Goal: Task Accomplishment & Management: Use online tool/utility

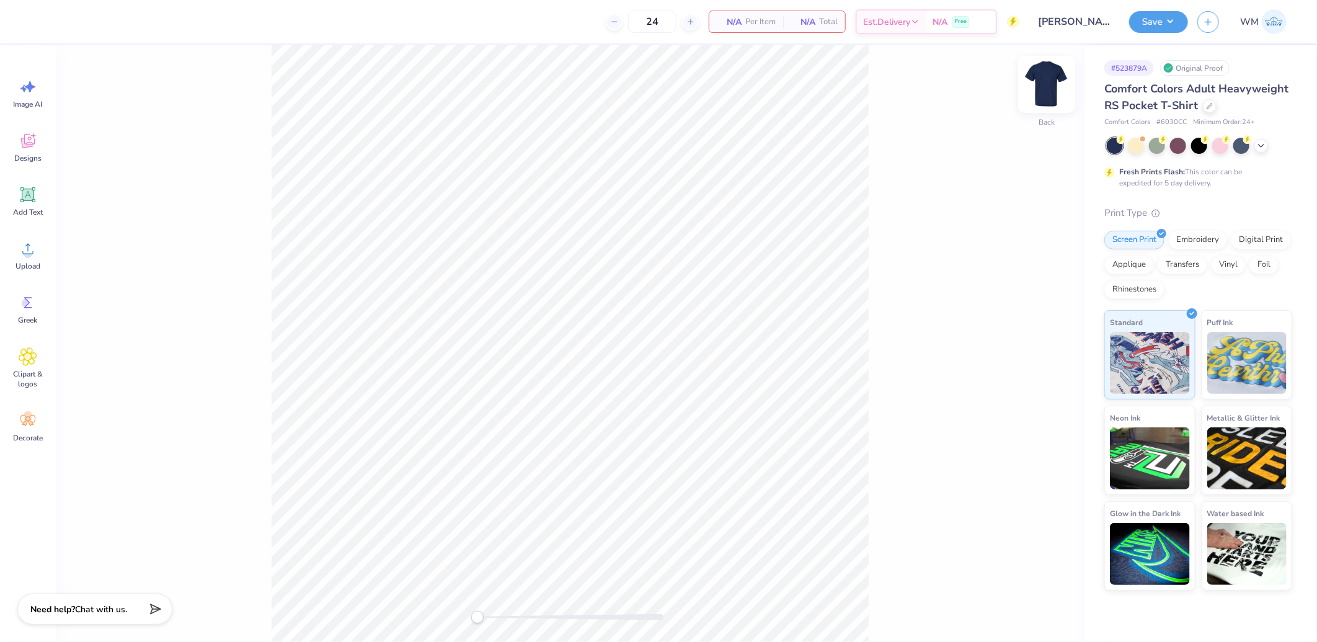
click at [1046, 95] on img at bounding box center [1047, 85] width 50 height 50
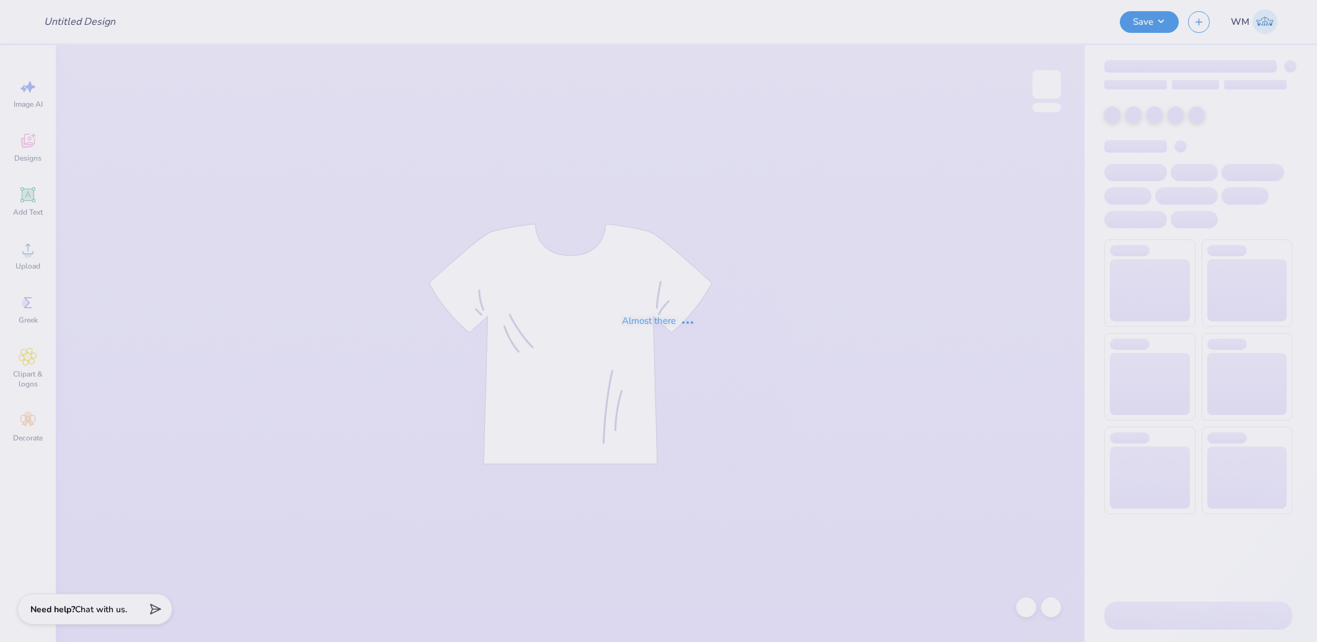
type input "Pepita Graham : Hartwick College"
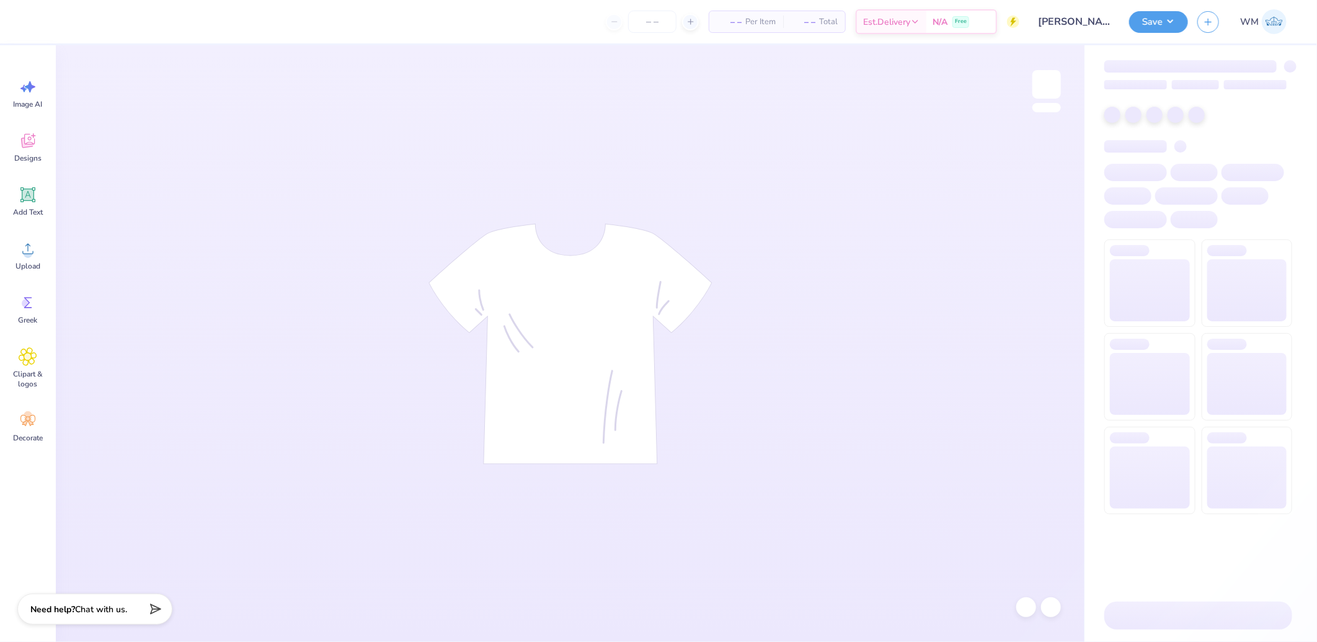
type input "Pepita Graham : Hartwick College"
type input "24"
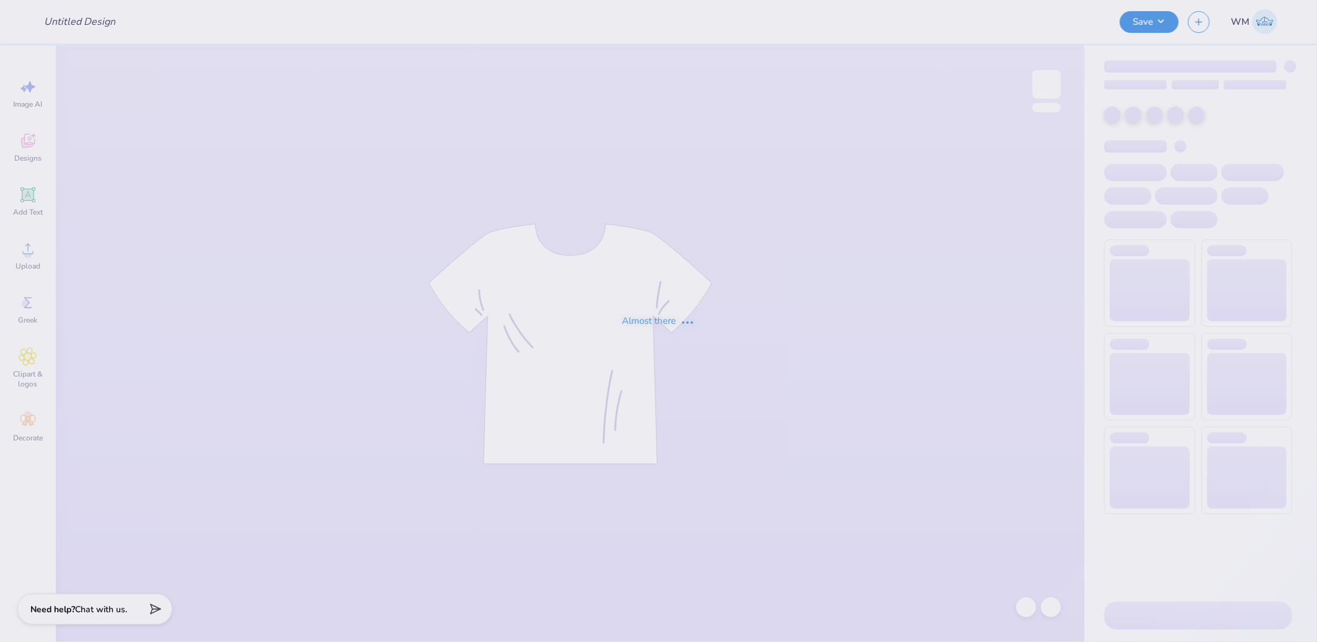
type input "Pepita Graham : Hartwick College"
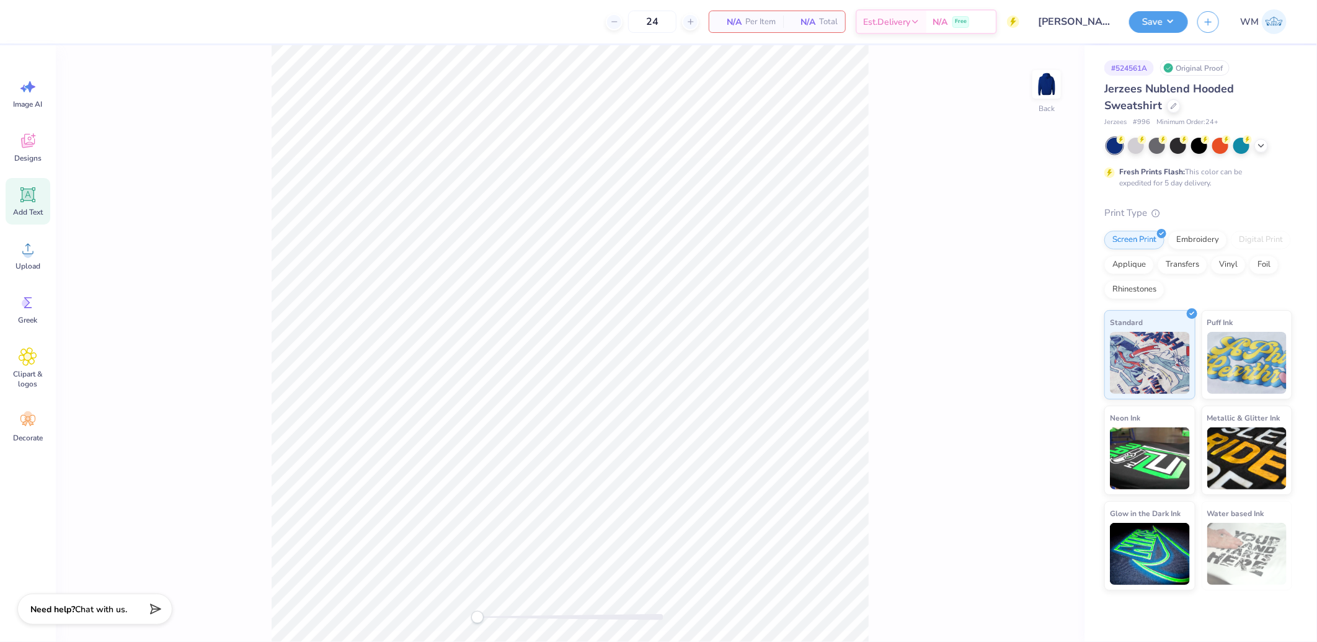
click at [25, 202] on icon at bounding box center [28, 194] width 19 height 19
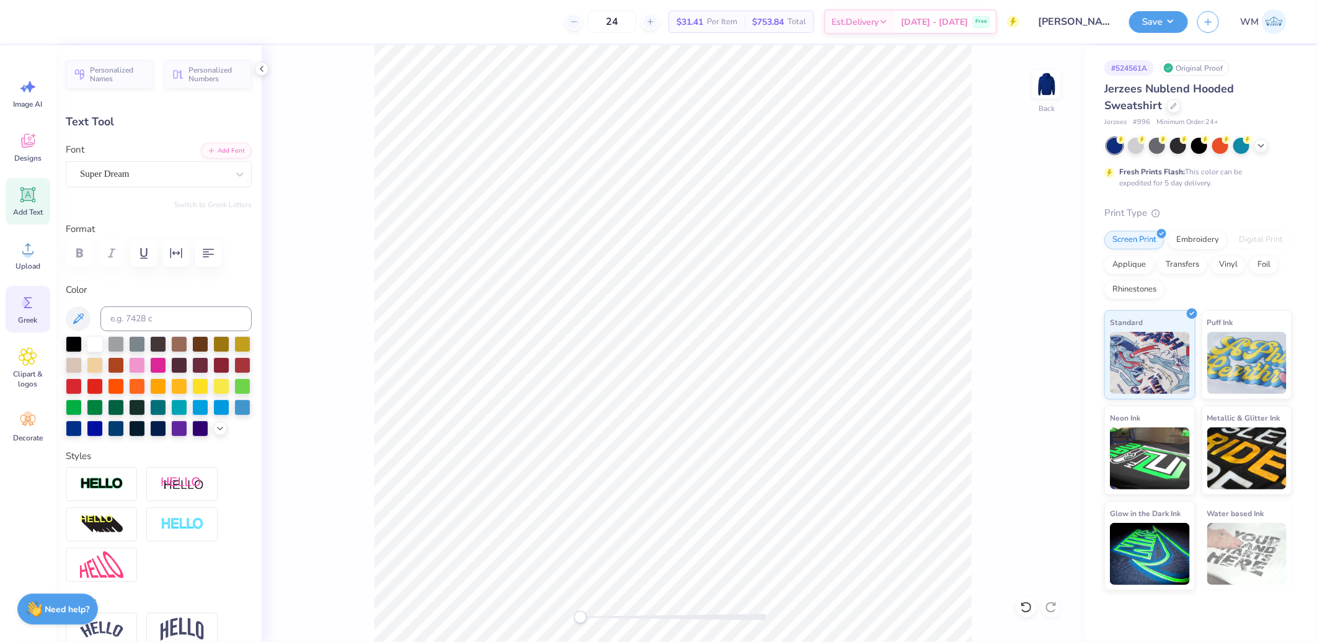
click at [24, 304] on circle at bounding box center [26, 303] width 9 height 9
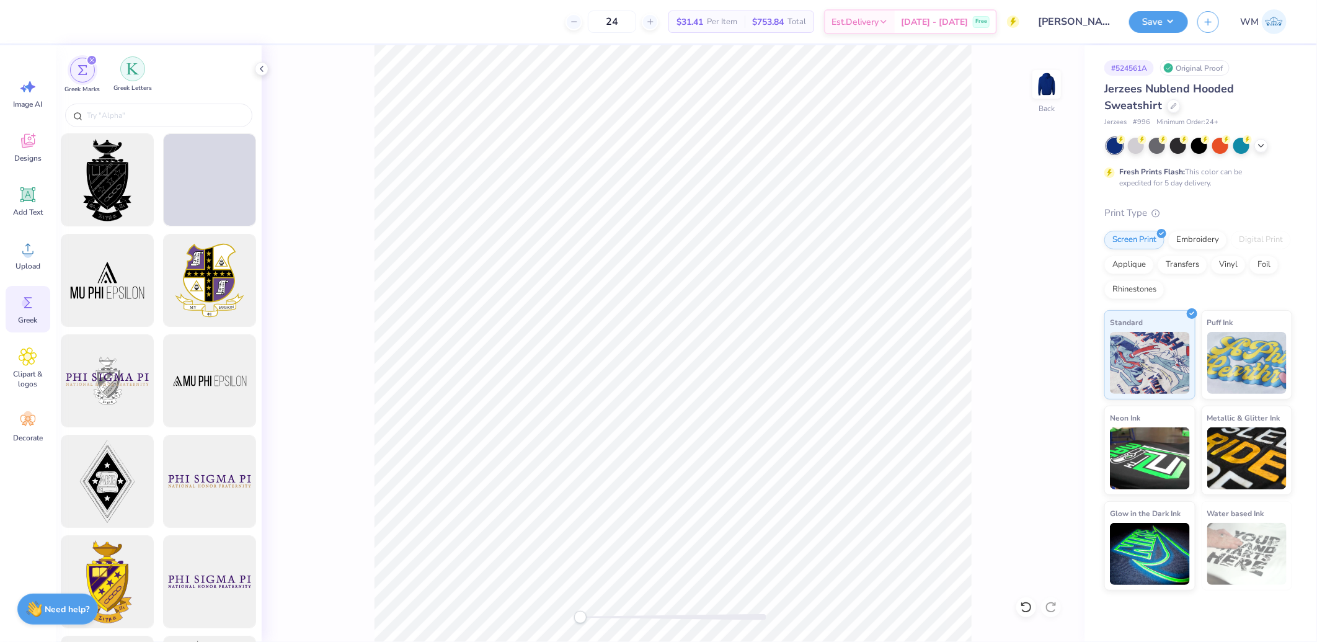
click at [144, 69] on div "filter for Greek Letters" at bounding box center [132, 68] width 25 height 25
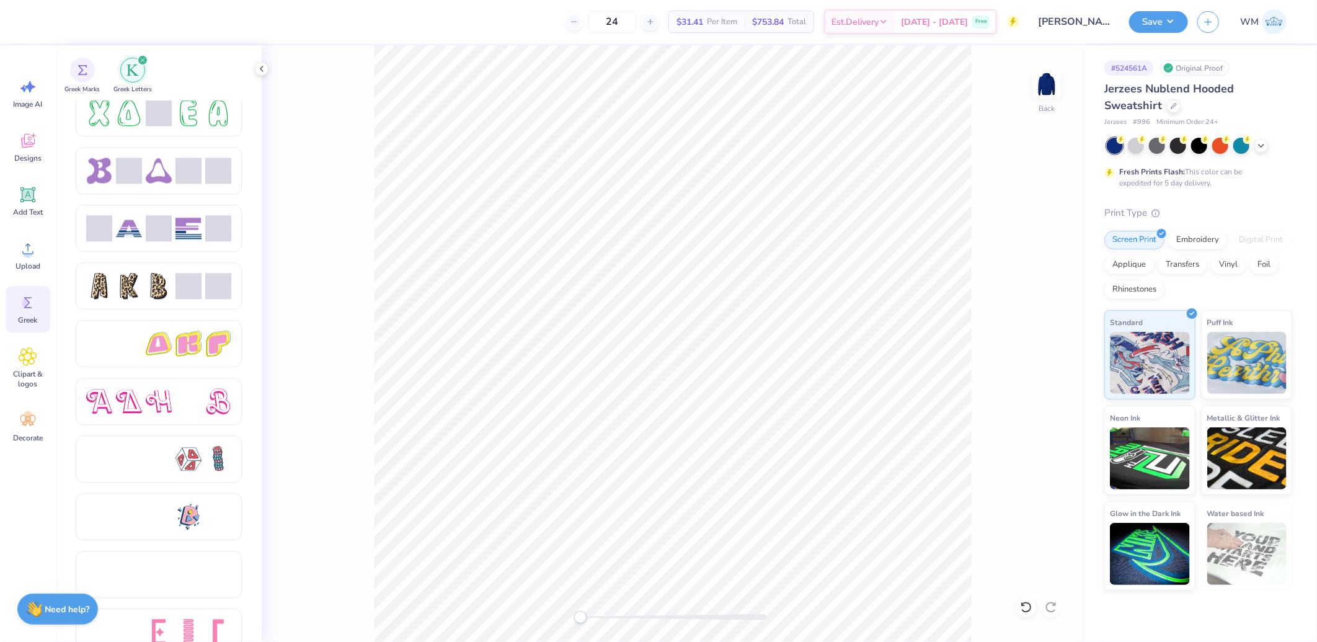
scroll to position [1936, 0]
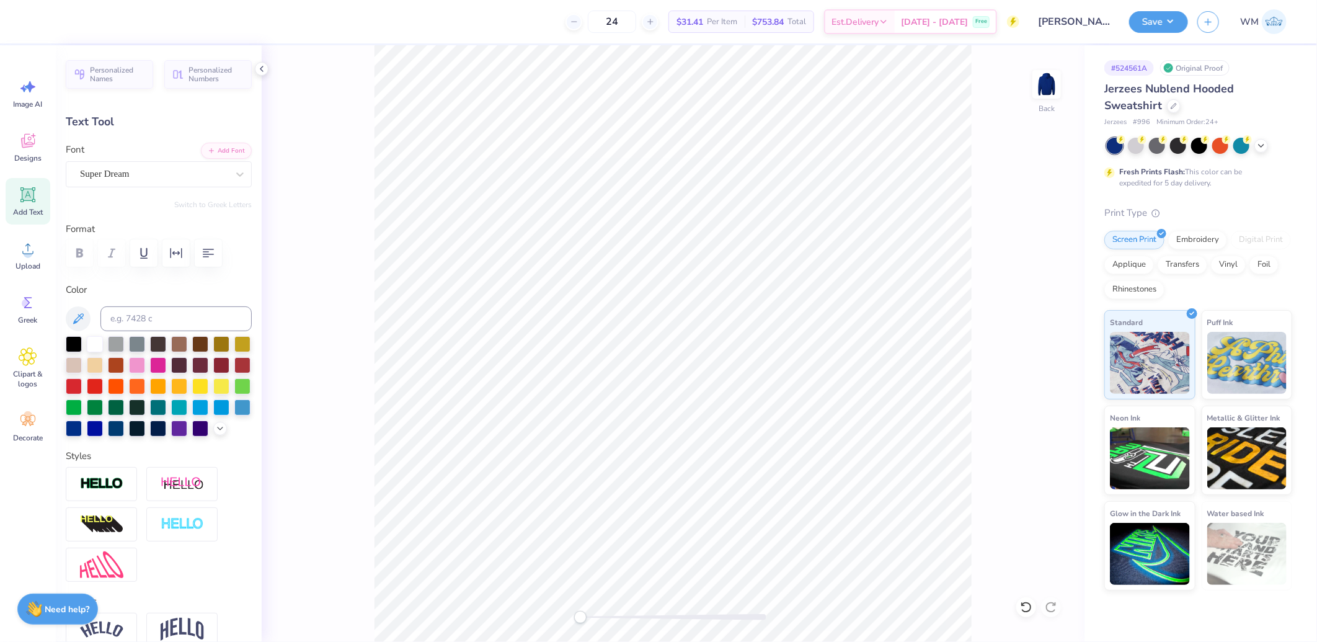
drag, startPoint x: 221, startPoint y: 172, endPoint x: 256, endPoint y: 186, distance: 38.1
click at [229, 174] on div at bounding box center [240, 174] width 22 height 22
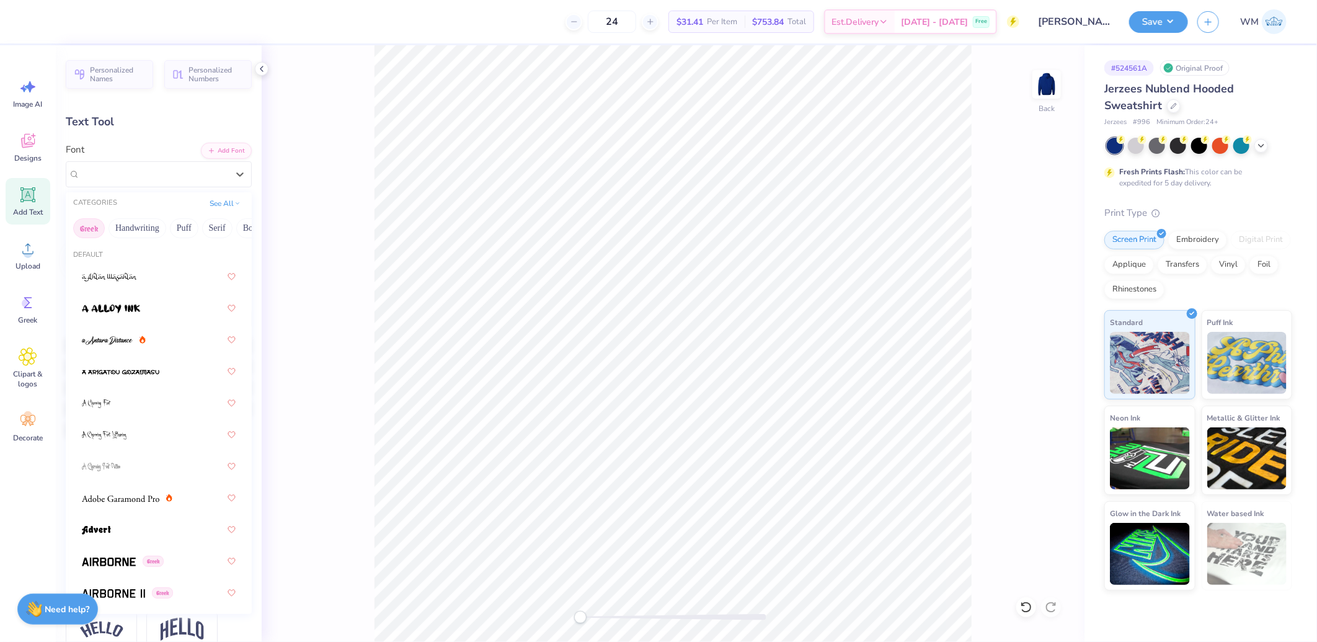
click at [91, 225] on button "Greek" at bounding box center [89, 228] width 32 height 20
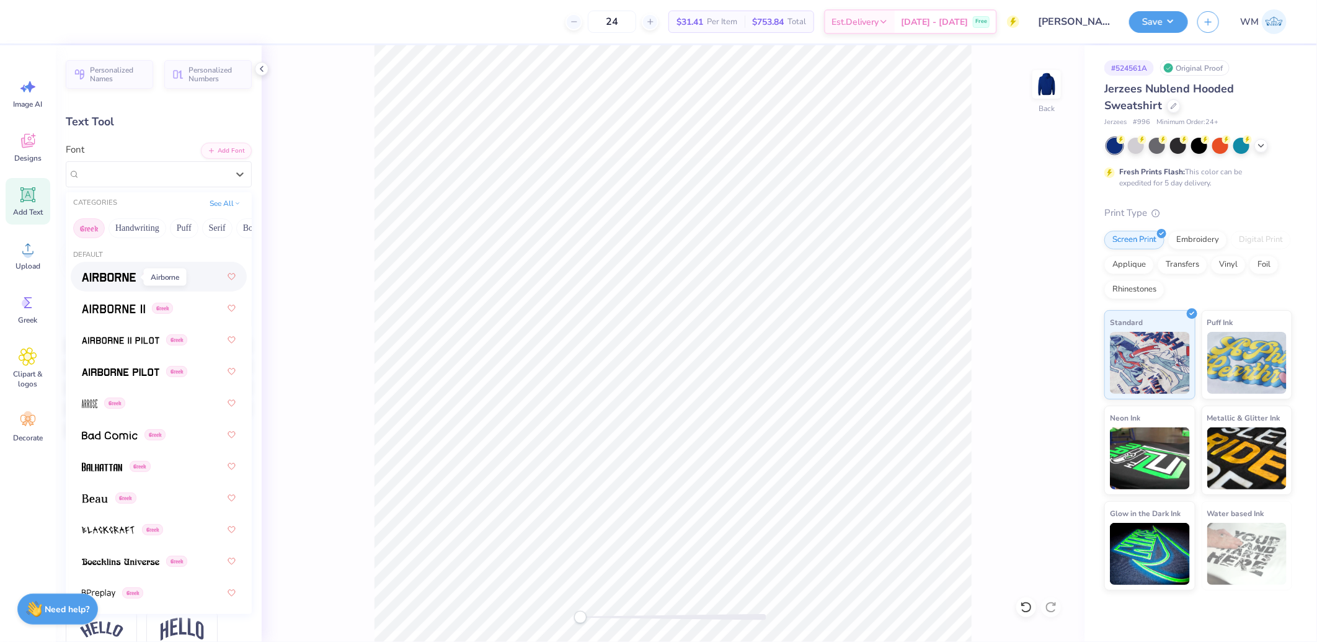
click at [109, 270] on span at bounding box center [109, 276] width 54 height 13
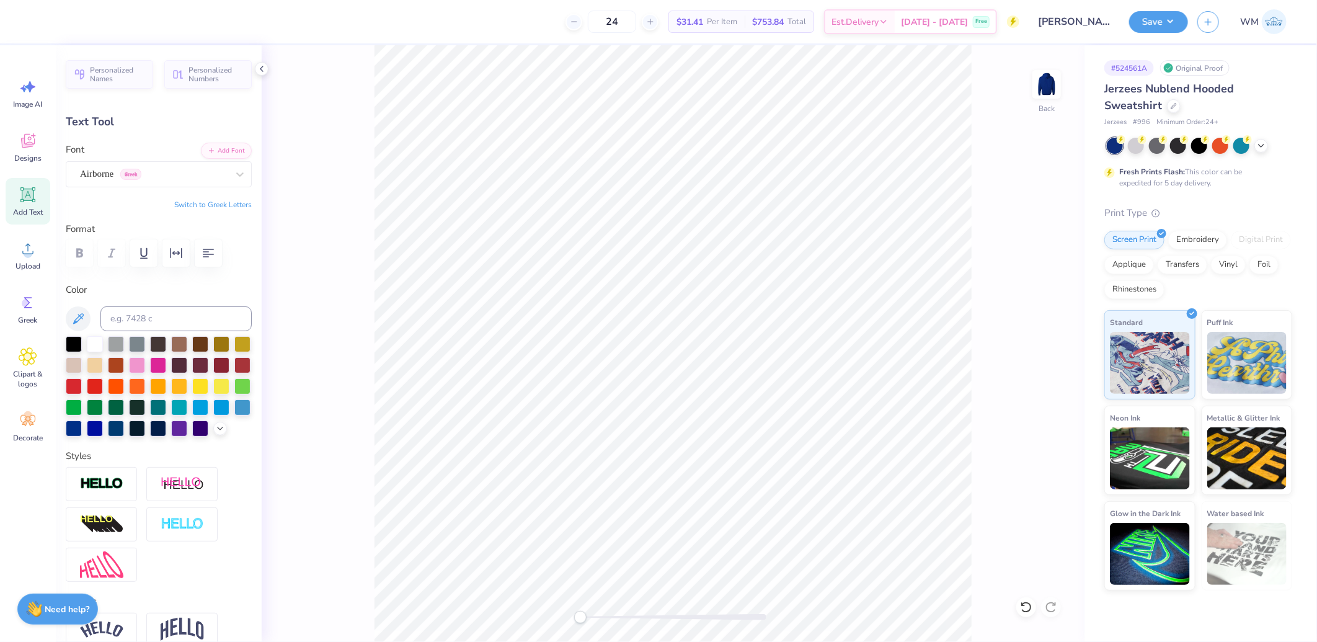
scroll to position [20, 9]
paste textarea "QFA"
type textarea "QFA"
type input "4.76"
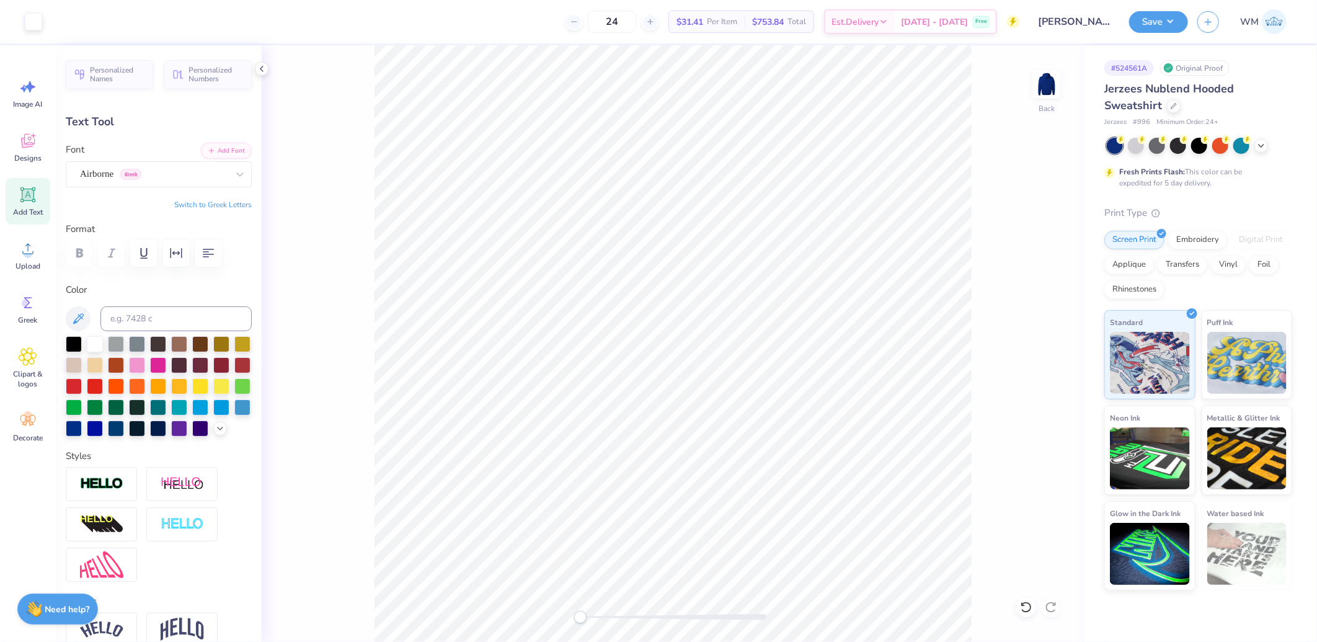
type input "2.29"
type input "6.85"
click at [212, 205] on button "Switch to Greek Letters" at bounding box center [213, 205] width 78 height 10
click at [234, 175] on icon at bounding box center [240, 174] width 12 height 12
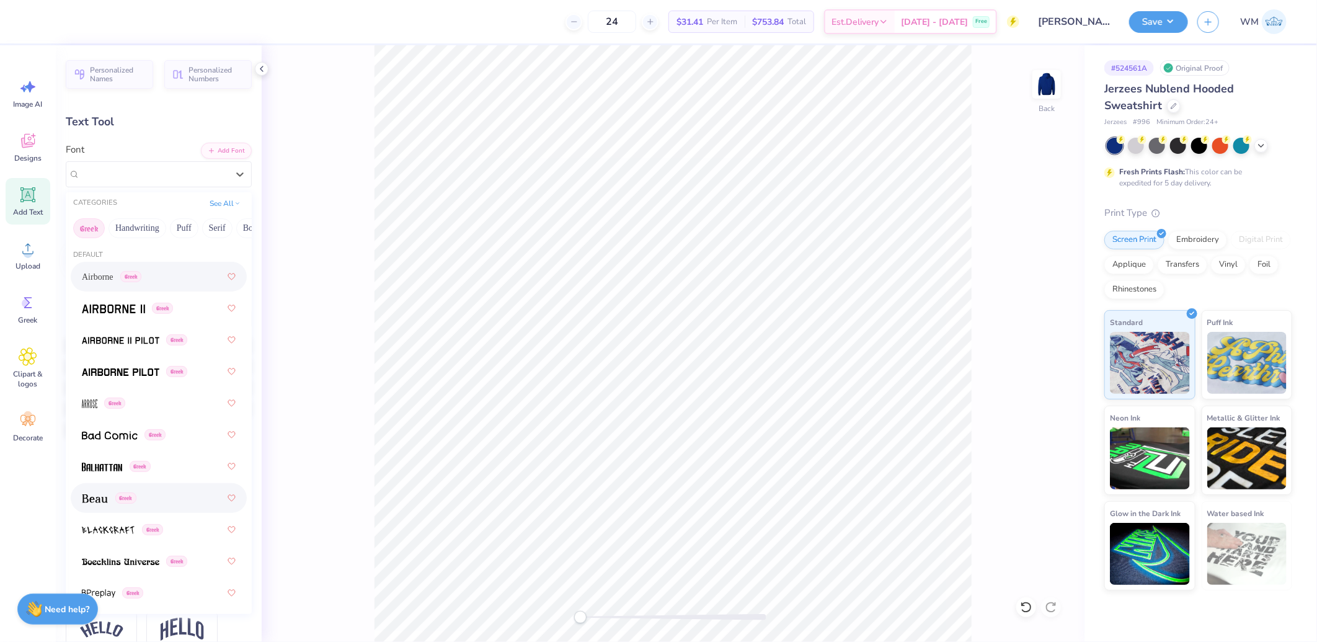
click at [98, 495] on img at bounding box center [95, 498] width 26 height 9
click at [234, 176] on icon at bounding box center [240, 174] width 12 height 12
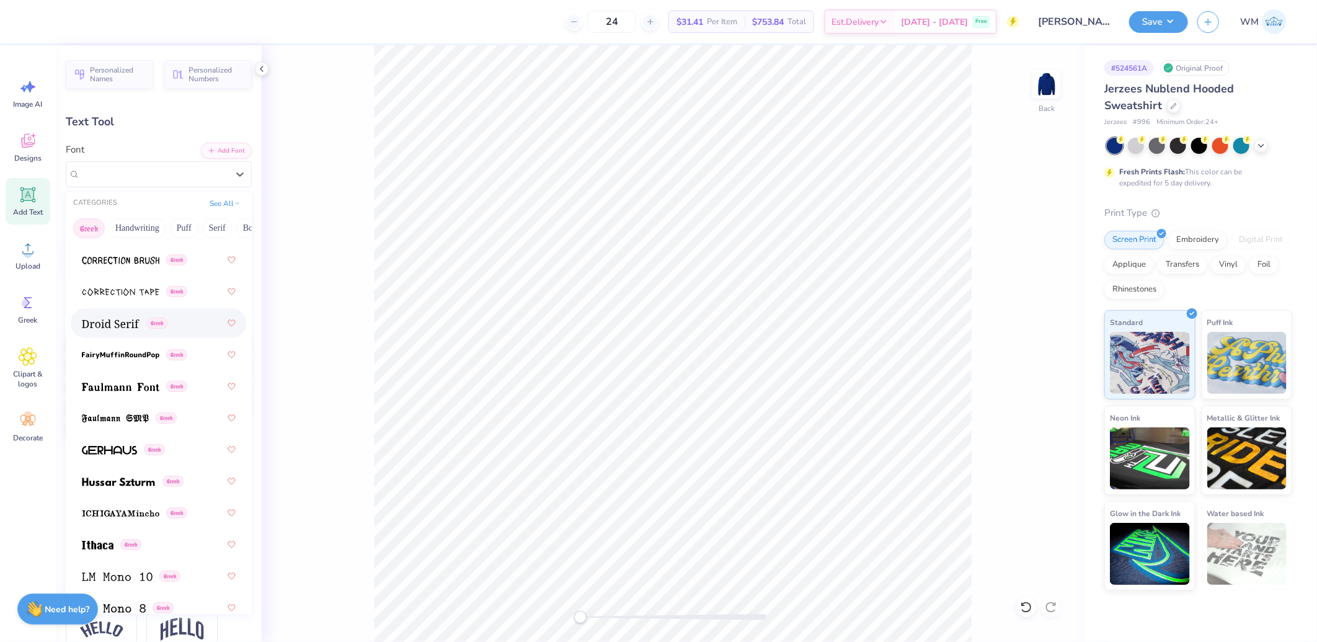
scroll to position [574, 0]
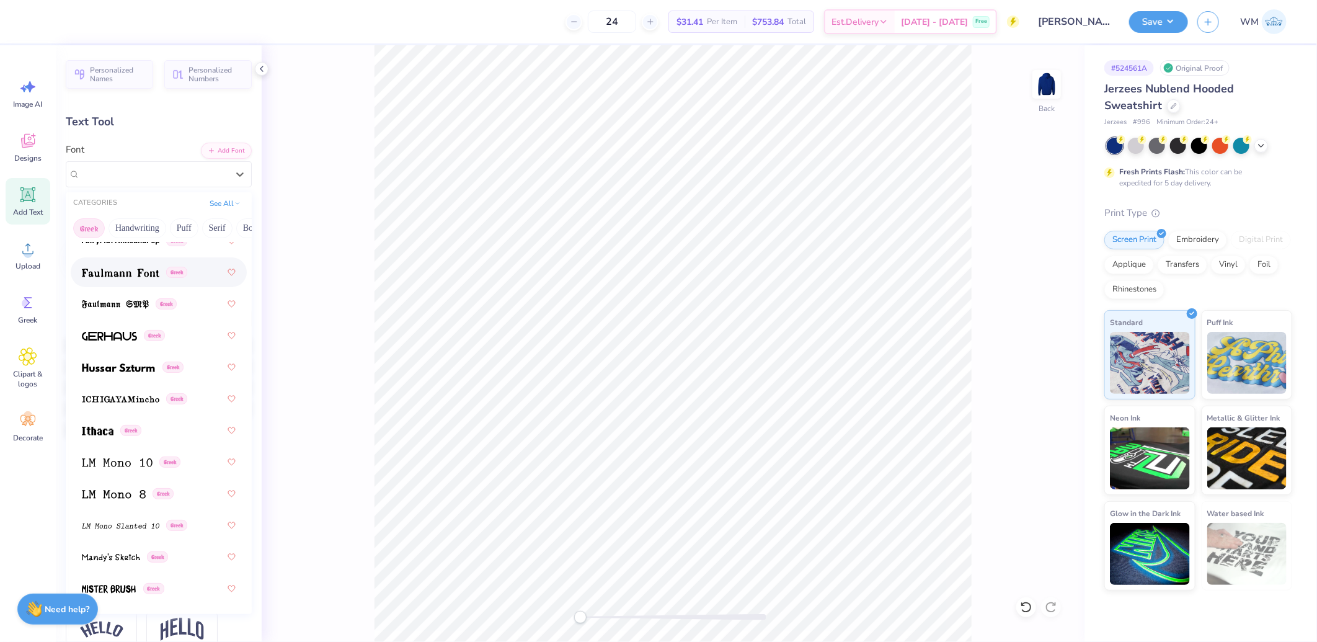
click at [107, 275] on img at bounding box center [121, 273] width 78 height 9
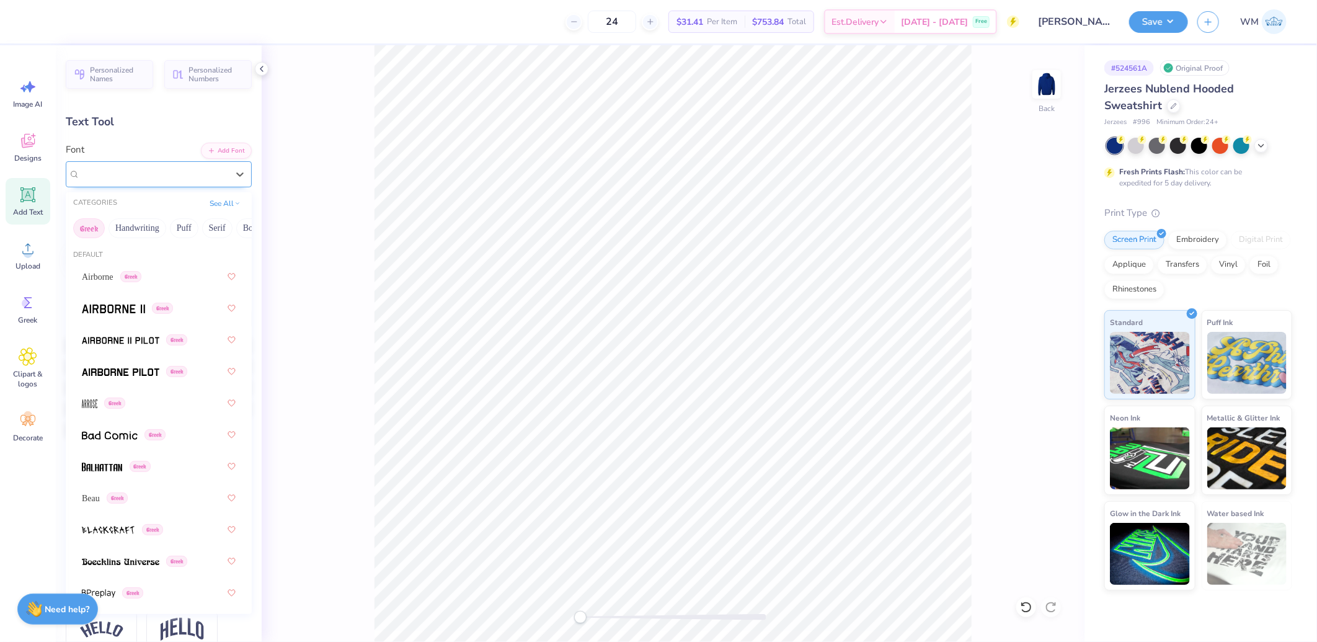
click at [210, 176] on div "Faulmann Font Greek" at bounding box center [154, 173] width 150 height 19
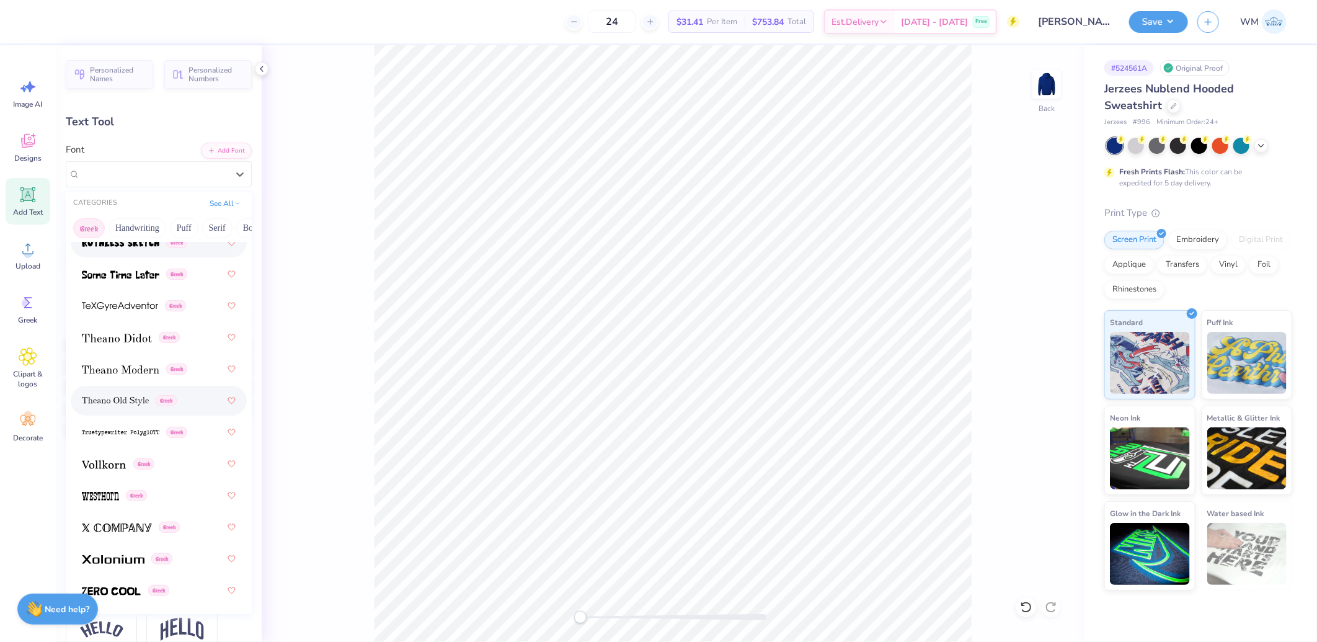
scroll to position [115, 0]
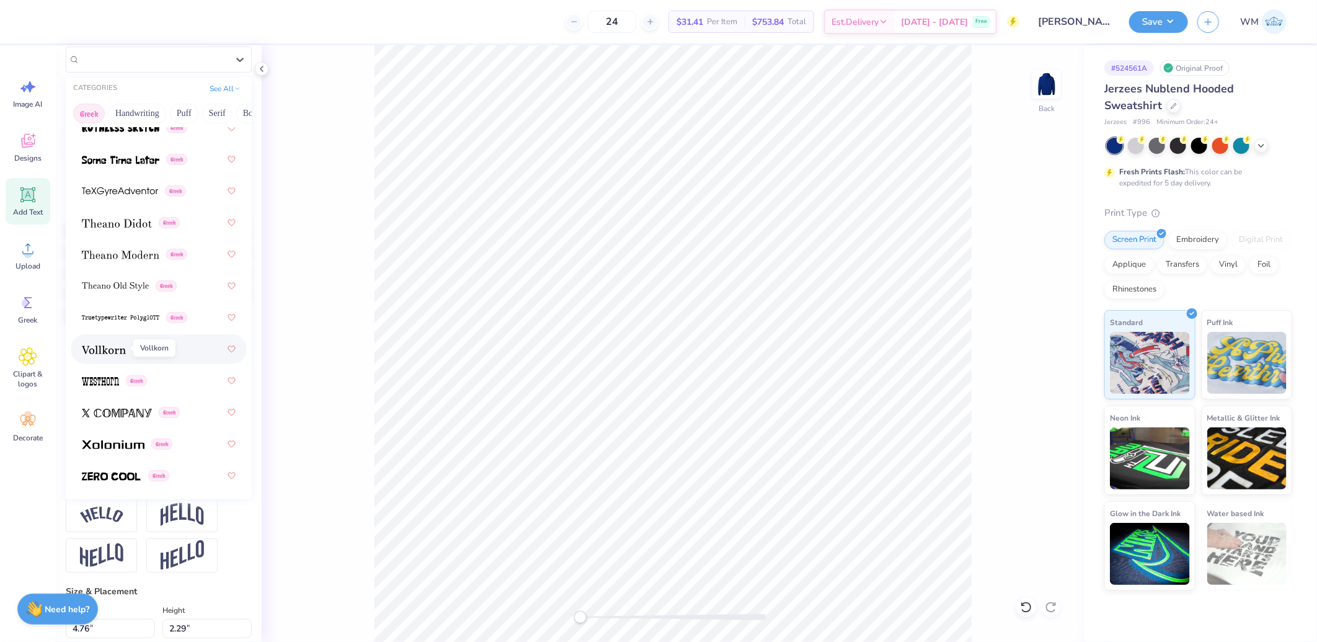
click at [115, 349] on img at bounding box center [104, 349] width 44 height 9
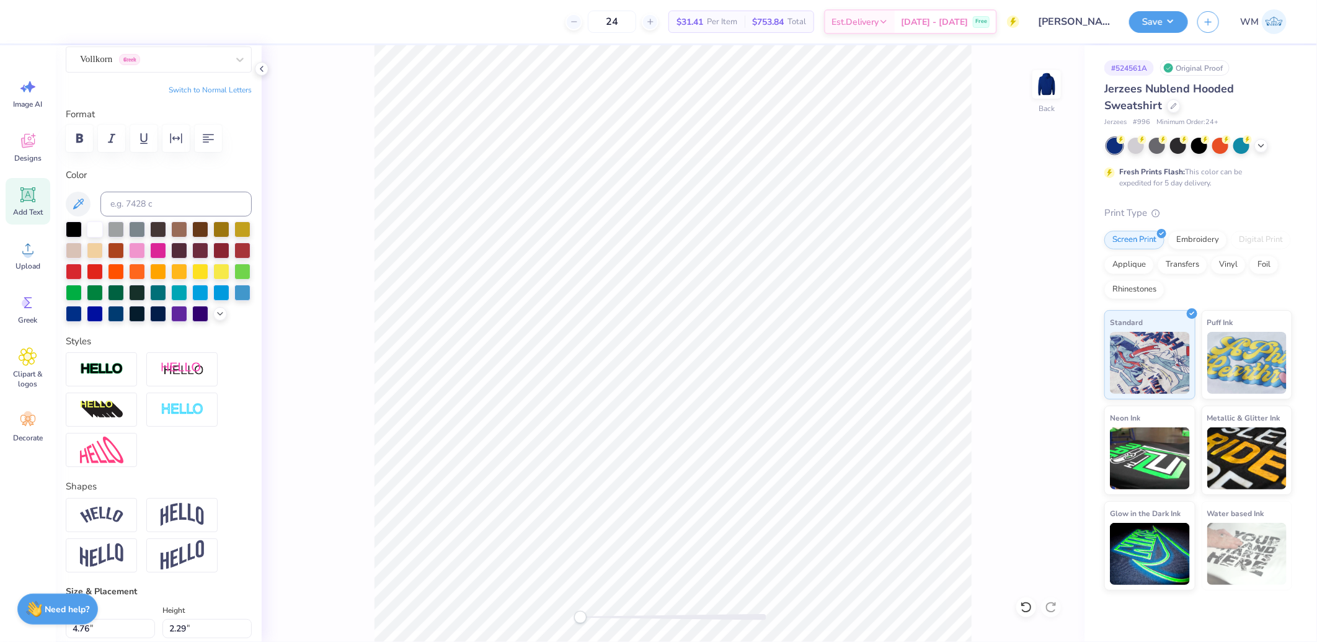
scroll to position [0, 0]
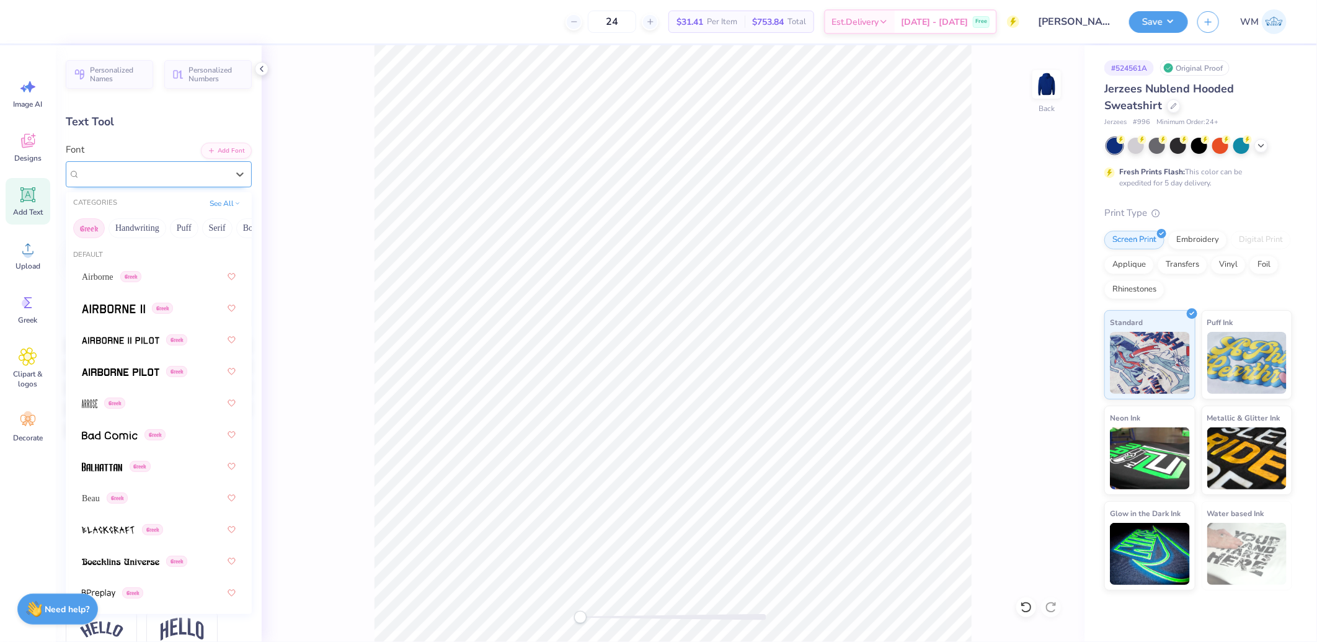
click at [189, 177] on div "Vollkorn Greek" at bounding box center [154, 173] width 150 height 19
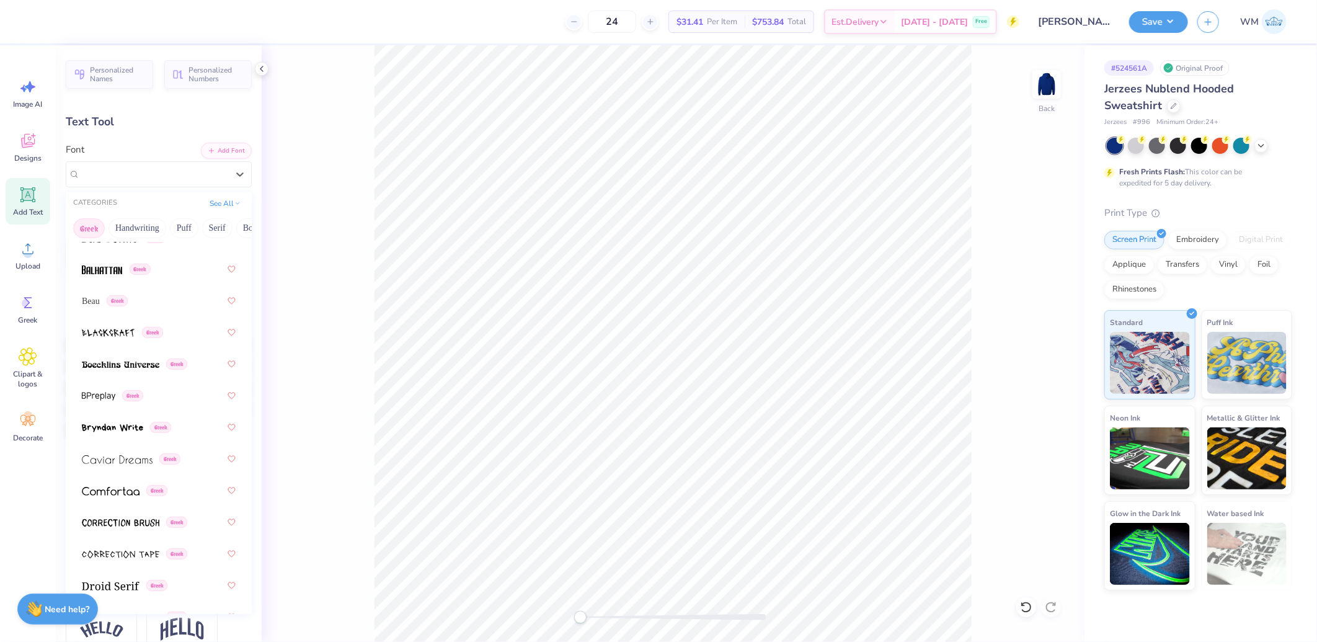
scroll to position [201, 0]
click at [115, 350] on div "Greek" at bounding box center [159, 360] width 154 height 22
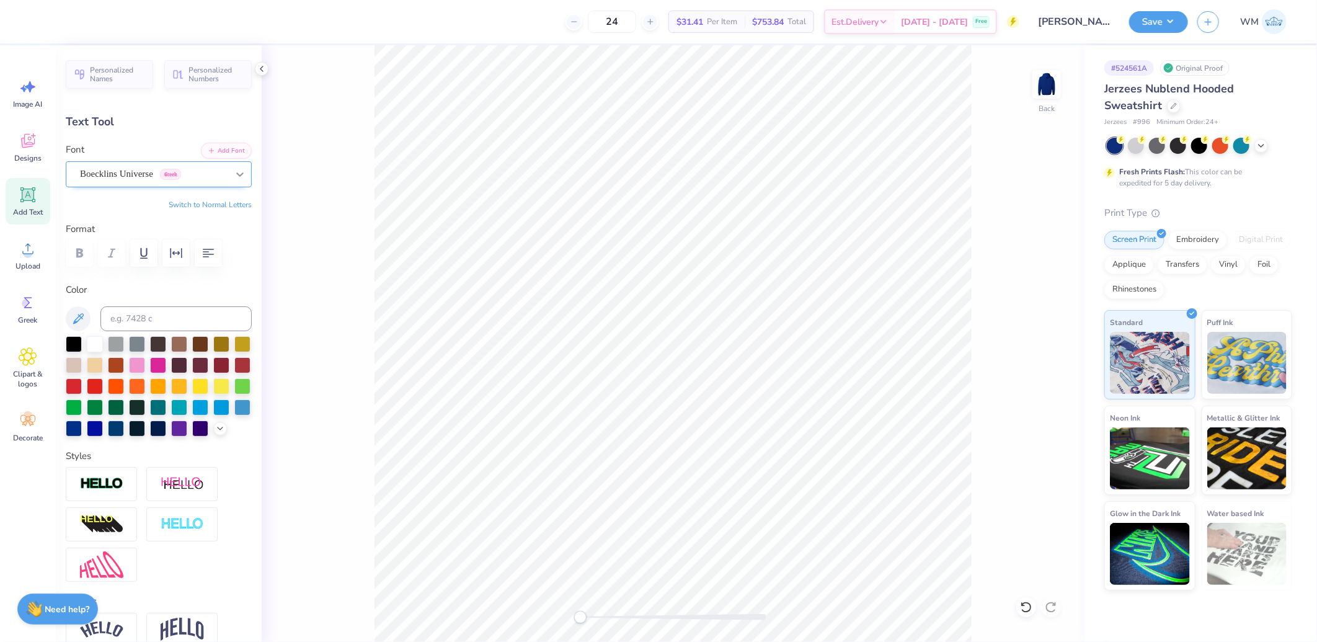
click at [234, 177] on icon at bounding box center [240, 174] width 12 height 12
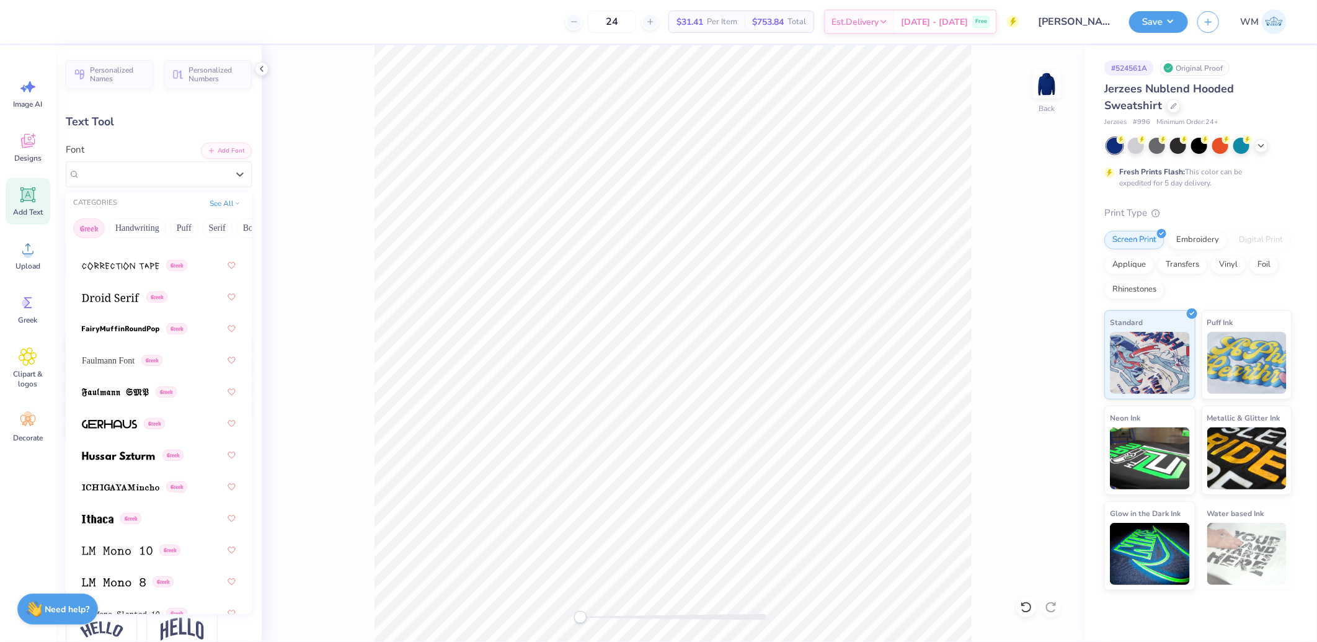
scroll to position [511, 0]
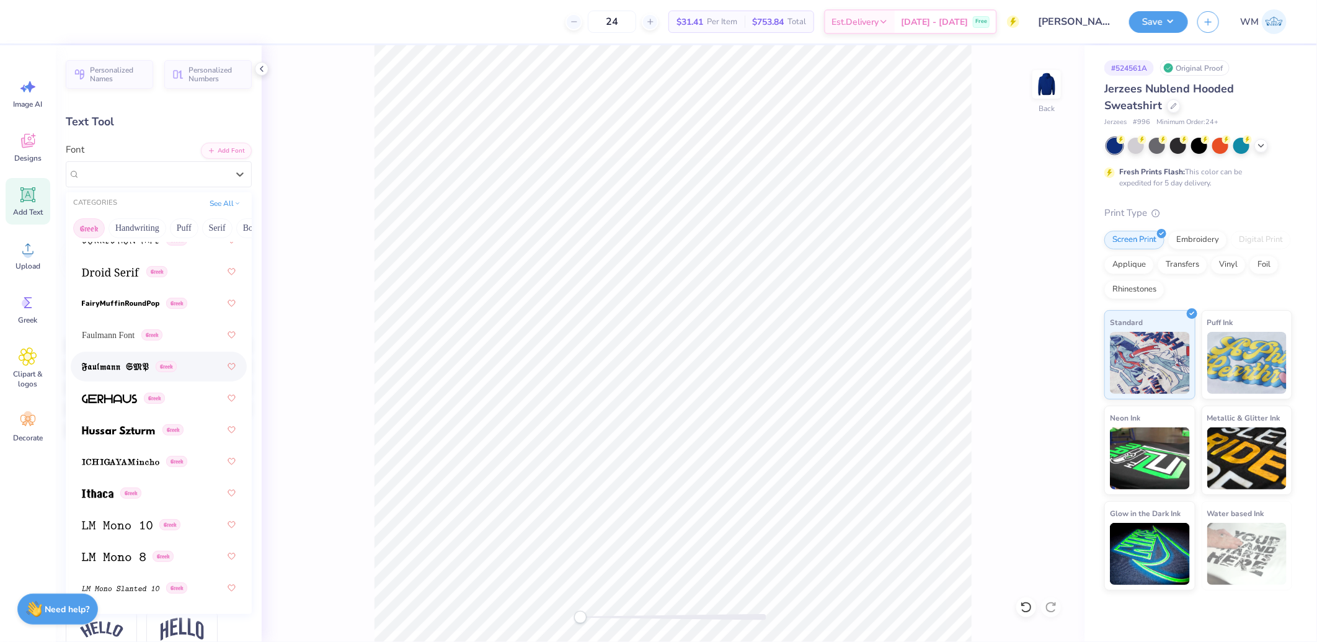
click at [119, 366] on img at bounding box center [115, 367] width 67 height 9
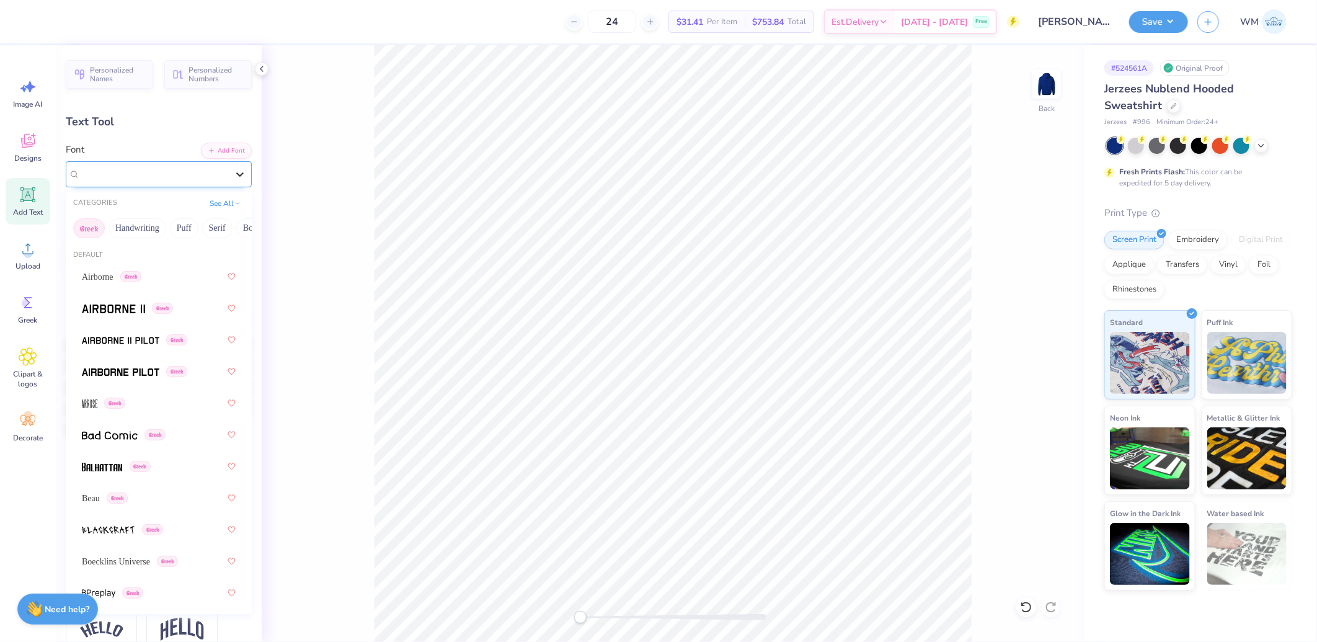
click at [234, 177] on icon at bounding box center [240, 174] width 12 height 12
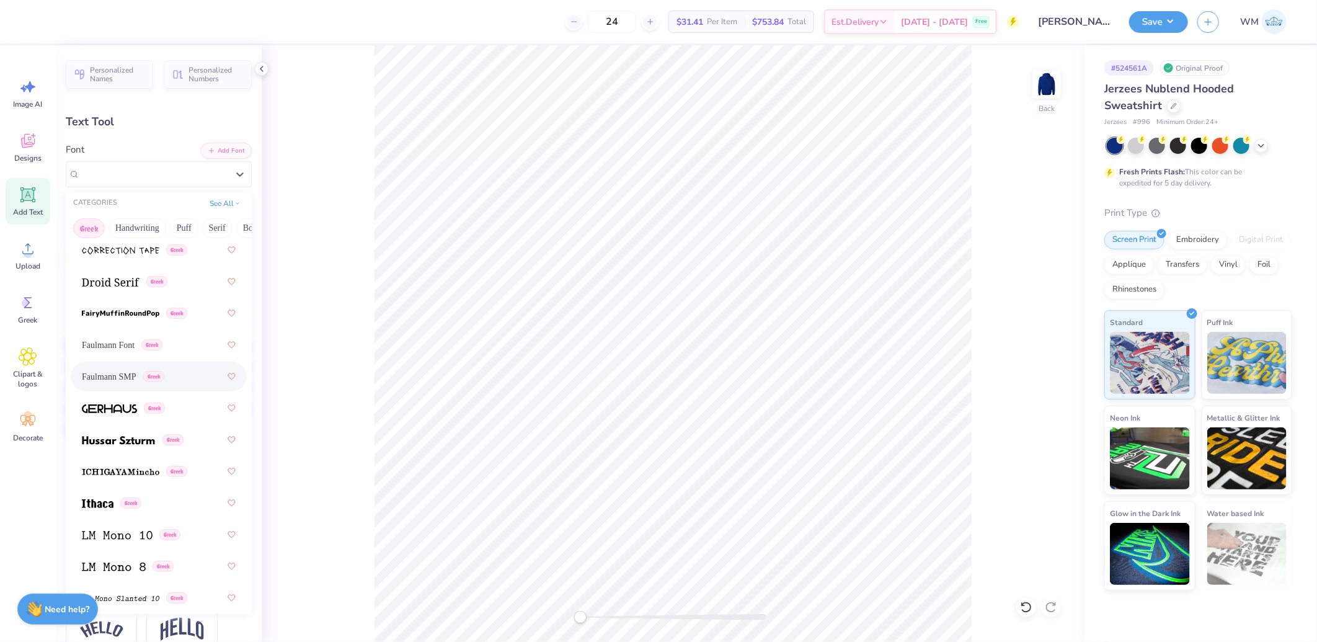
scroll to position [527, 0]
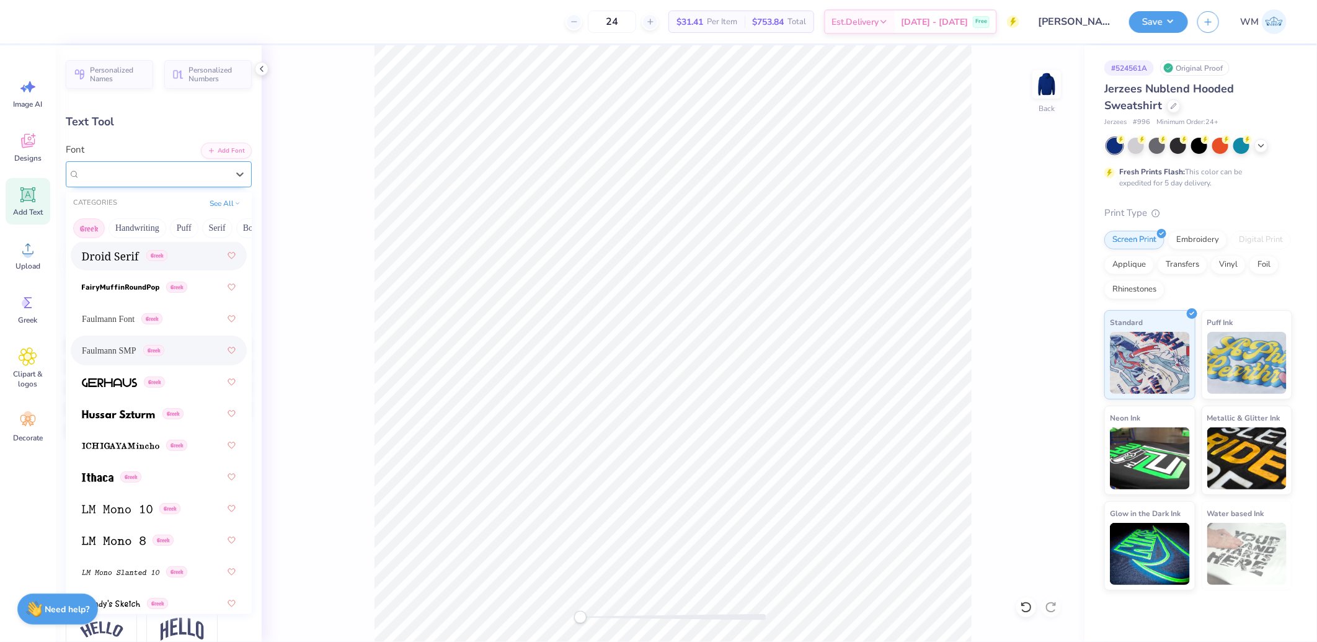
click at [118, 179] on span "Faulmann SMP" at bounding box center [109, 174] width 58 height 14
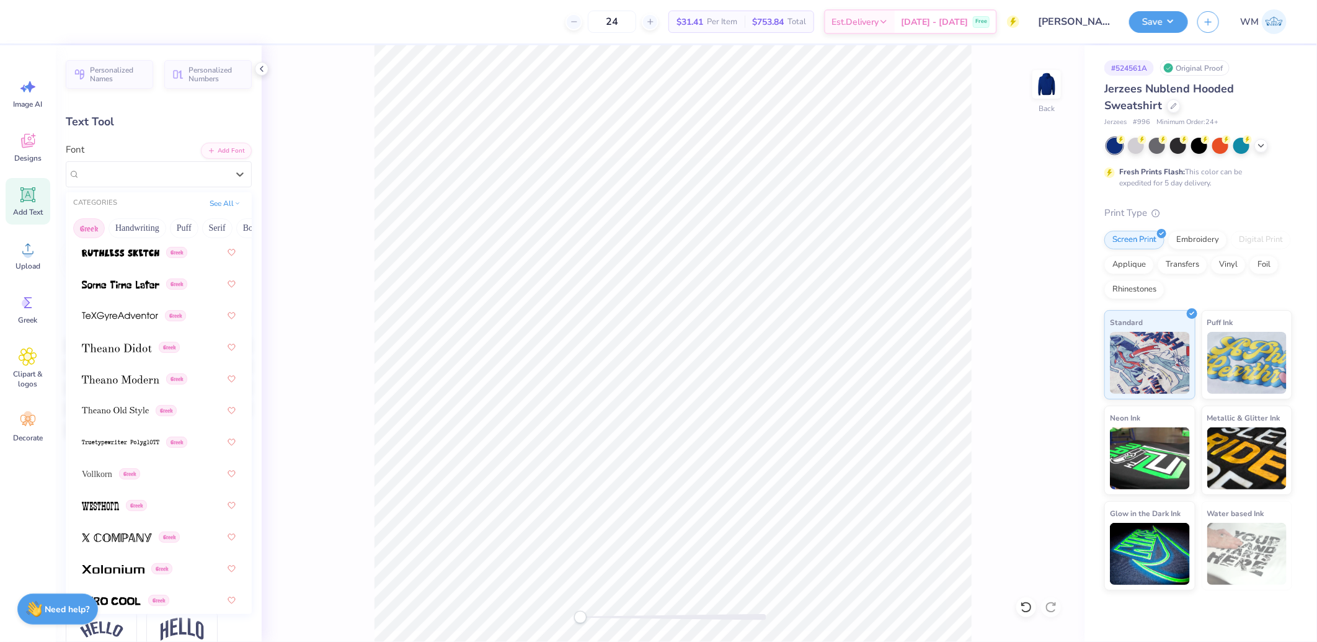
scroll to position [1204, 0]
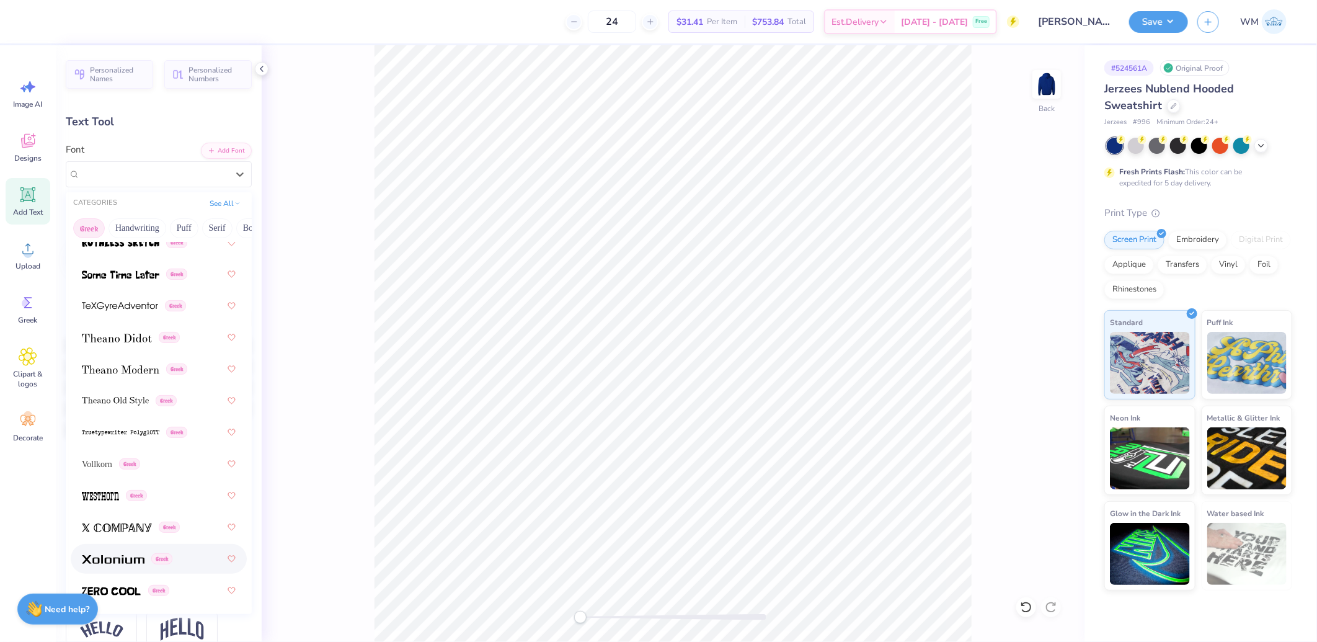
click at [110, 549] on div "Greek" at bounding box center [159, 559] width 154 height 22
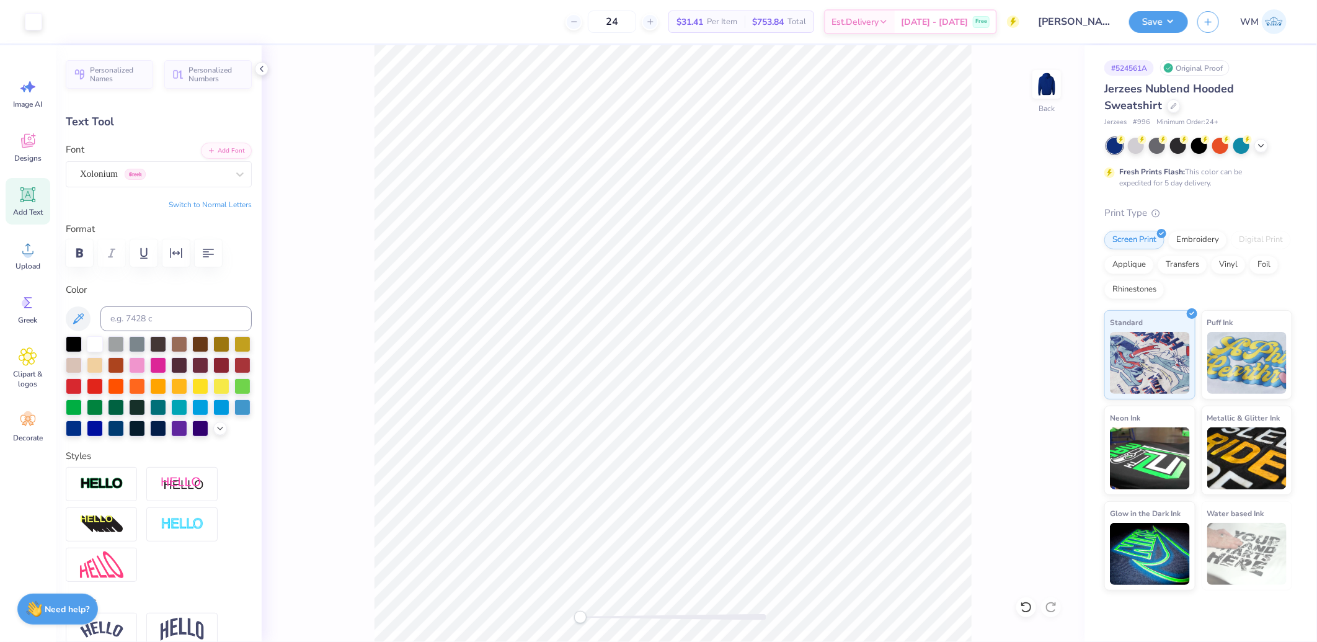
type input "6.98"
type input "1.88"
type input "7.06"
click at [26, 257] on circle at bounding box center [28, 253] width 9 height 9
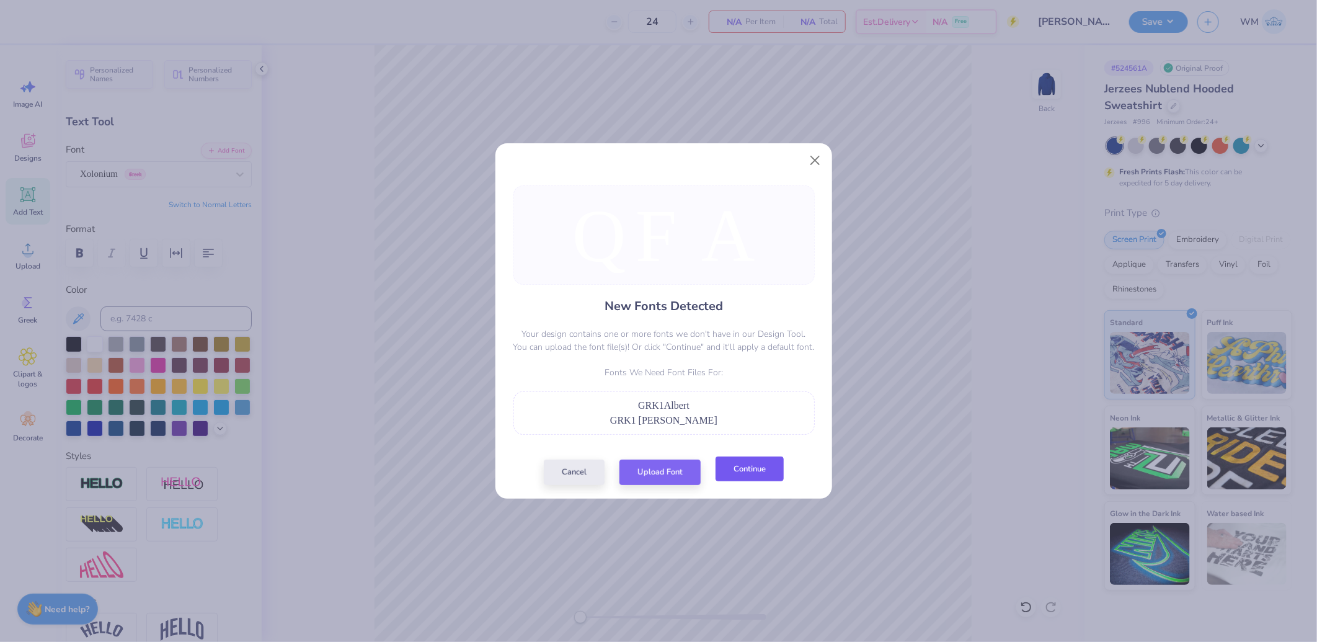
click at [748, 467] on button "Continue" at bounding box center [750, 468] width 68 height 25
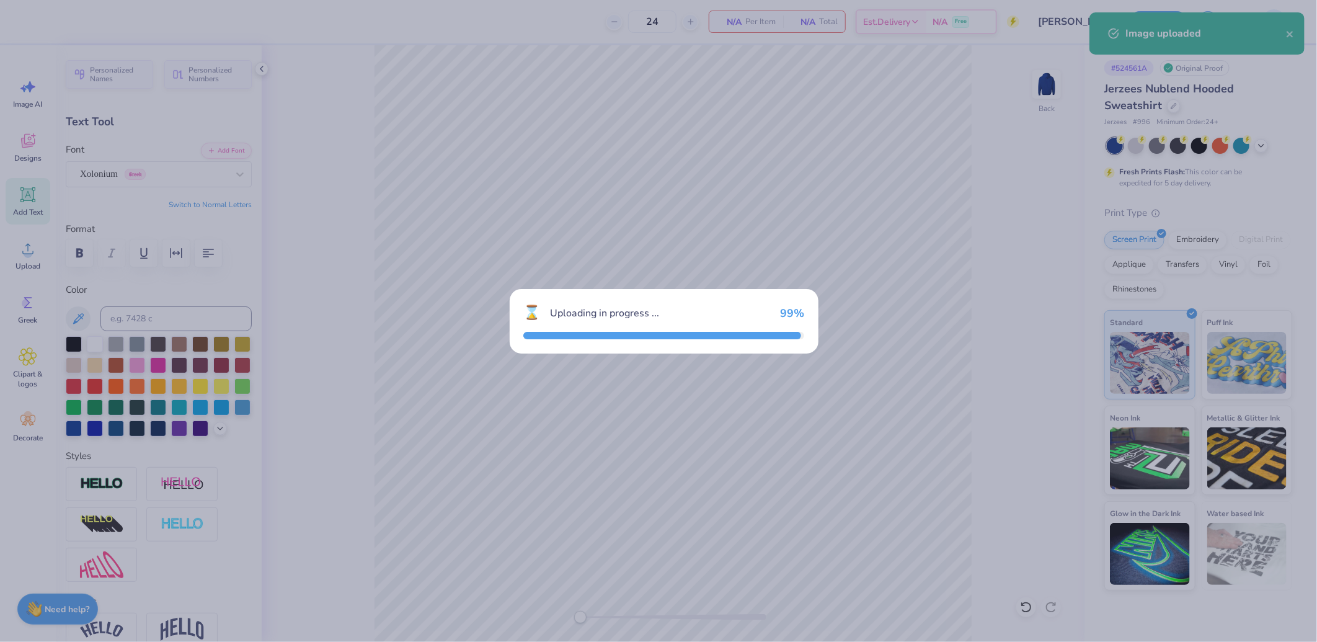
type input "14.66"
type input "7.03"
type input "4.49"
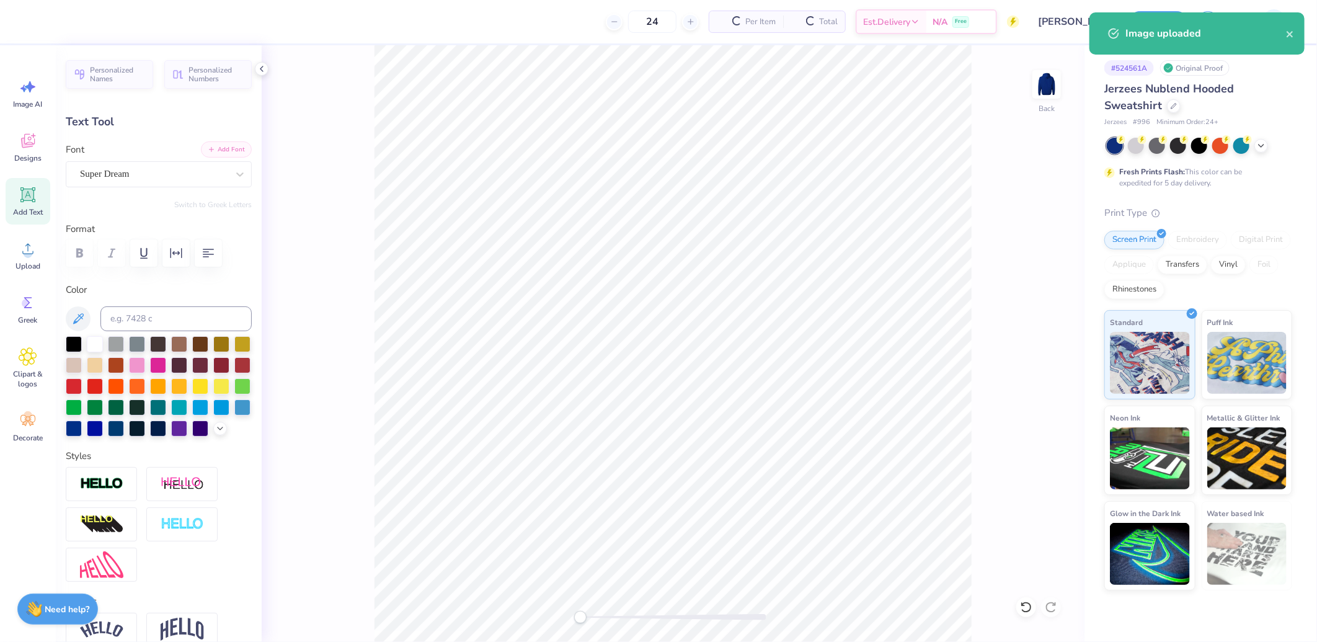
click at [230, 149] on button "Add Font" at bounding box center [226, 149] width 51 height 16
type input "4.49"
type input "5.79"
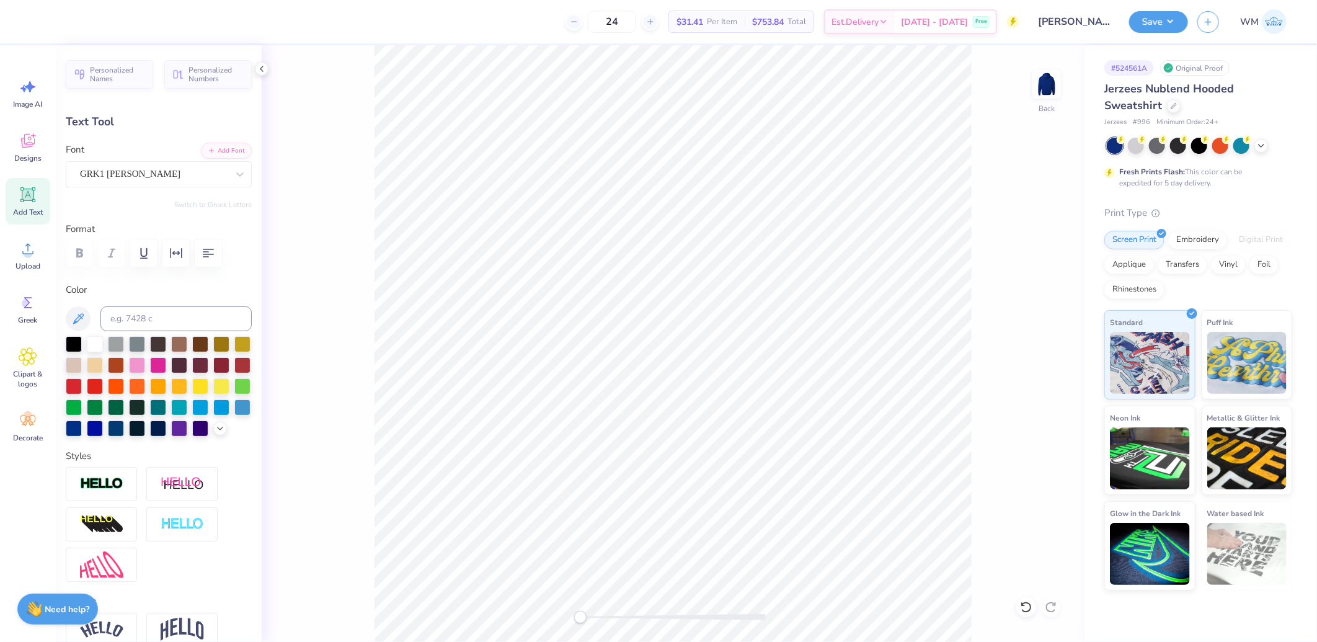
type input "11.03"
type input "3.38"
drag, startPoint x: 982, startPoint y: 273, endPoint x: 1080, endPoint y: 344, distance: 121.2
click at [983, 273] on div "Back" at bounding box center [673, 343] width 823 height 597
type input "5.86"
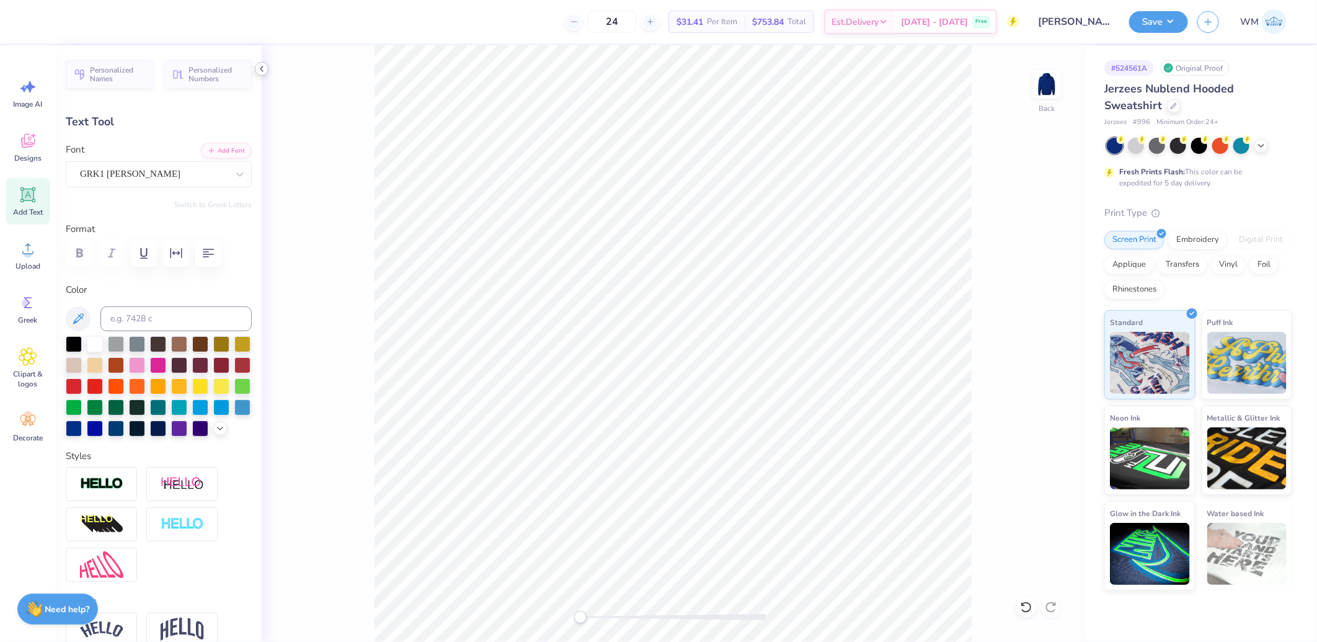
click at [265, 66] on icon at bounding box center [262, 69] width 10 height 10
click at [1045, 87] on img at bounding box center [1047, 85] width 50 height 50
click at [30, 258] on div "Upload" at bounding box center [28, 255] width 45 height 47
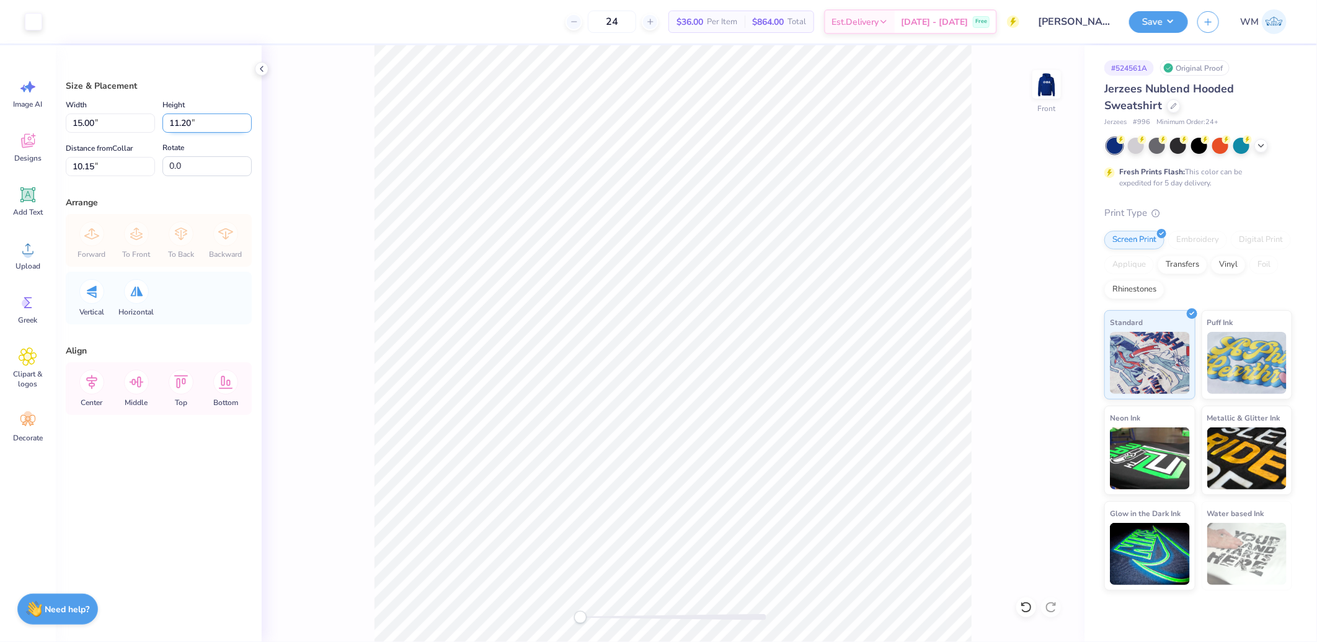
click at [203, 118] on input "11.20" at bounding box center [206, 122] width 89 height 19
type input "11.20"
type input "6"
click at [90, 381] on icon at bounding box center [91, 382] width 11 height 14
click at [90, 380] on icon at bounding box center [91, 382] width 25 height 25
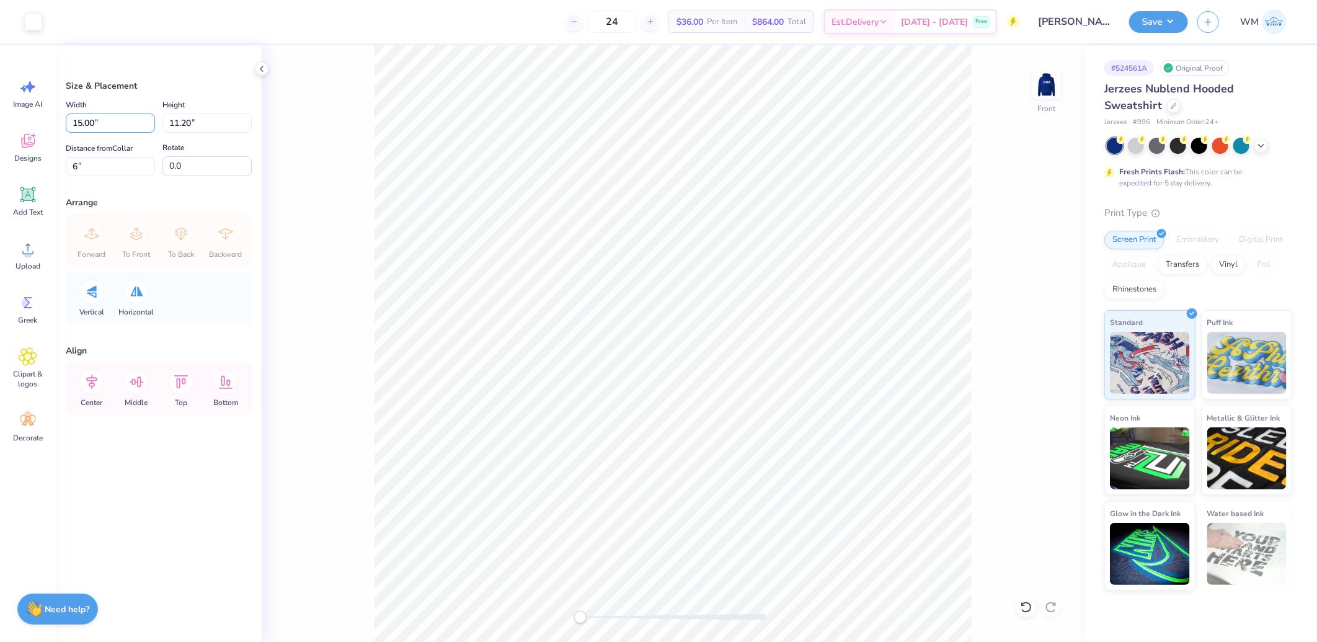
drag, startPoint x: 125, startPoint y: 119, endPoint x: -3, endPoint y: 124, distance: 127.8
click at [0, 124] on html "Art colors 24 $36.00 Per Item $864.00 Total Est. Delivery Oct 6 - 9 Free Design…" at bounding box center [658, 321] width 1317 height 642
drag, startPoint x: 208, startPoint y: 122, endPoint x: 109, endPoint y: 122, distance: 98.6
click at [110, 122] on div "Width 15.00 15.00 " Height 11.20 11.20 "" at bounding box center [159, 114] width 186 height 35
drag, startPoint x: 103, startPoint y: 122, endPoint x: 10, endPoint y: 129, distance: 93.3
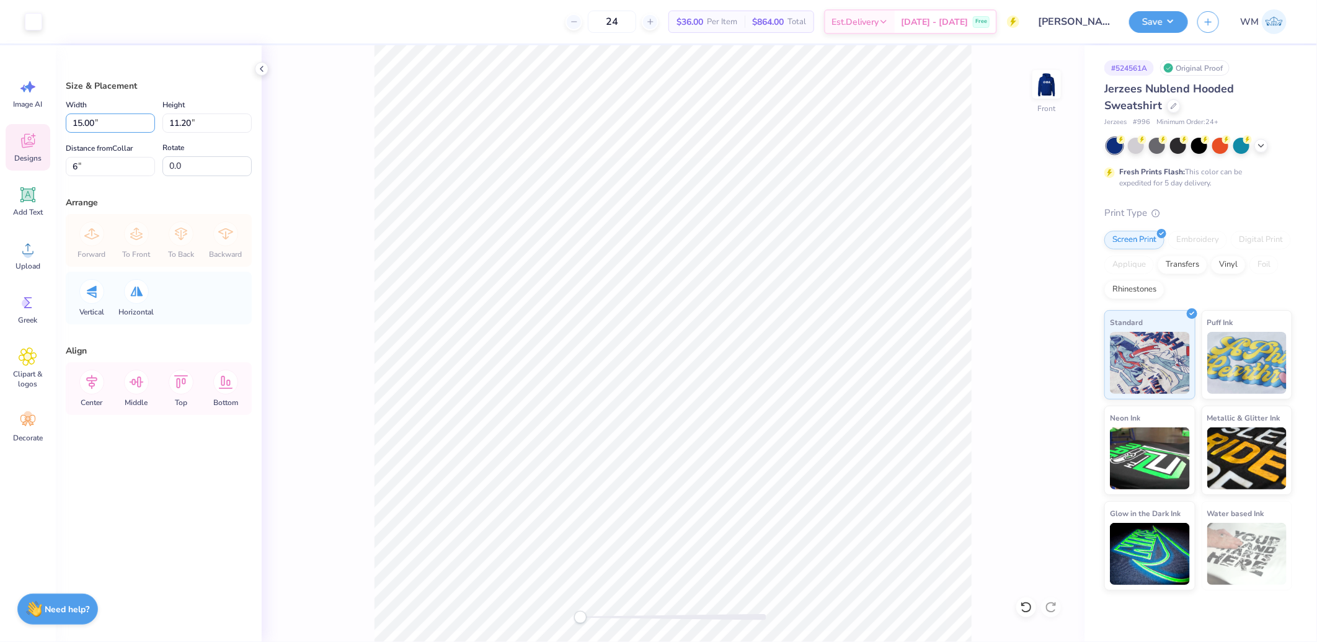
click at [11, 129] on div "Art colors 24 $36.00 Per Item $864.00 Total Est. Delivery Oct 6 - 9 Free Design…" at bounding box center [658, 321] width 1317 height 642
click at [213, 122] on input "11.20" at bounding box center [206, 122] width 89 height 19
drag, startPoint x: 213, startPoint y: 122, endPoint x: 110, endPoint y: 121, distance: 103.6
click at [110, 121] on div "Width 15.00 15.00 " Height 11.20 11.20 "" at bounding box center [159, 114] width 186 height 35
type input "13"
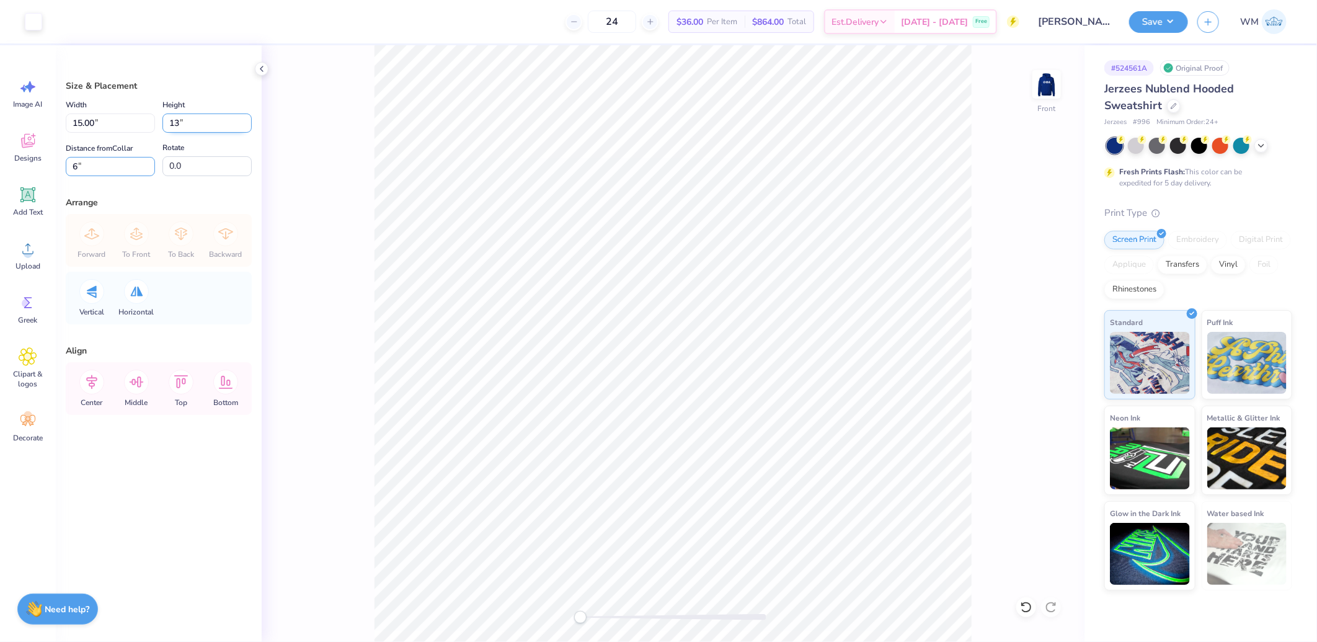
type input "6.00"
click at [322, 156] on div "Front" at bounding box center [673, 343] width 823 height 597
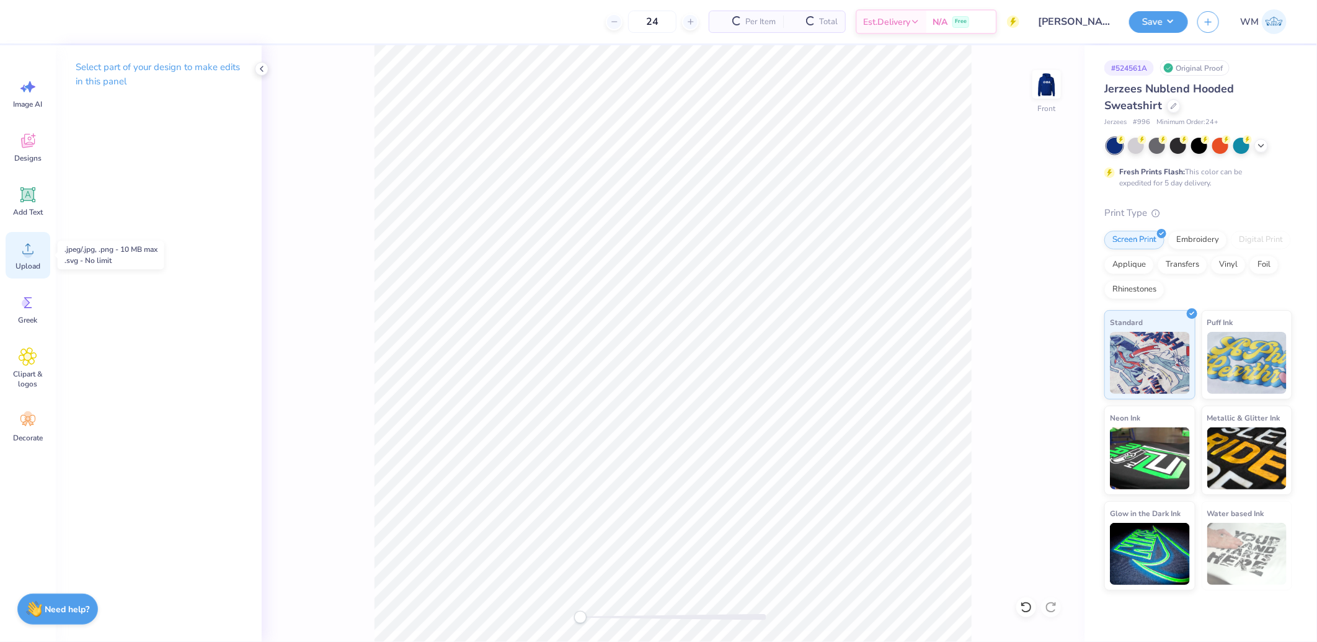
click at [36, 259] on div "Upload" at bounding box center [28, 255] width 45 height 47
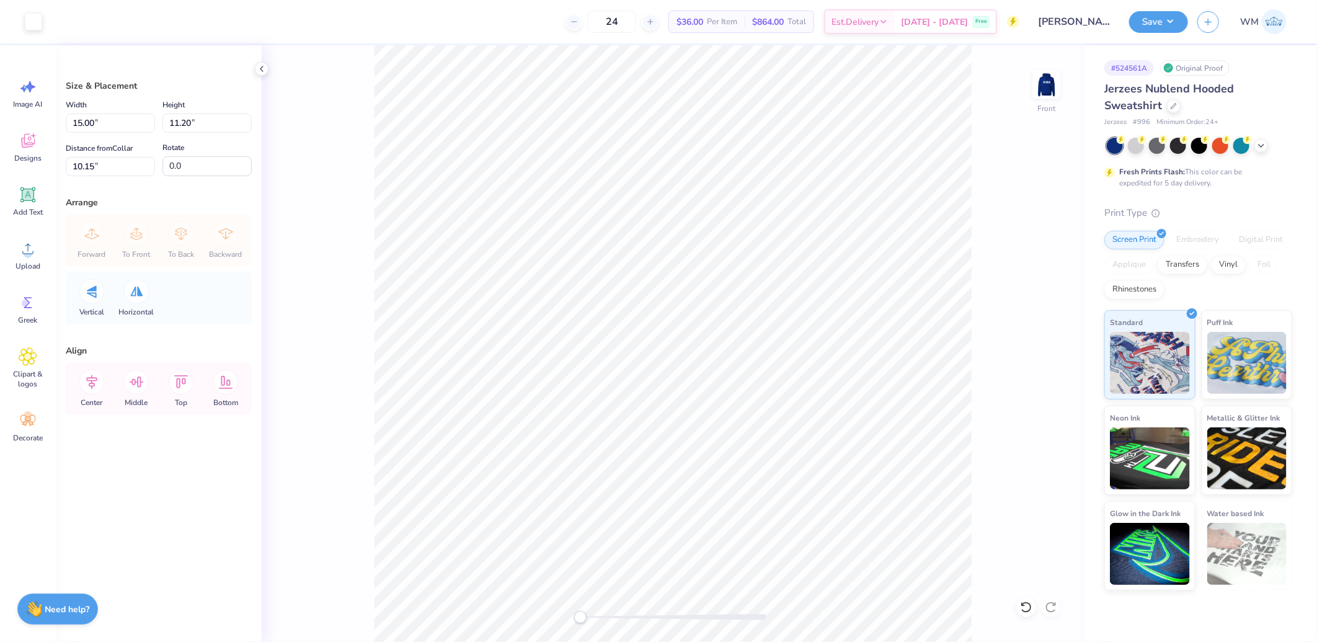
type input "11.38"
type input "8.50"
type input "12.85"
click at [202, 121] on input "8.50" at bounding box center [206, 122] width 89 height 19
type input "13"
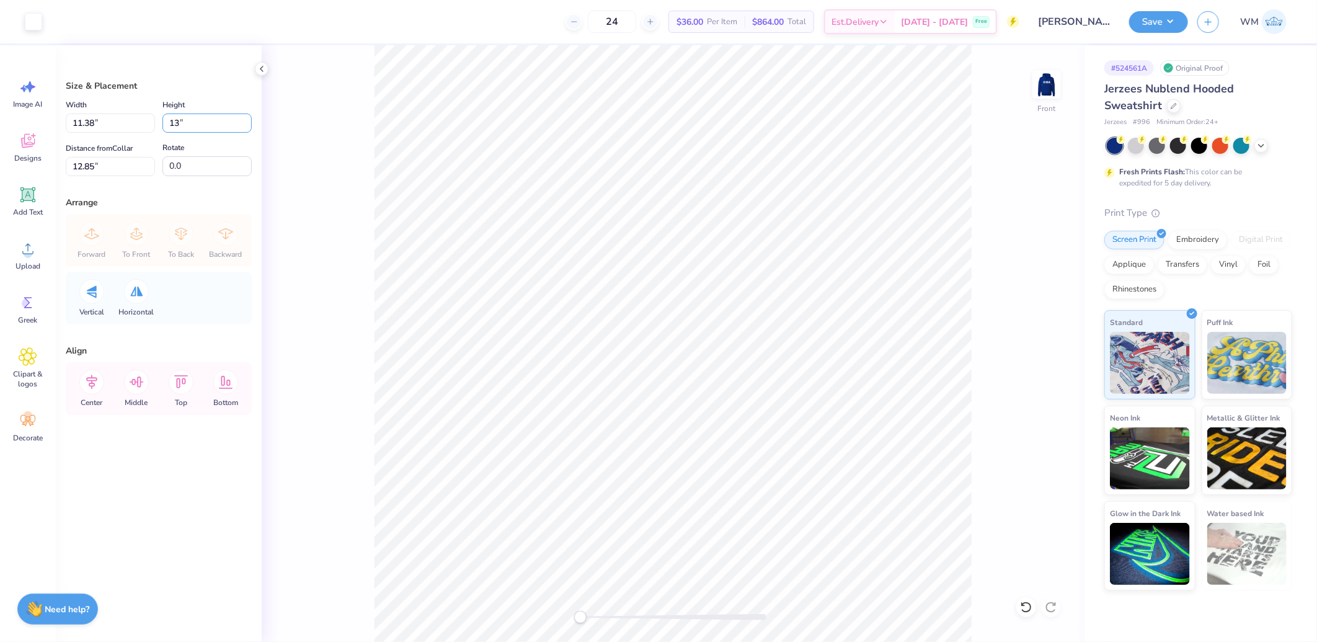
type input "15.00"
type input "11.20"
type input "6.15"
drag, startPoint x: 118, startPoint y: 125, endPoint x: 13, endPoint y: 124, distance: 104.8
click at [13, 124] on div "Art colors 24 $36.00 Per Item $864.00 Total Est. Delivery Oct 6 - 9 Free Design…" at bounding box center [658, 321] width 1317 height 642
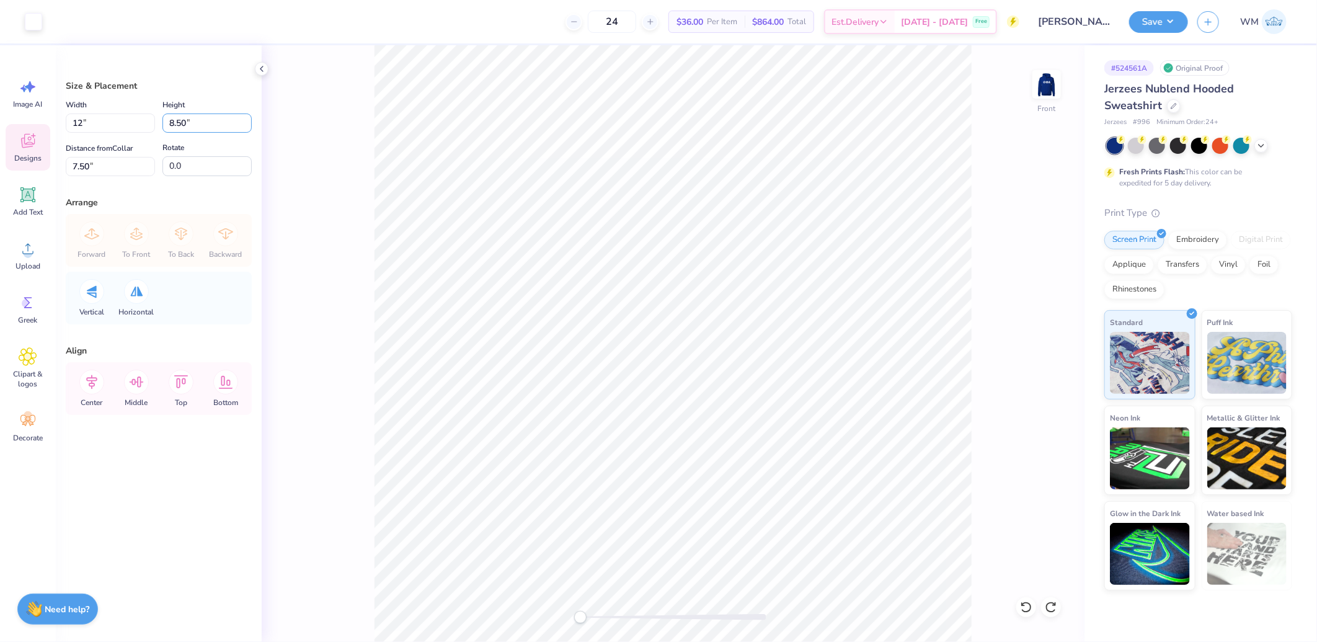
type input "12.00"
type input "8.96"
drag, startPoint x: 102, startPoint y: 163, endPoint x: 123, endPoint y: 169, distance: 21.2
click at [103, 163] on input "7.27" at bounding box center [110, 166] width 89 height 19
type input "6"
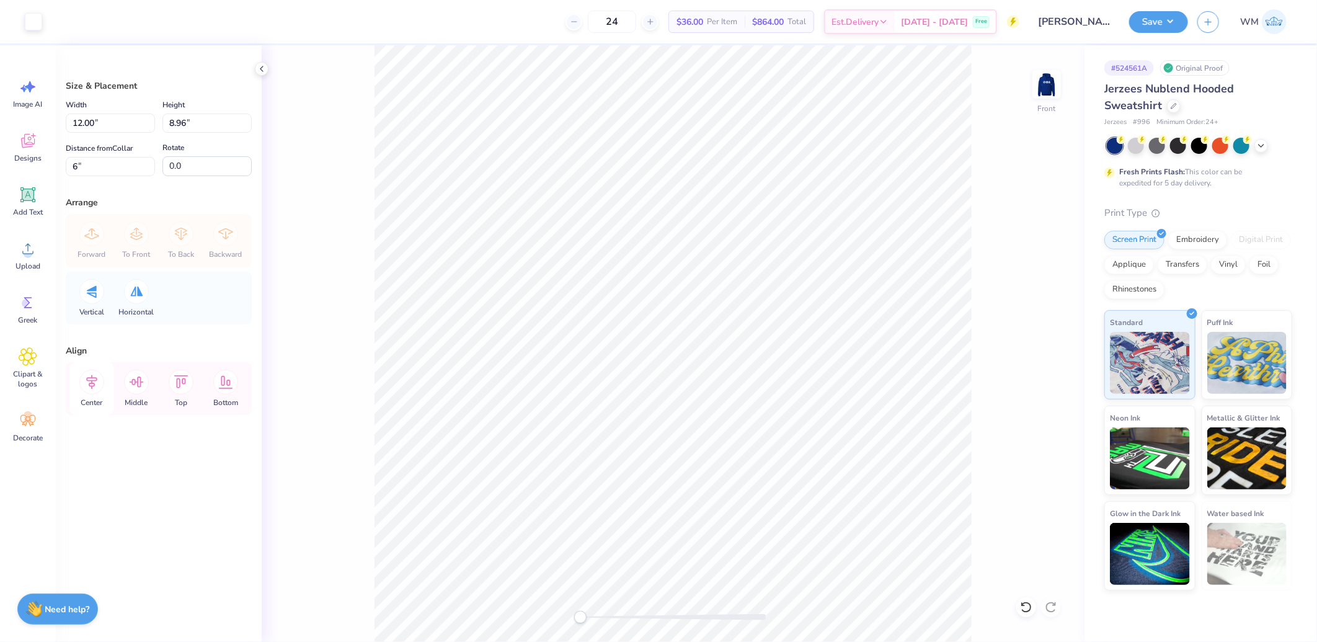
click at [101, 381] on icon at bounding box center [91, 382] width 25 height 25
click at [1044, 89] on img at bounding box center [1047, 85] width 50 height 50
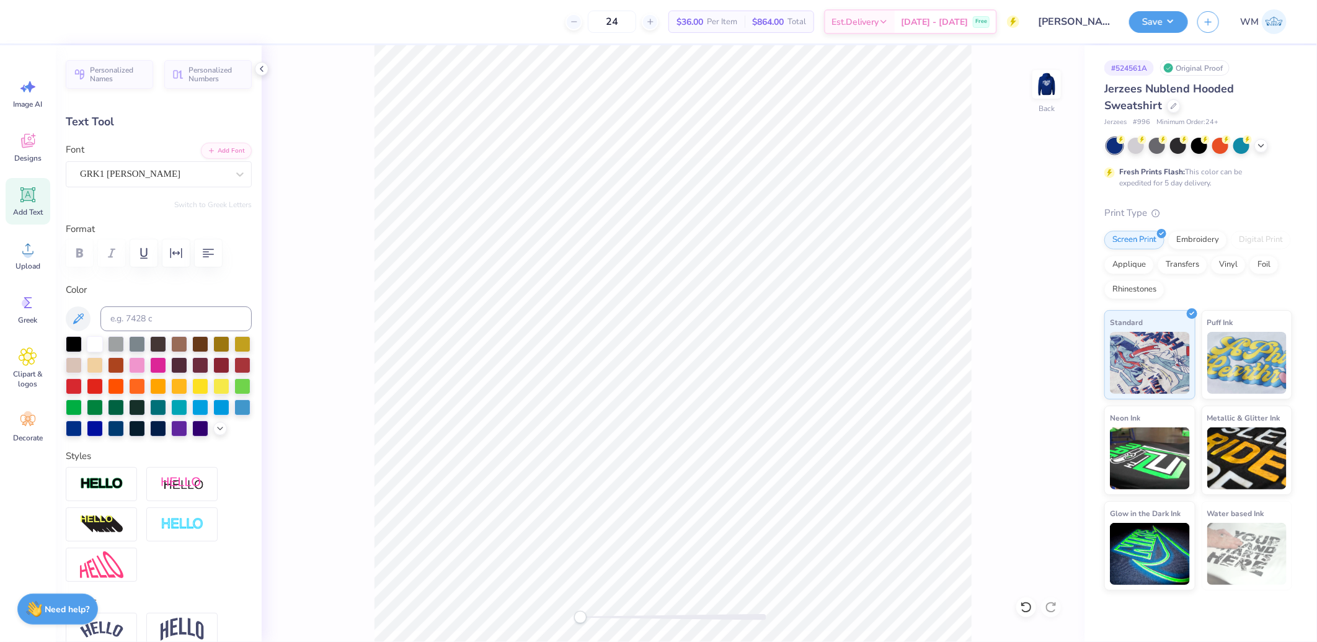
type input "7.99"
type input "2.45"
click at [27, 143] on icon at bounding box center [28, 141] width 14 height 14
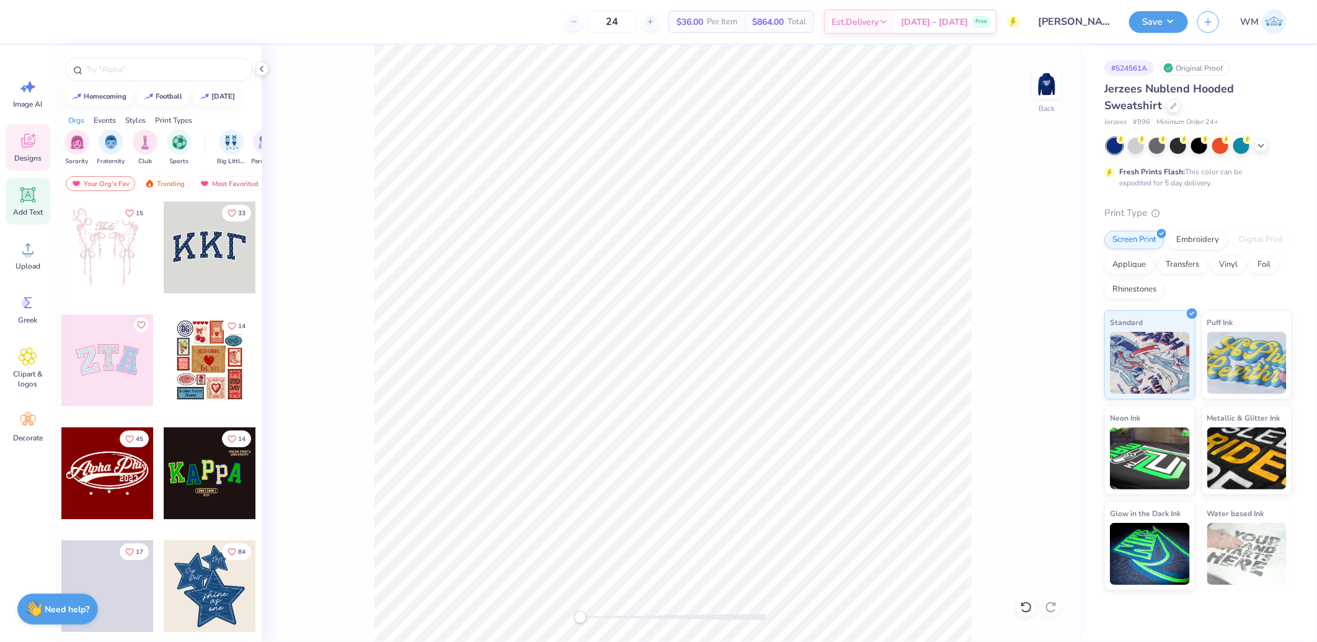
click at [22, 208] on span "Add Text" at bounding box center [28, 212] width 30 height 10
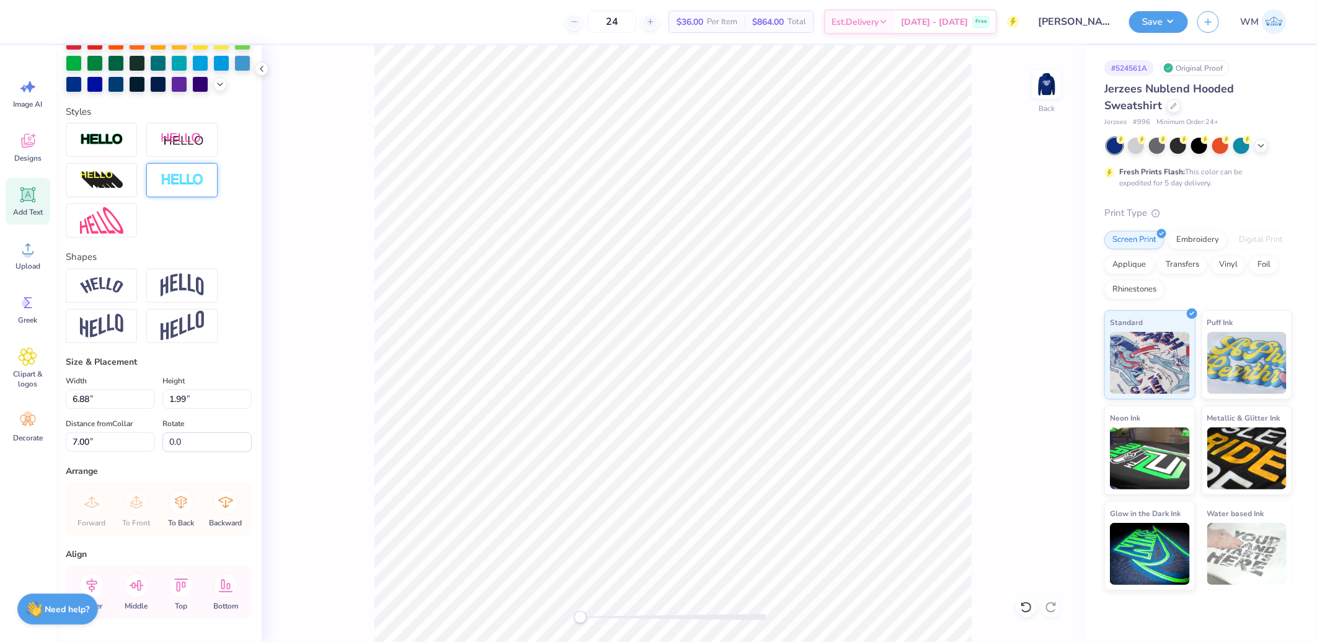
scroll to position [403, 0]
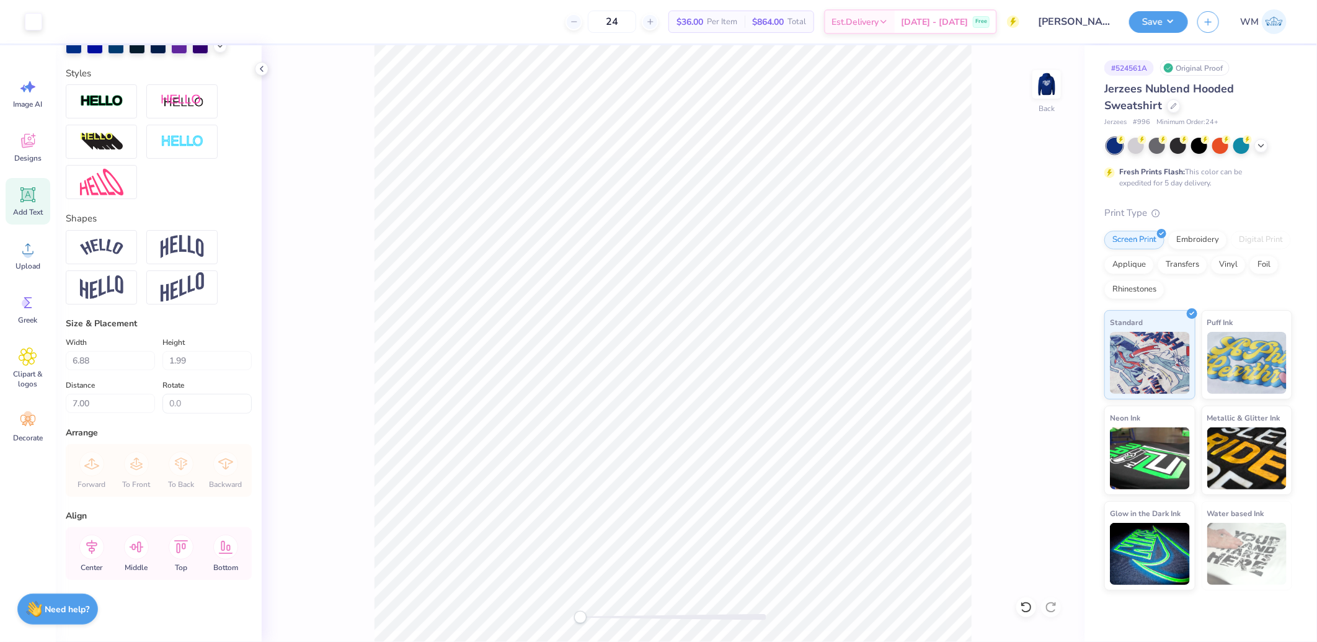
type input "7.99"
type input "2.45"
type input "5.86"
click at [120, 355] on input "7.99" at bounding box center [110, 360] width 89 height 19
type input "3.50"
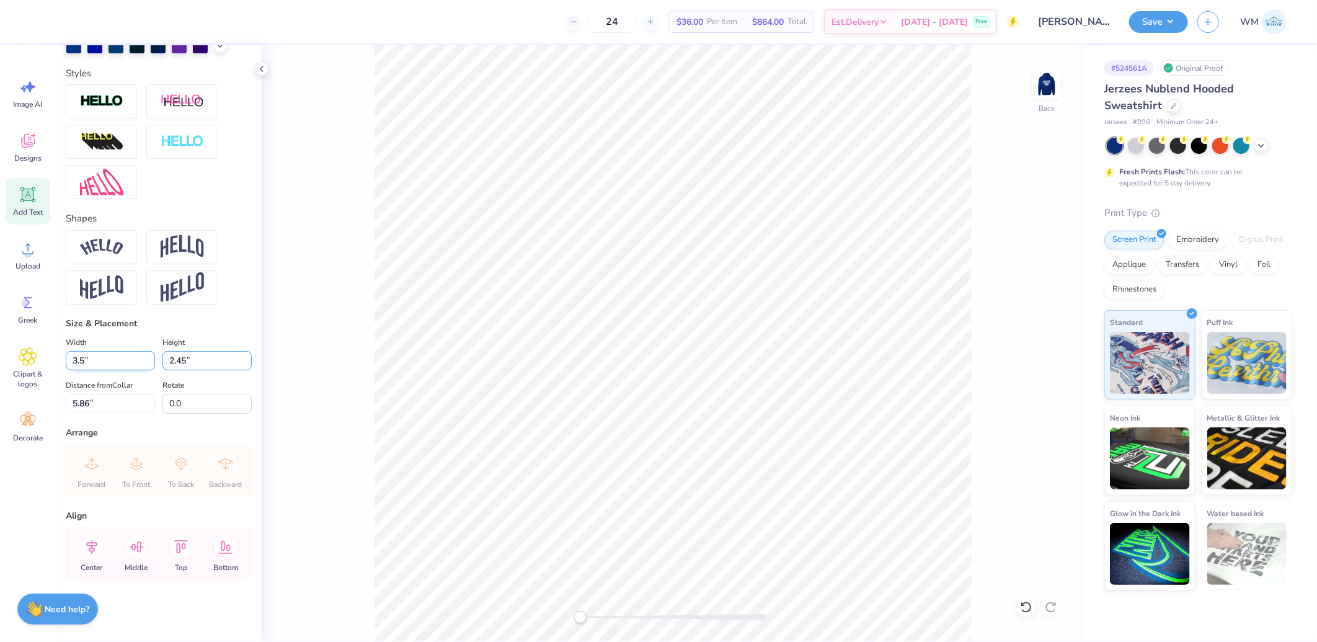
type input "1.07"
click at [102, 409] on input "6.55" at bounding box center [110, 403] width 89 height 19
type input "3.00"
click at [1050, 84] on img at bounding box center [1047, 85] width 50 height 50
click at [1163, 28] on button "Save" at bounding box center [1158, 20] width 59 height 22
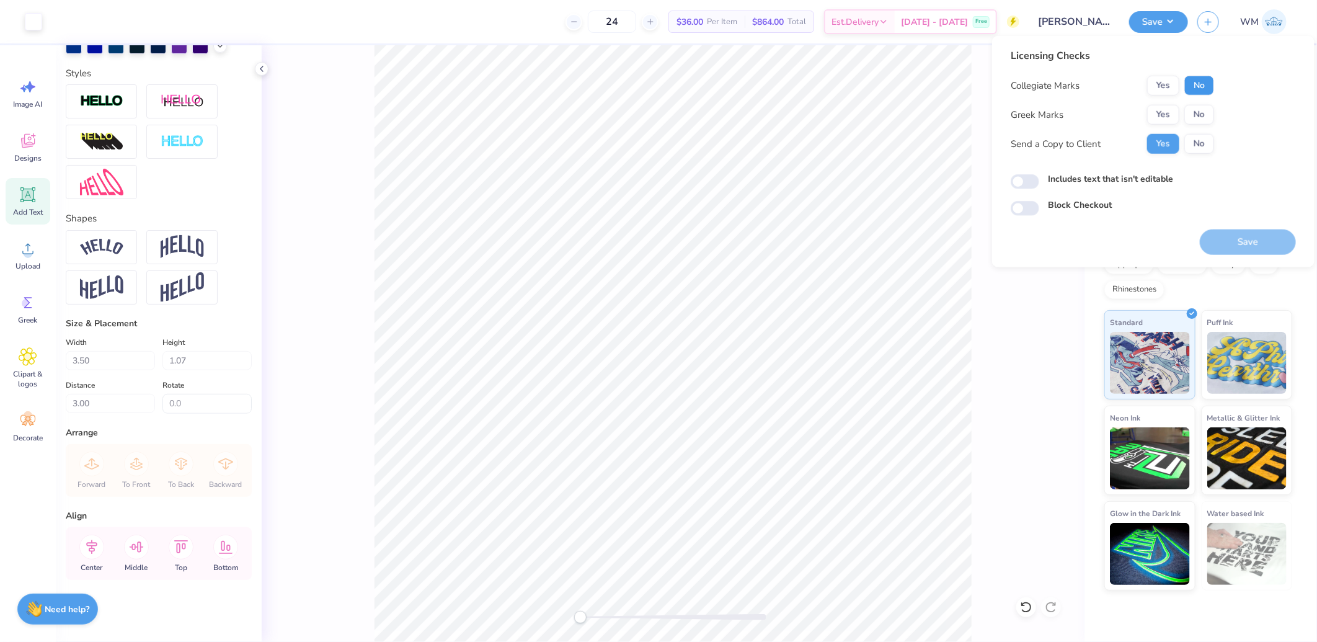
click at [1197, 87] on button "No" at bounding box center [1199, 86] width 30 height 20
click at [1171, 109] on button "Yes" at bounding box center [1163, 115] width 32 height 20
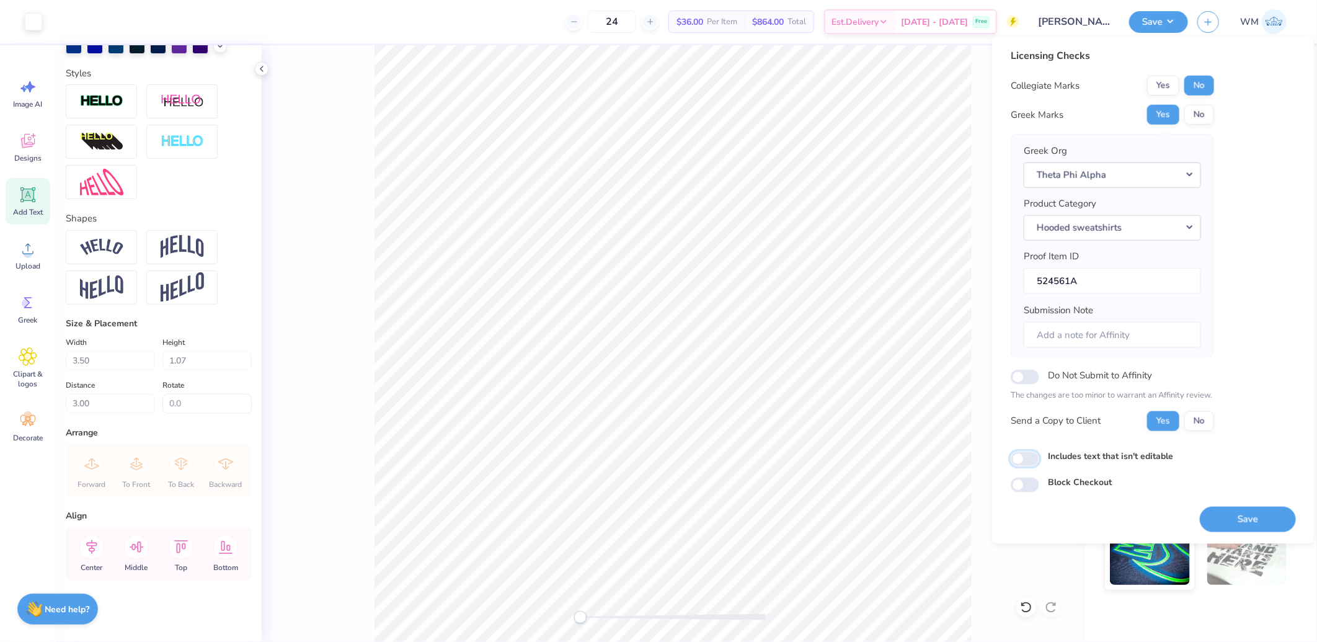
click at [1032, 454] on input "Includes text that isn't editable" at bounding box center [1025, 458] width 29 height 15
checkbox input "true"
click at [1251, 527] on button "Save" at bounding box center [1248, 518] width 96 height 25
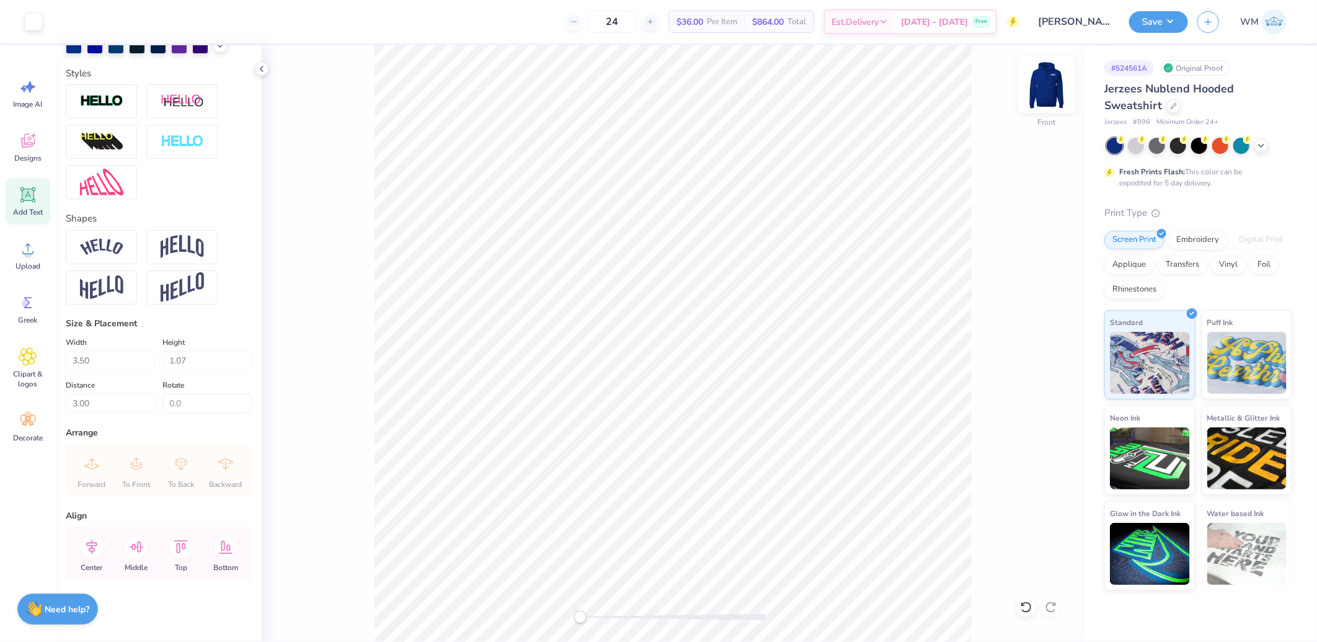
click at [1046, 94] on img at bounding box center [1047, 85] width 50 height 50
drag, startPoint x: 23, startPoint y: 127, endPoint x: 24, endPoint y: 139, distance: 11.8
click at [24, 133] on div "Designs" at bounding box center [28, 147] width 45 height 47
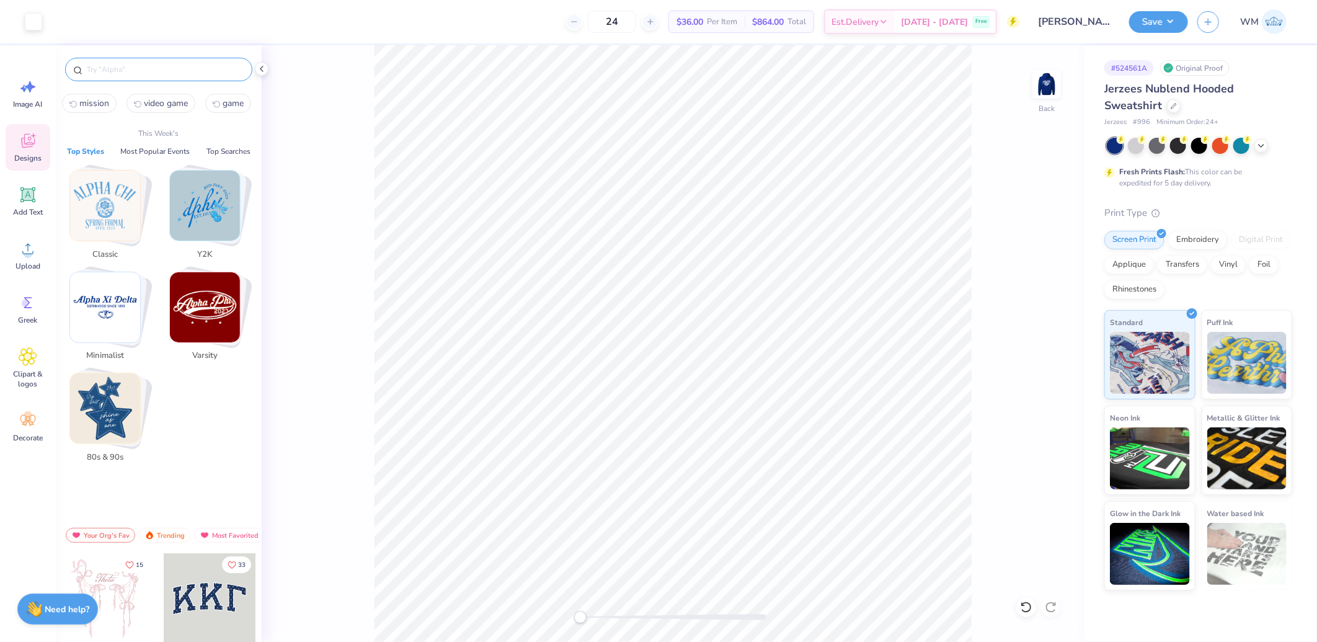
click at [122, 65] on input "text" at bounding box center [165, 69] width 159 height 12
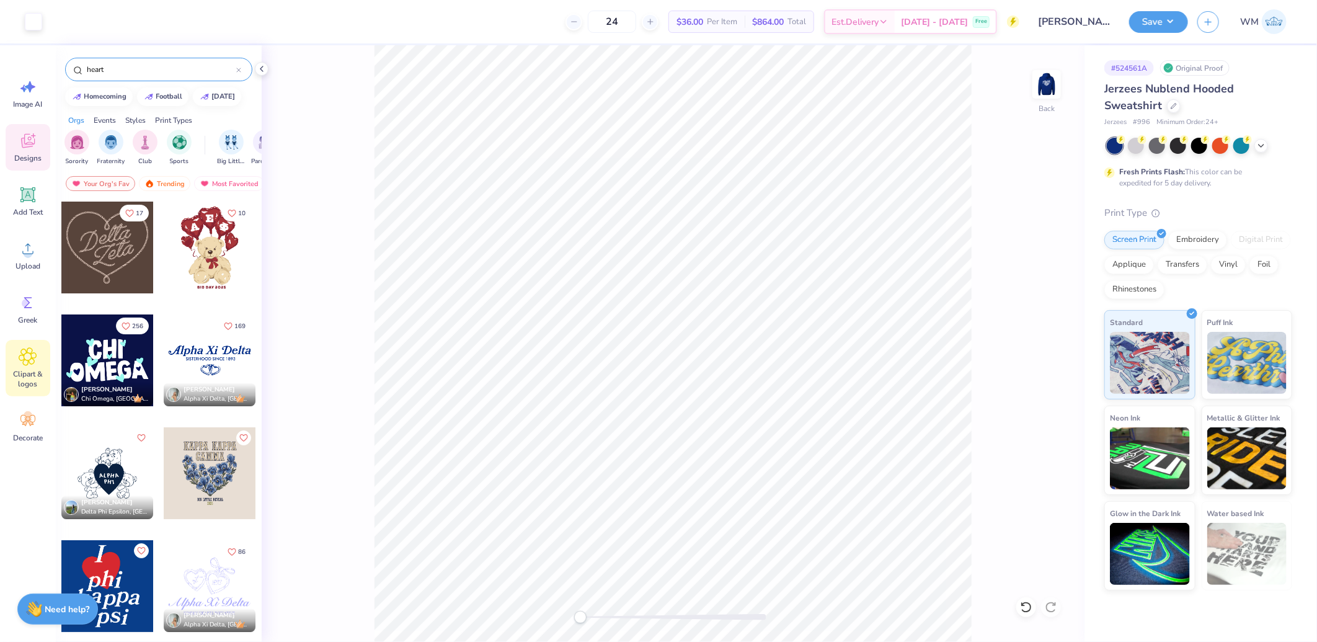
type input "heart"
click at [29, 349] on icon at bounding box center [28, 356] width 18 height 19
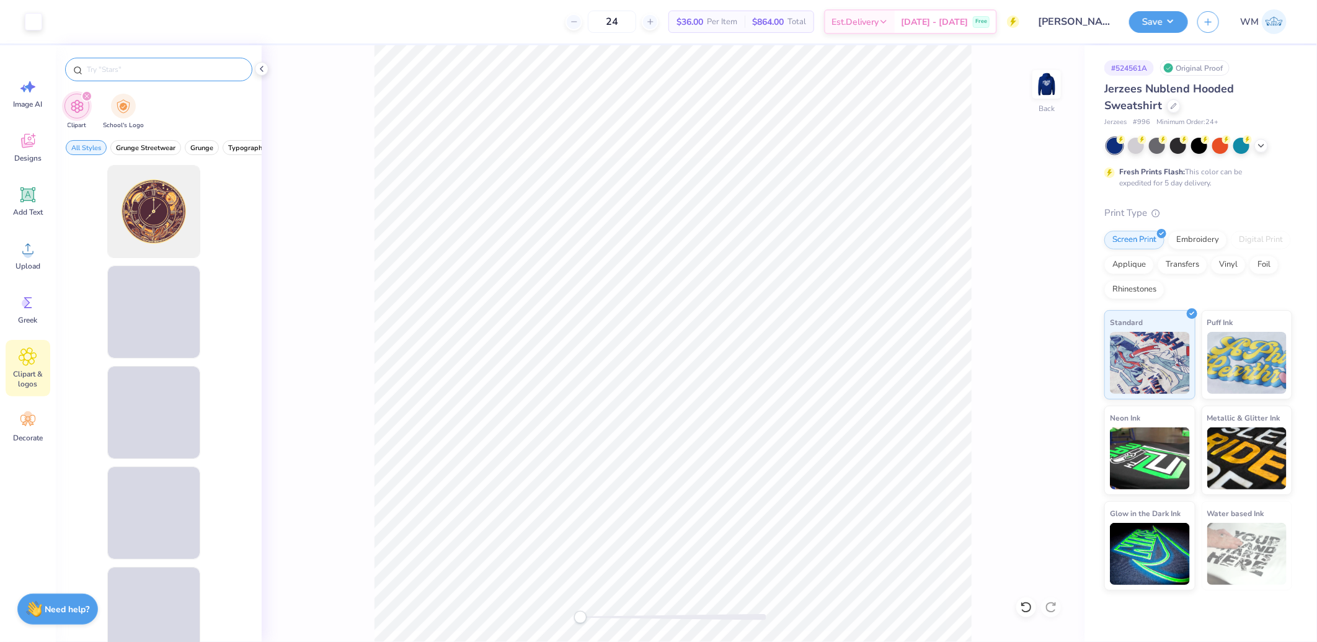
click at [128, 71] on input "text" at bounding box center [165, 69] width 159 height 12
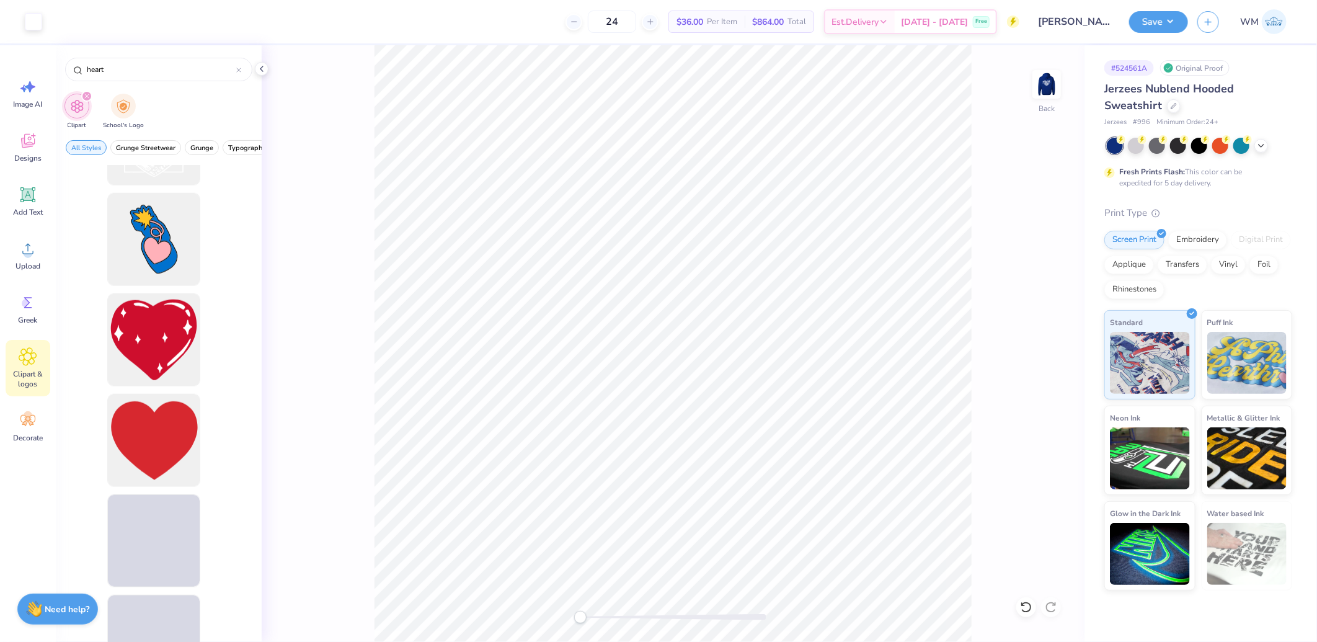
scroll to position [3904, 0]
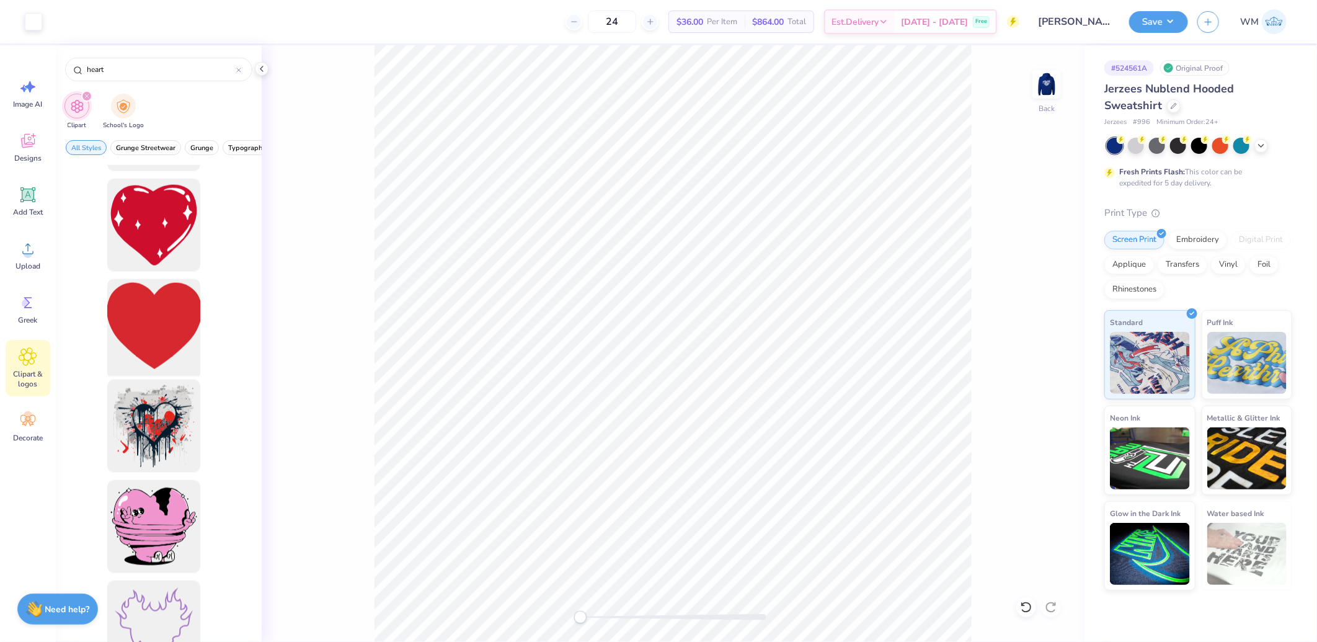
type input "heart"
click at [138, 325] on div at bounding box center [153, 326] width 102 height 102
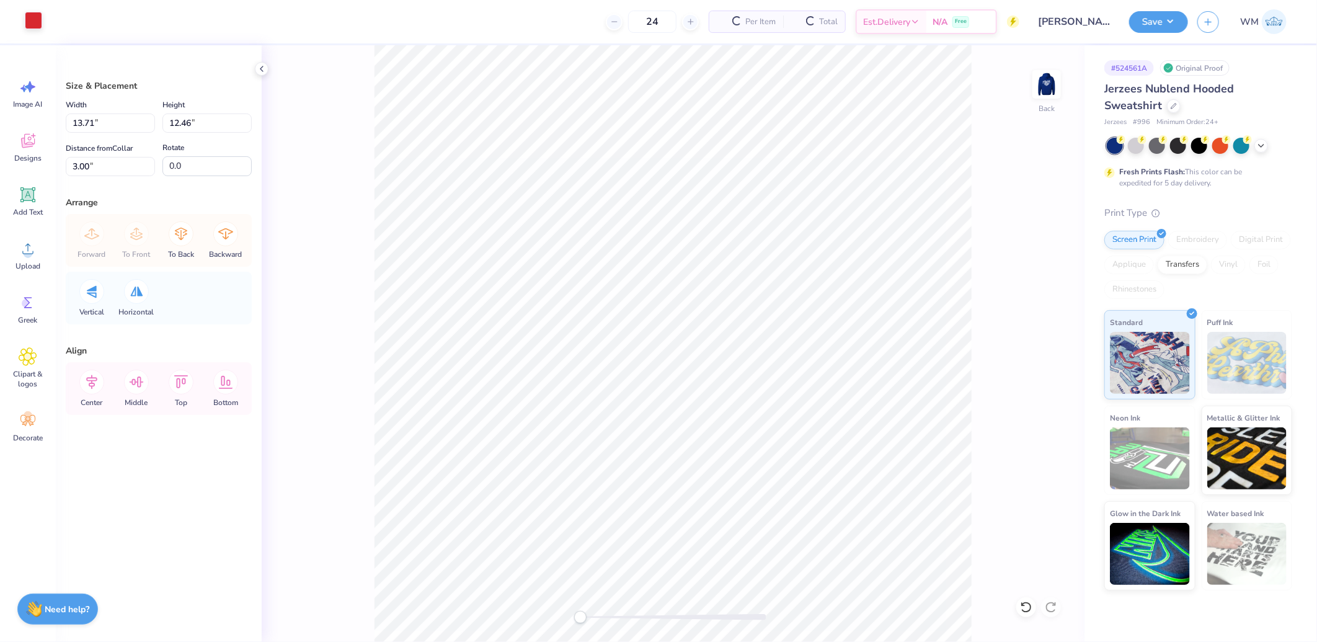
click at [38, 20] on div at bounding box center [33, 20] width 17 height 17
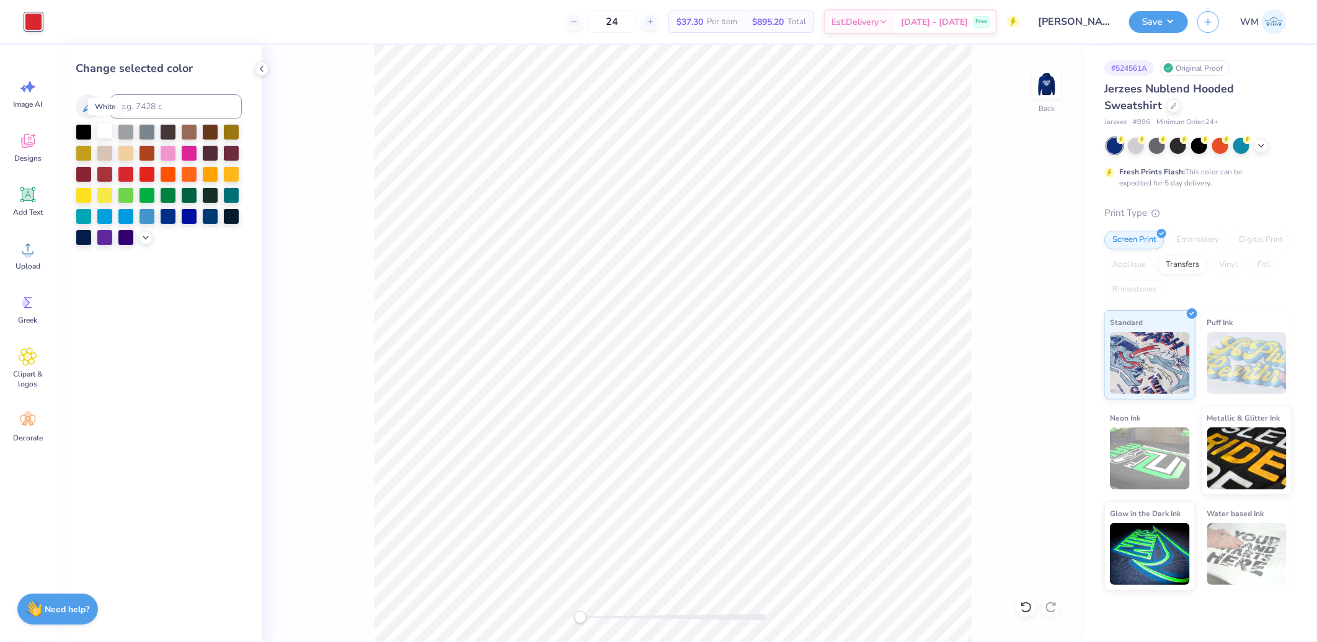
click at [105, 129] on div at bounding box center [105, 131] width 16 height 16
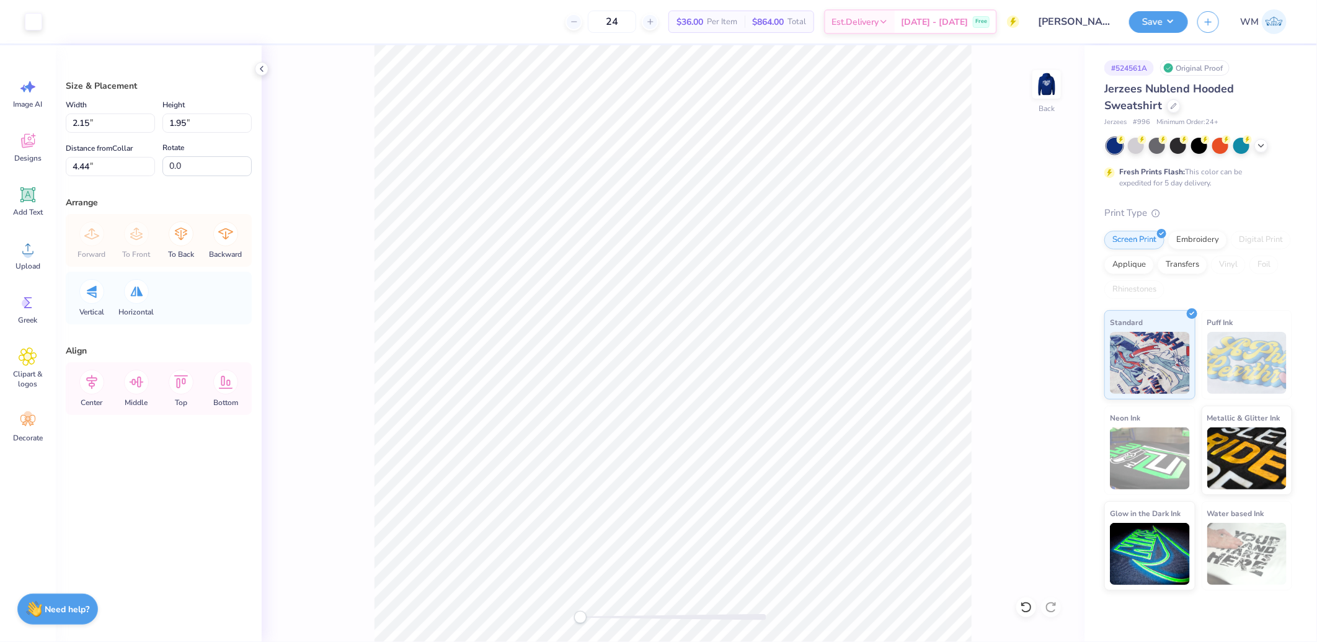
type input "1.86"
type input "1.69"
type input "4.45"
drag, startPoint x: 585, startPoint y: 619, endPoint x: 616, endPoint y: 621, distance: 31.1
click at [616, 621] on div "Accessibility label" at bounding box center [616, 617] width 12 height 12
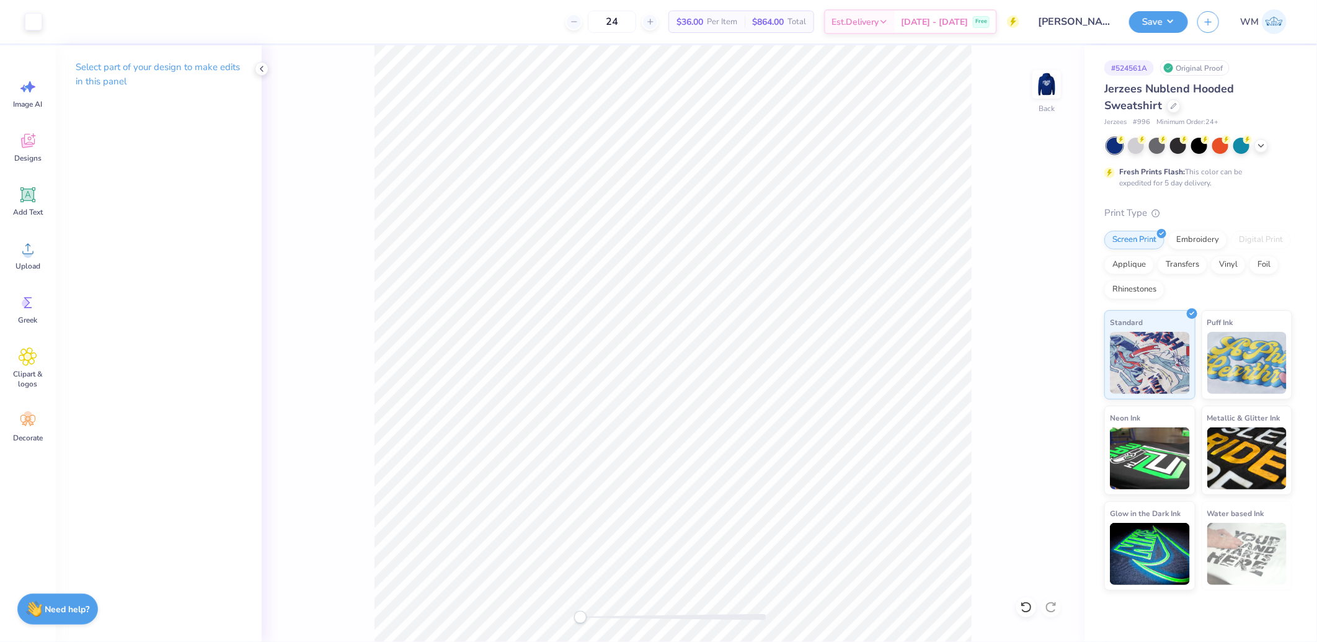
click at [562, 603] on div "Back" at bounding box center [673, 343] width 823 height 597
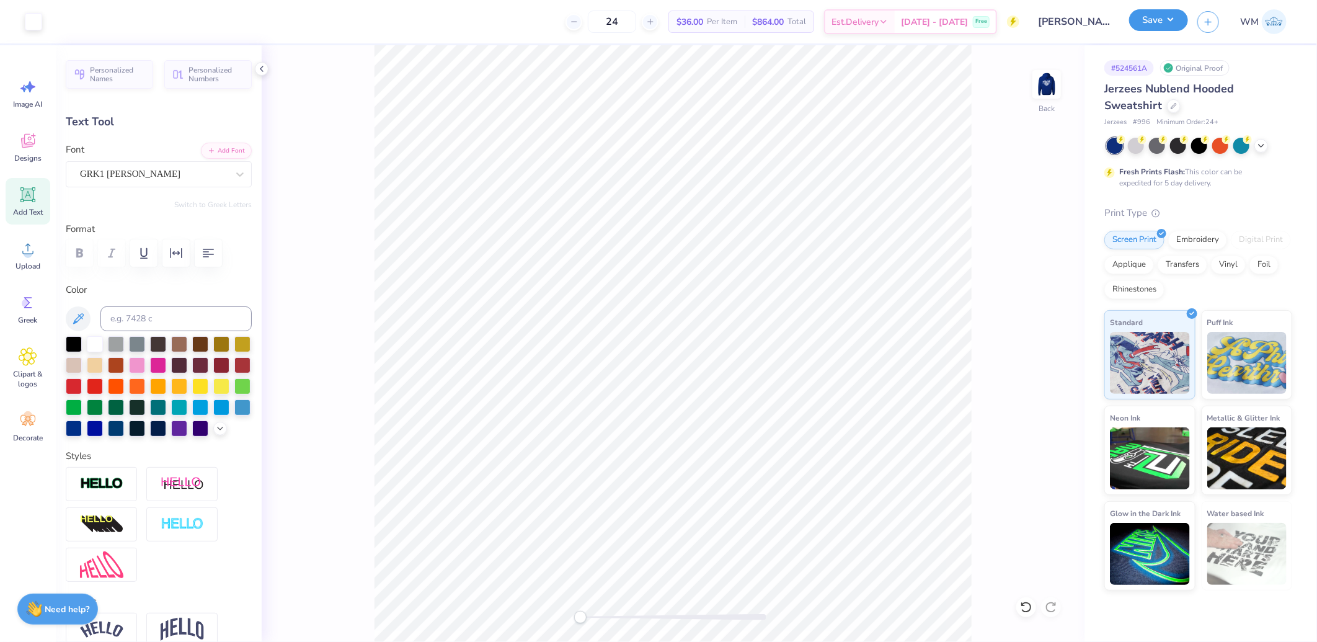
click at [1170, 29] on button "Save" at bounding box center [1158, 20] width 59 height 22
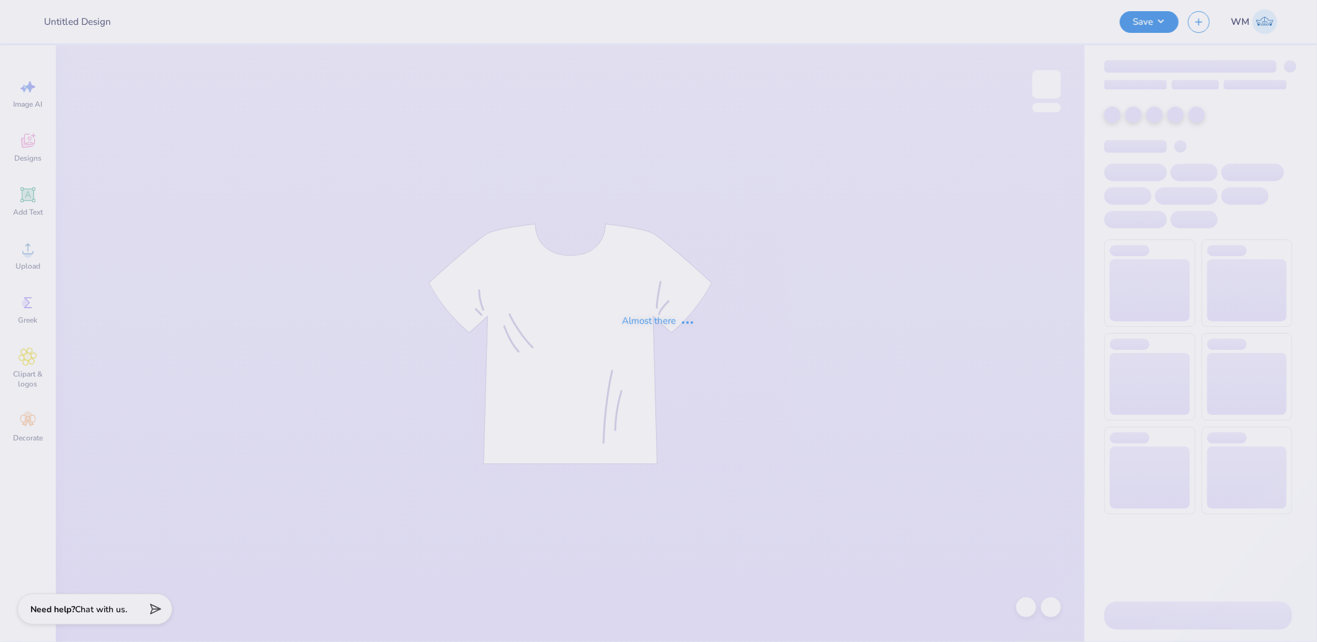
type input "Slug Biking Shirts"
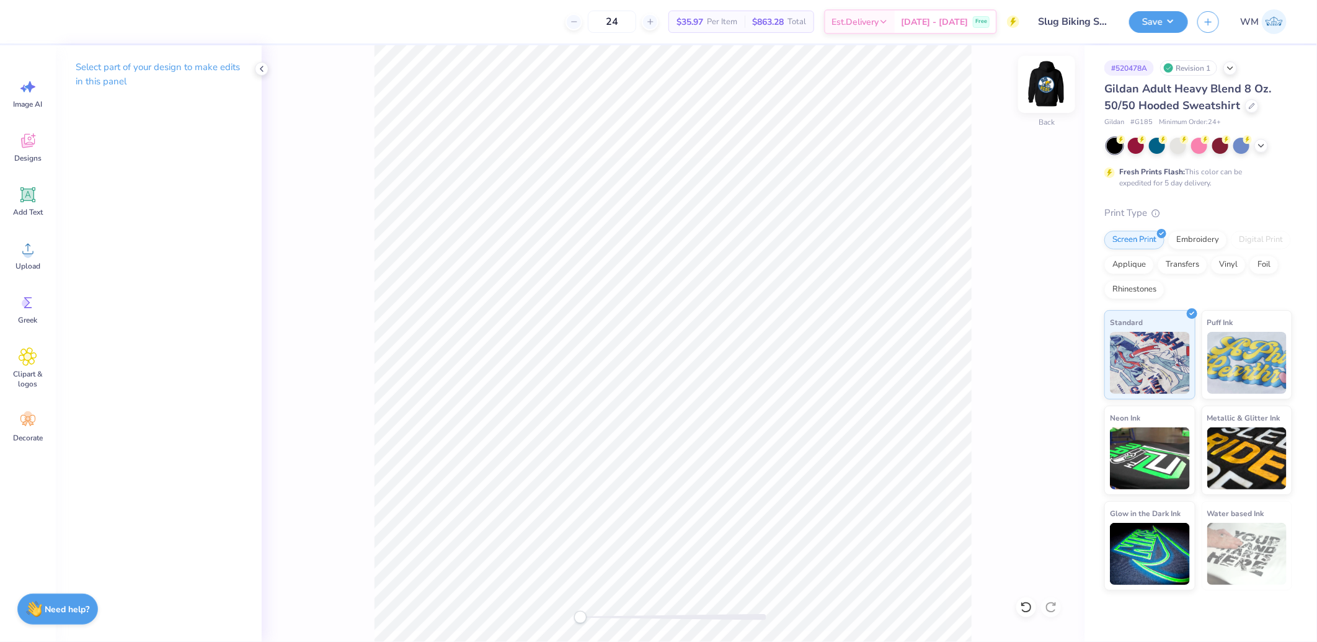
click at [1056, 94] on img at bounding box center [1047, 85] width 50 height 50
click at [21, 365] on icon at bounding box center [28, 356] width 18 height 19
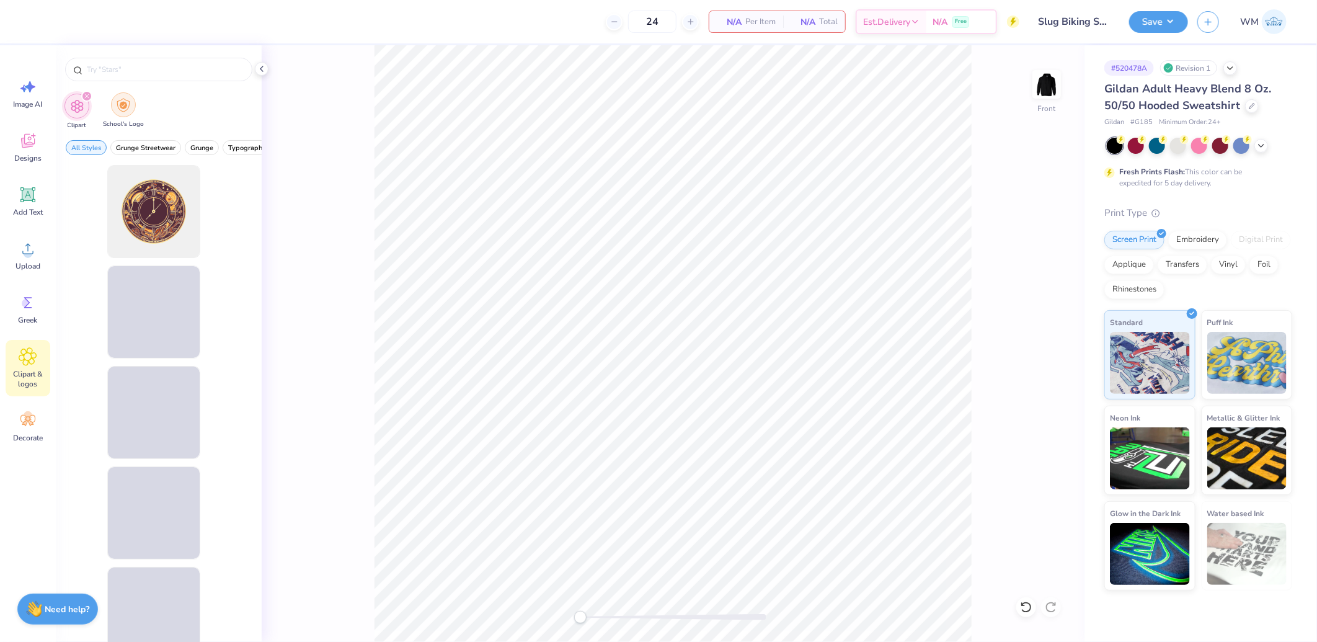
click at [128, 96] on div "filter for School's Logo" at bounding box center [123, 104] width 25 height 25
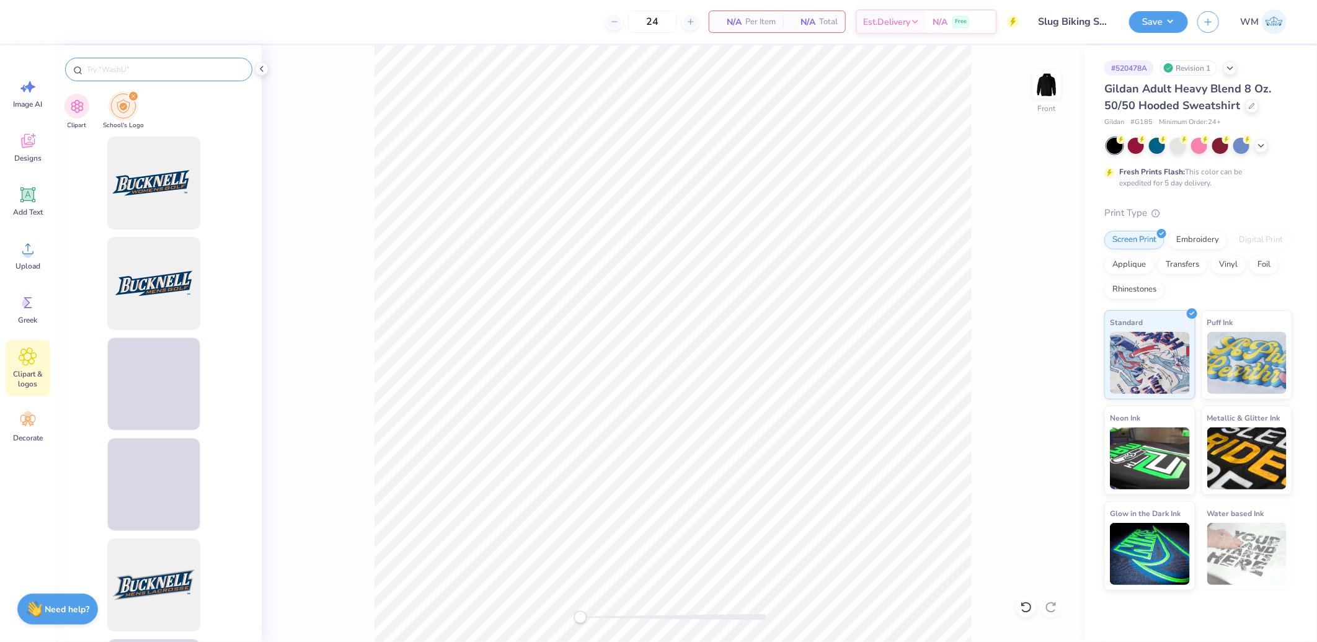
click at [141, 73] on input "text" at bounding box center [165, 69] width 159 height 12
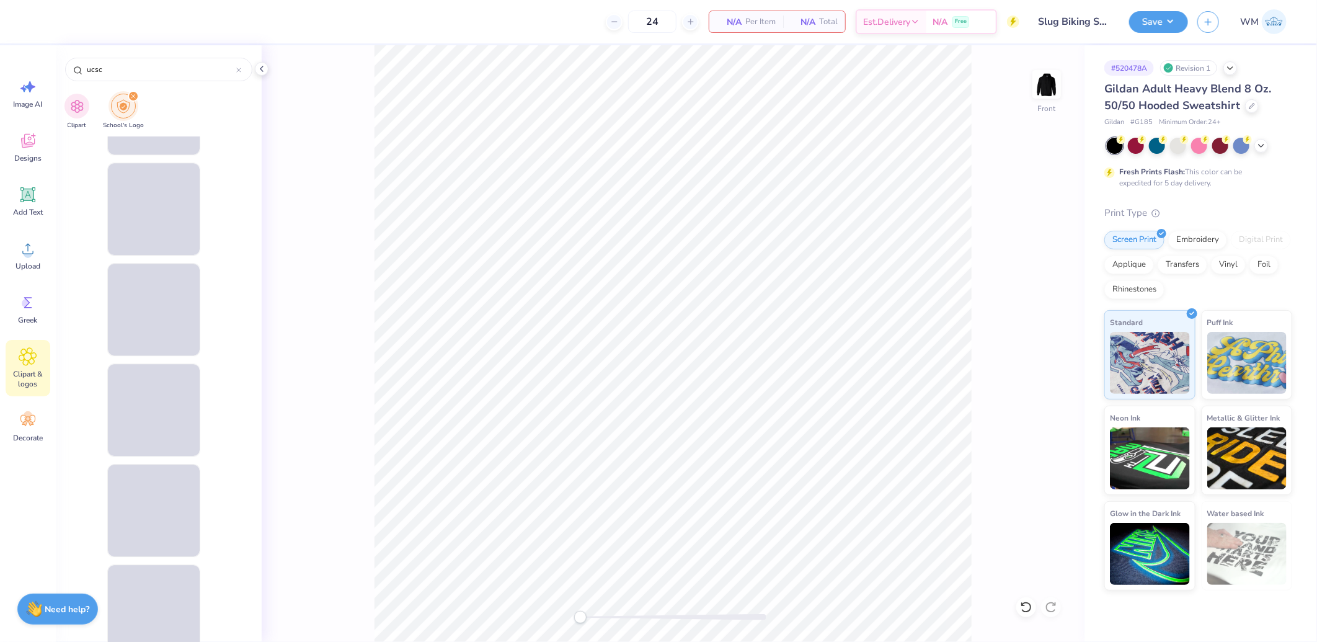
scroll to position [8046, 0]
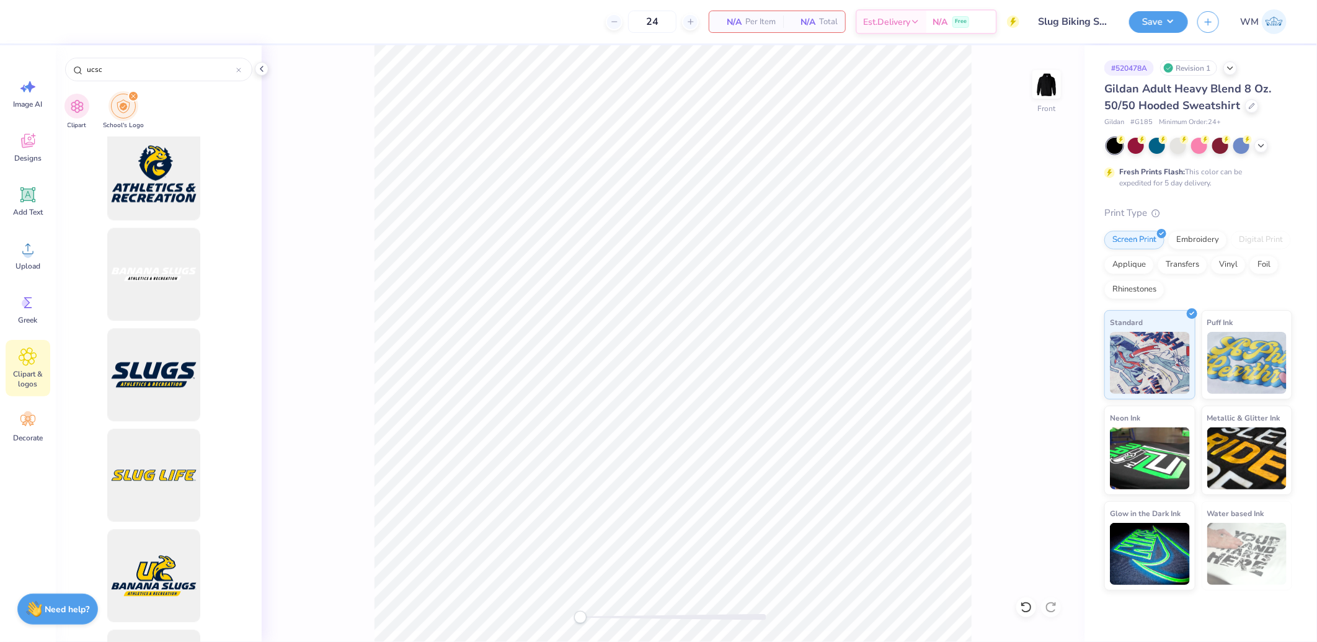
type input "ucsc"
click at [27, 248] on icon at bounding box center [28, 248] width 19 height 19
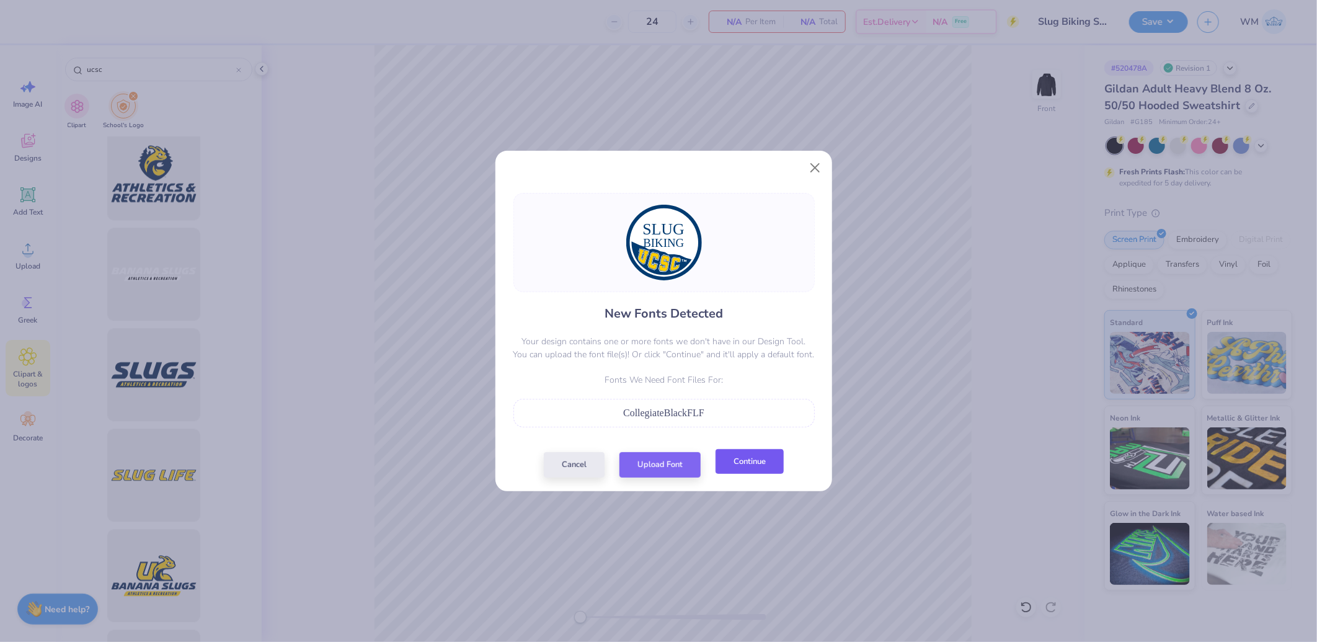
click at [760, 455] on button "Continue" at bounding box center [750, 461] width 68 height 25
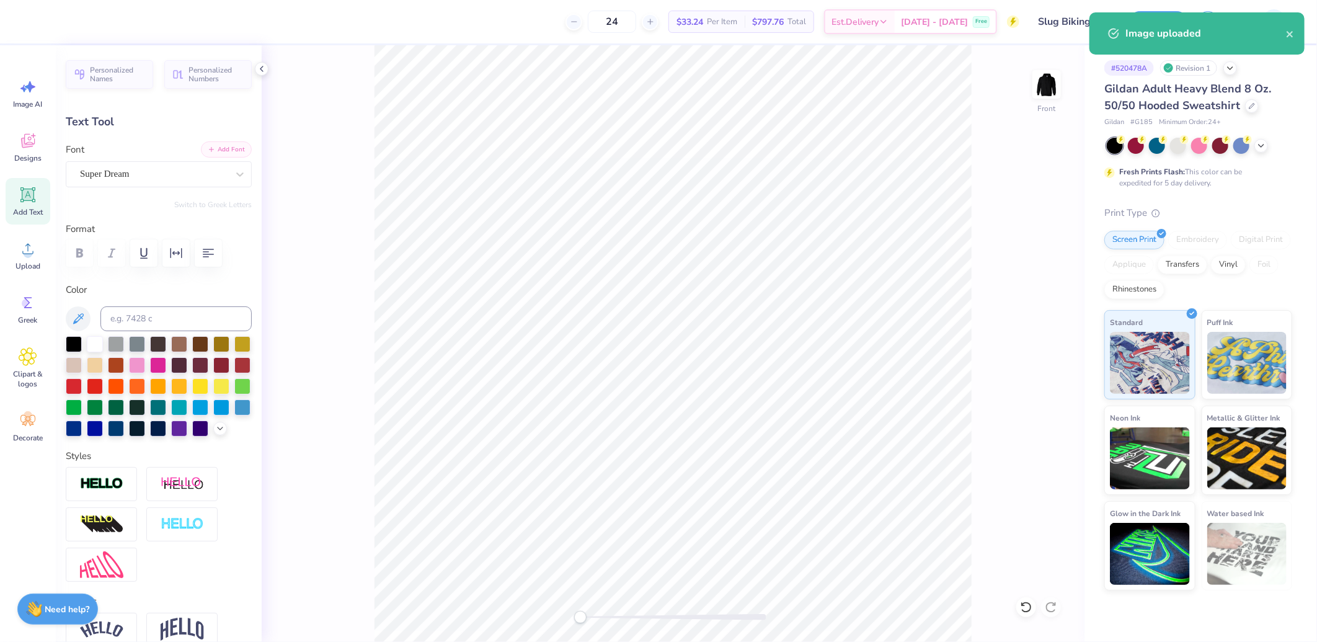
click at [224, 150] on button "Add Font" at bounding box center [226, 149] width 51 height 16
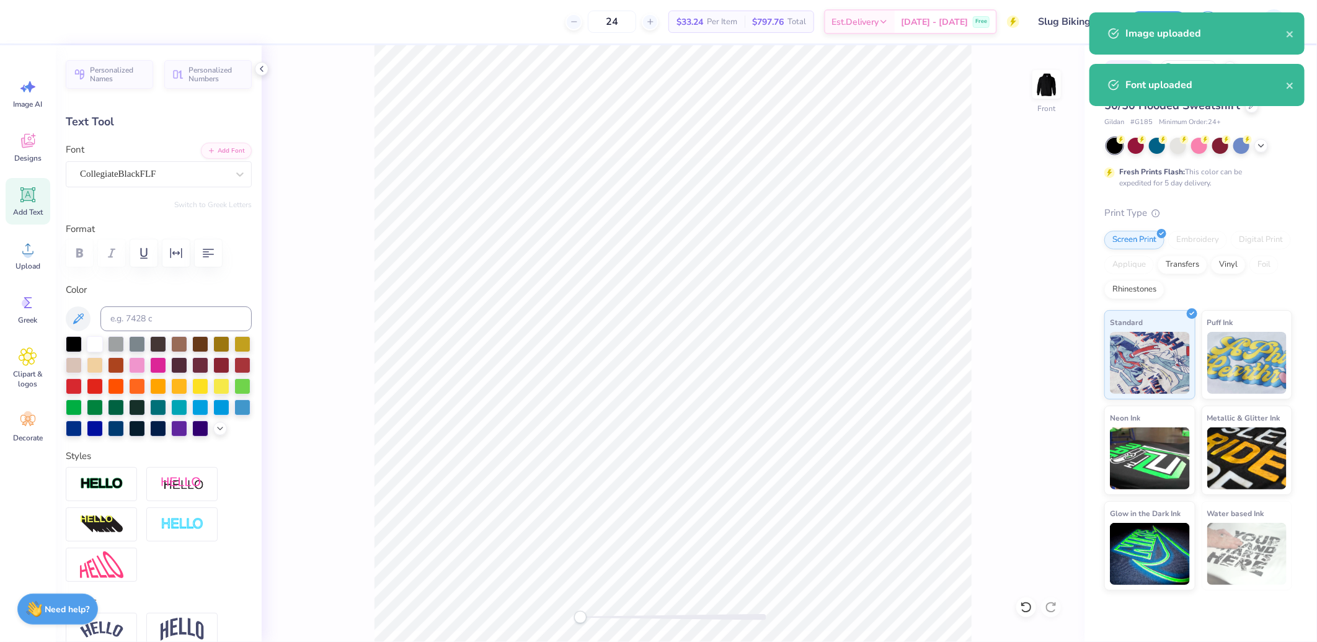
type input "7.33"
type input "1.67"
type input "15.24"
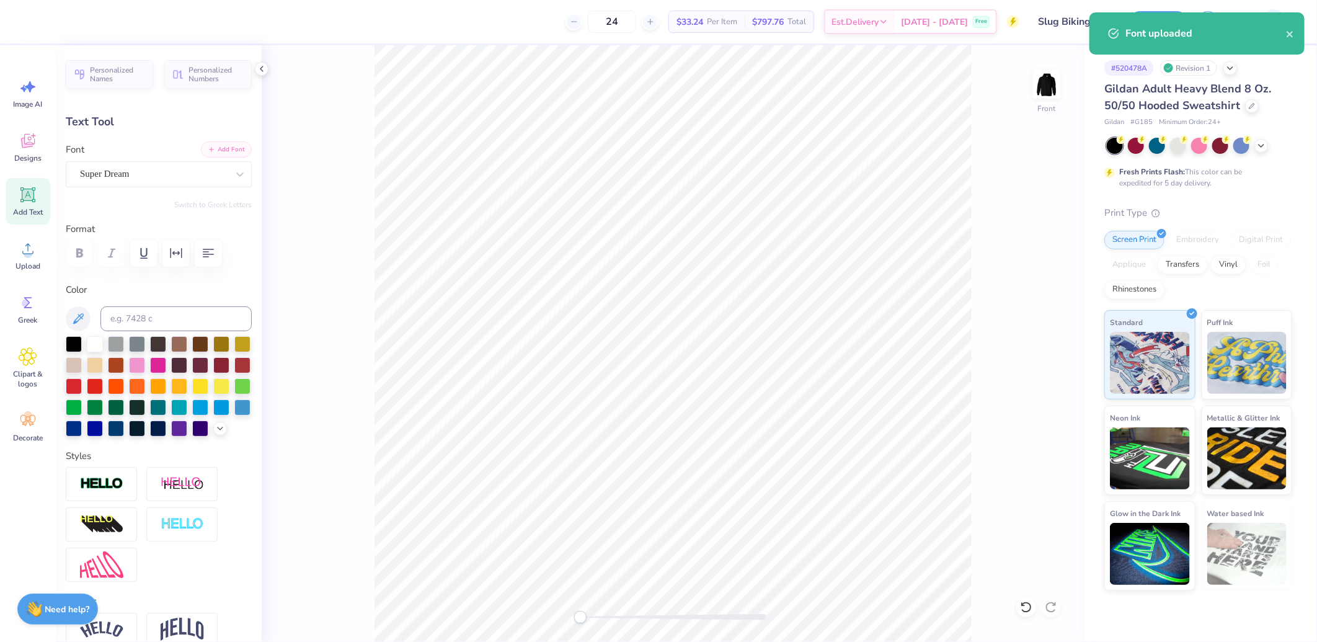
click at [216, 150] on button "Add Font" at bounding box center [226, 149] width 51 height 16
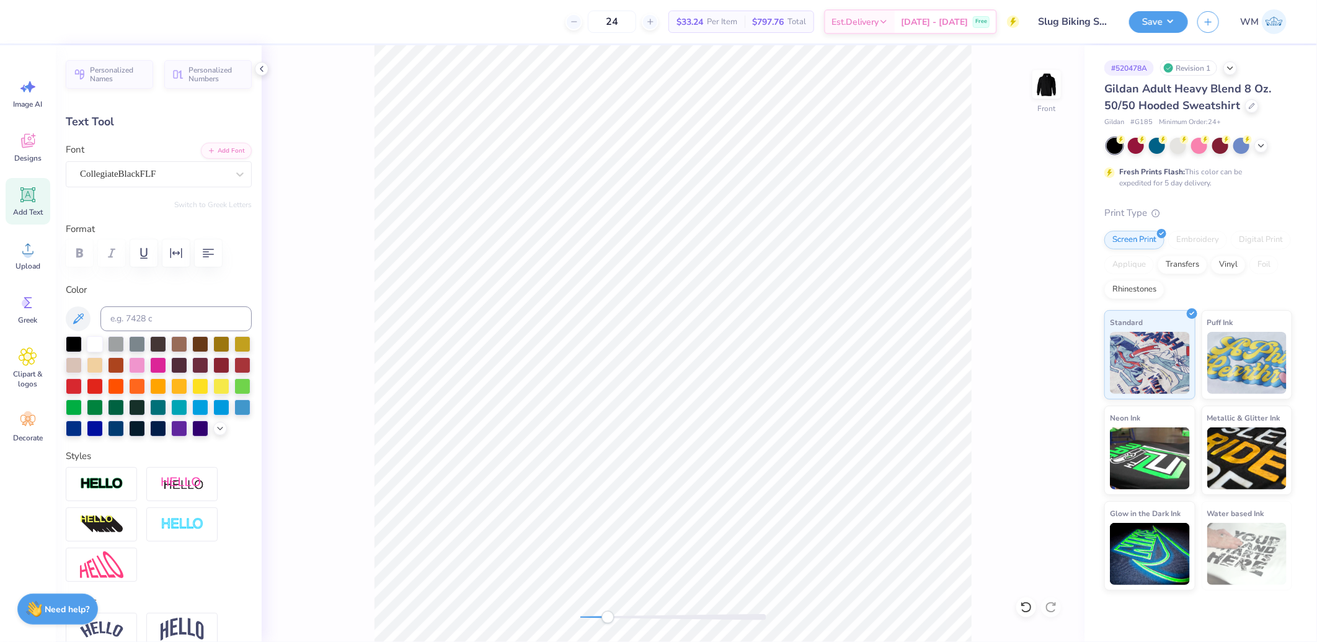
drag, startPoint x: 583, startPoint y: 619, endPoint x: 608, endPoint y: 619, distance: 24.8
click at [608, 619] on div "Accessibility label" at bounding box center [608, 617] width 12 height 12
type input "8.84"
type input "2.65"
type input "12.25"
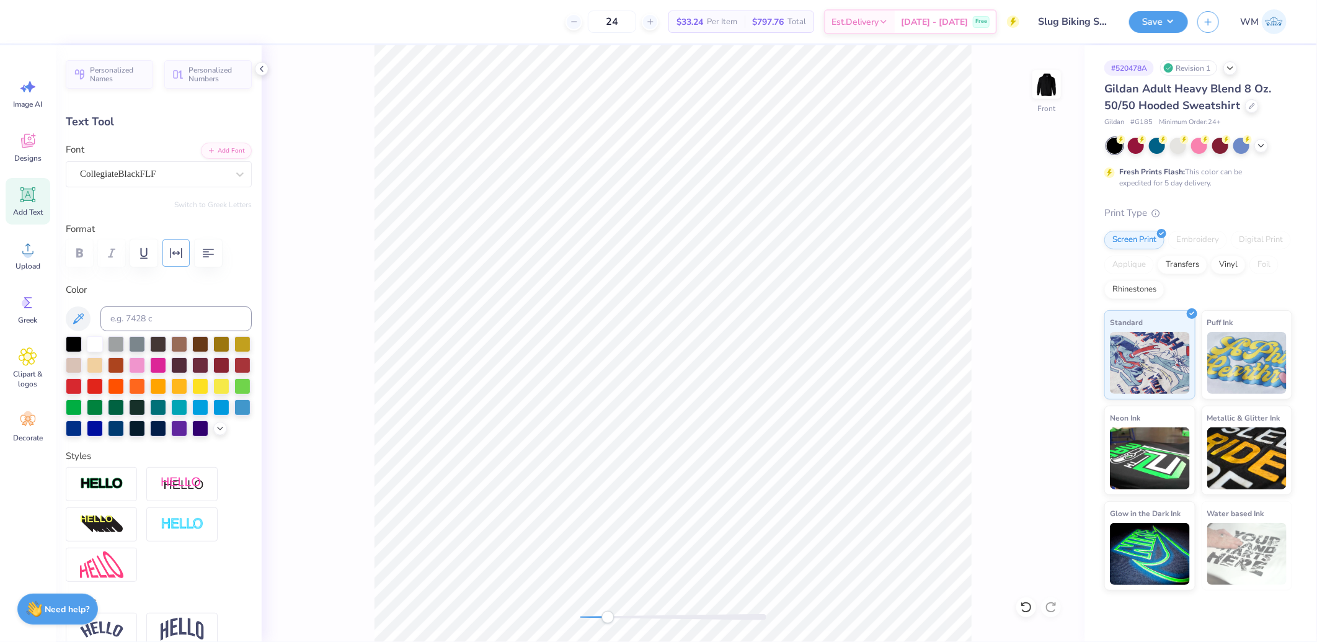
click at [179, 256] on icon "button" at bounding box center [176, 253] width 15 height 15
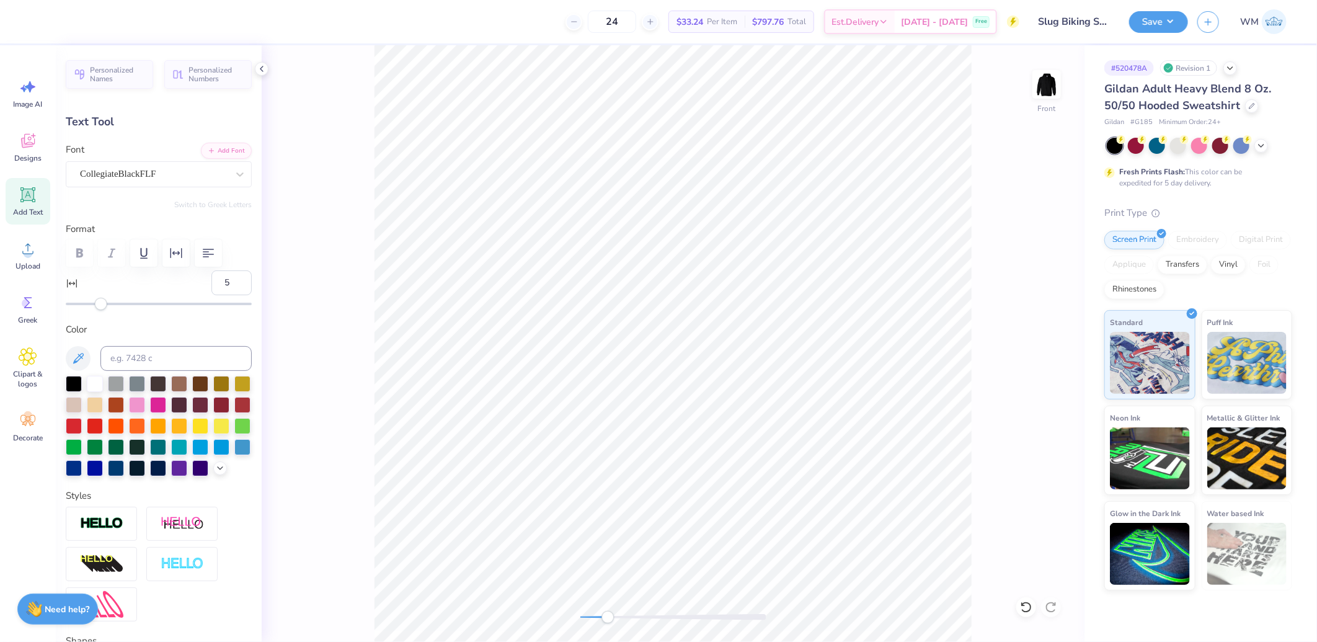
type input "6"
click at [104, 304] on div "Accessibility label" at bounding box center [103, 304] width 12 height 12
type input "6"
click at [104, 304] on div "Accessibility label" at bounding box center [103, 304] width 12 height 12
type input "4"
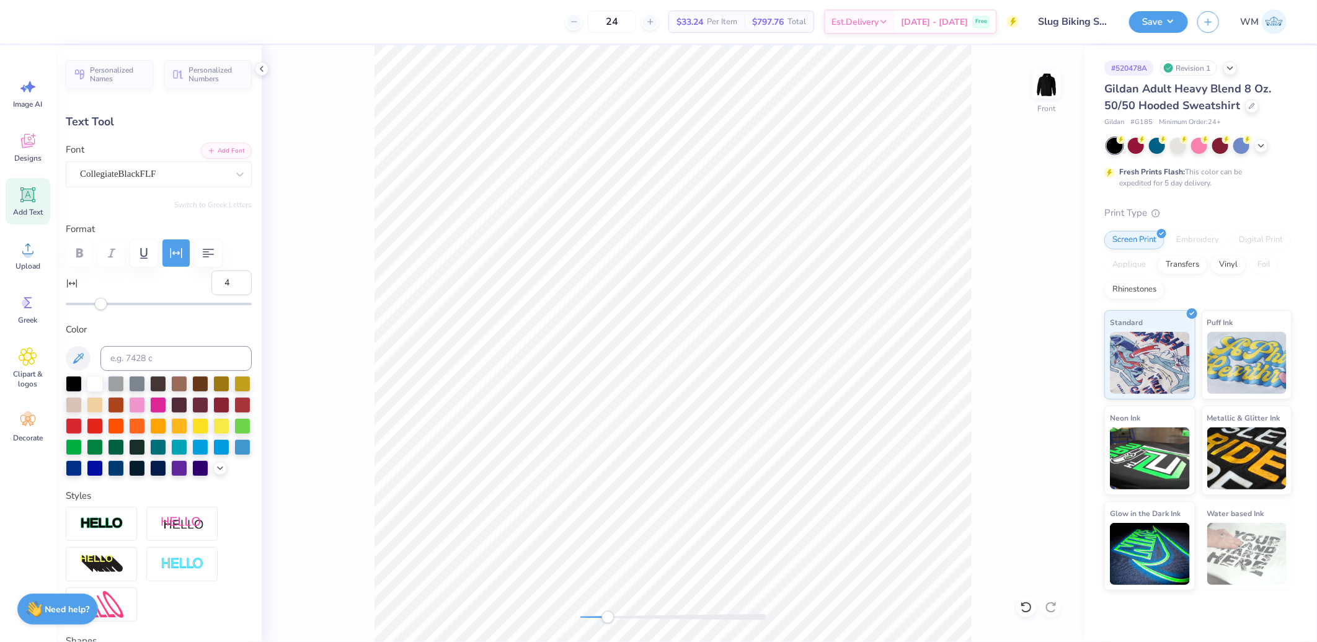
click at [101, 304] on div "Accessibility label" at bounding box center [101, 304] width 12 height 12
type input "8.74"
type input "1.93"
type input "15.26"
type input "0"
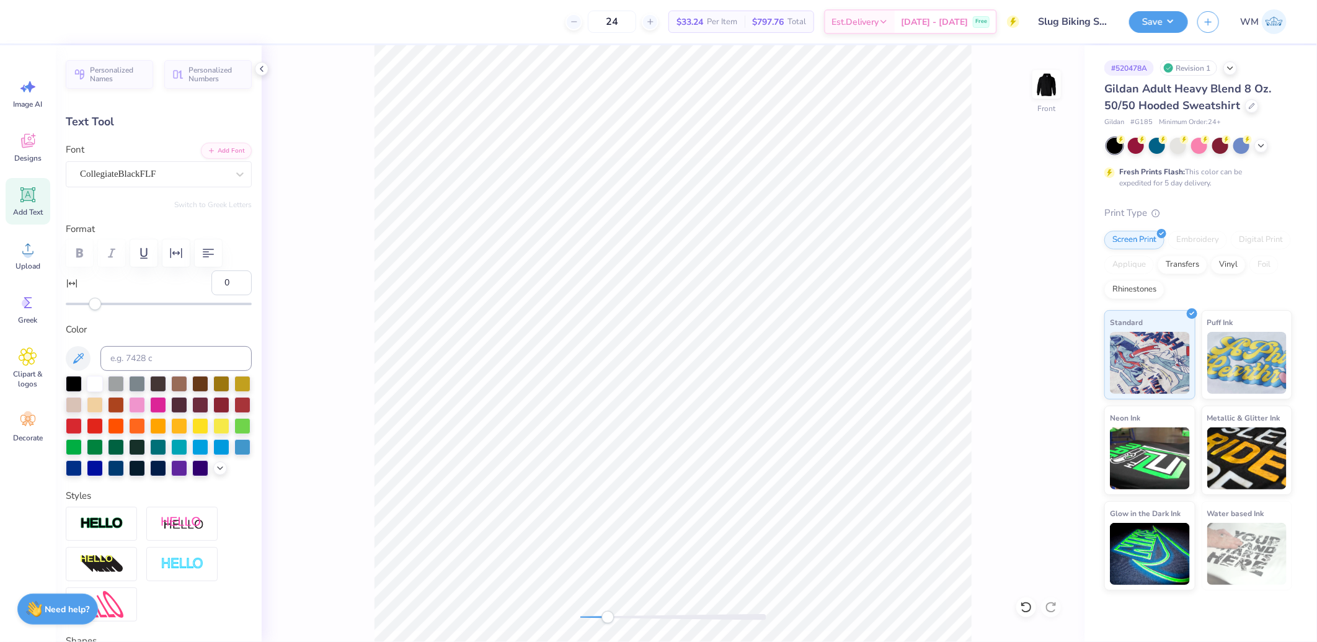
type input "9.22"
type input "2.65"
type input "12.25"
type input "4"
type input "8.74"
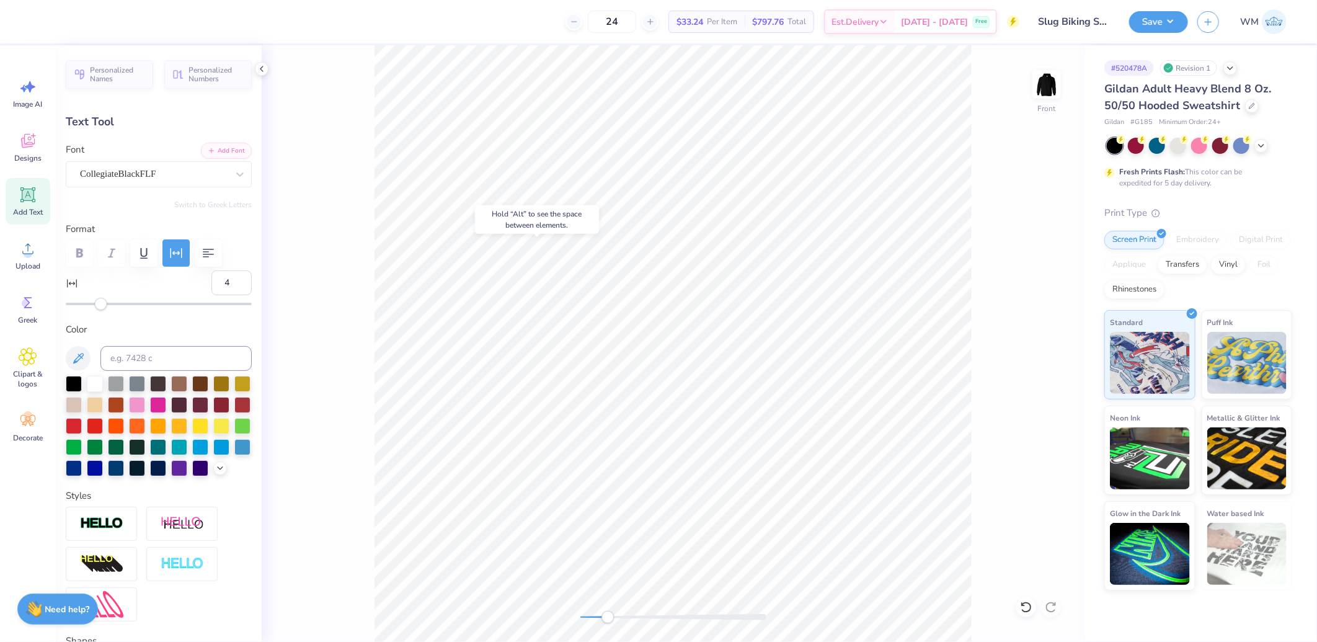
type input "1.93"
type input "15.26"
type input "8"
drag, startPoint x: 92, startPoint y: 306, endPoint x: 106, endPoint y: 308, distance: 14.3
click at [106, 308] on div "Accessibility label" at bounding box center [105, 304] width 12 height 12
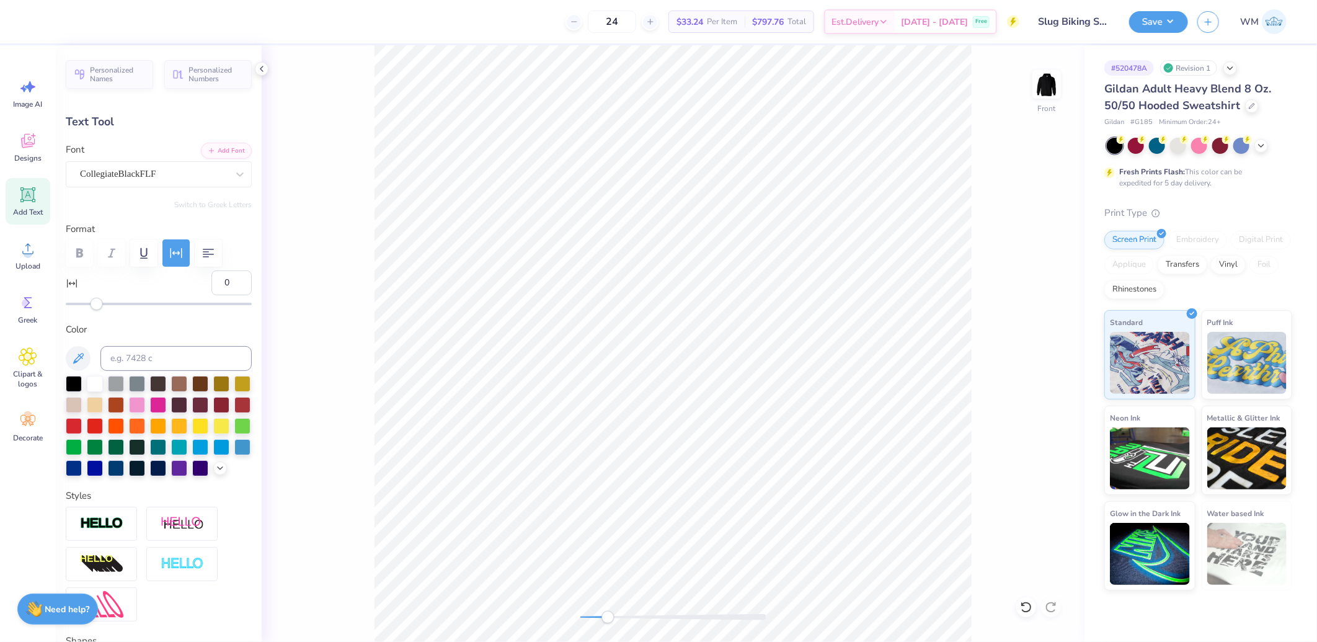
type input "-1"
click at [94, 308] on div at bounding box center [159, 304] width 186 height 12
type input "5"
click at [103, 304] on div at bounding box center [159, 304] width 186 height 2
type input "3"
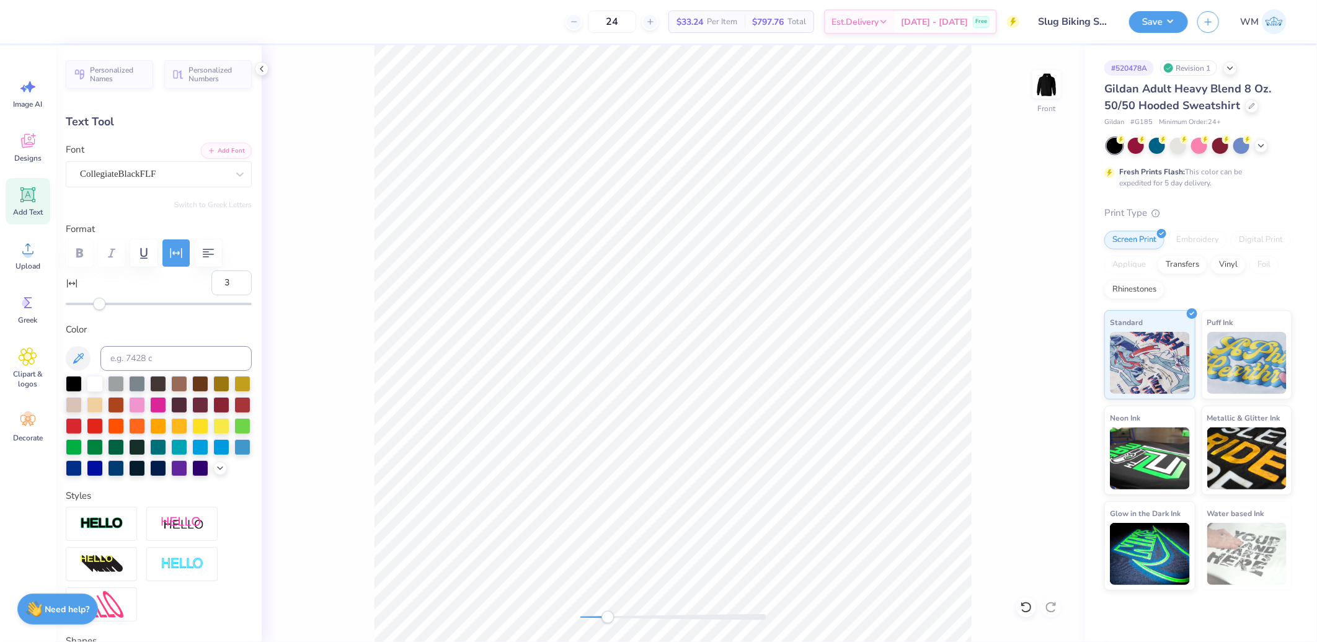
click at [100, 303] on div "Accessibility label" at bounding box center [99, 304] width 12 height 12
type input "4"
click at [101, 303] on div "Accessibility label" at bounding box center [101, 304] width 12 height 12
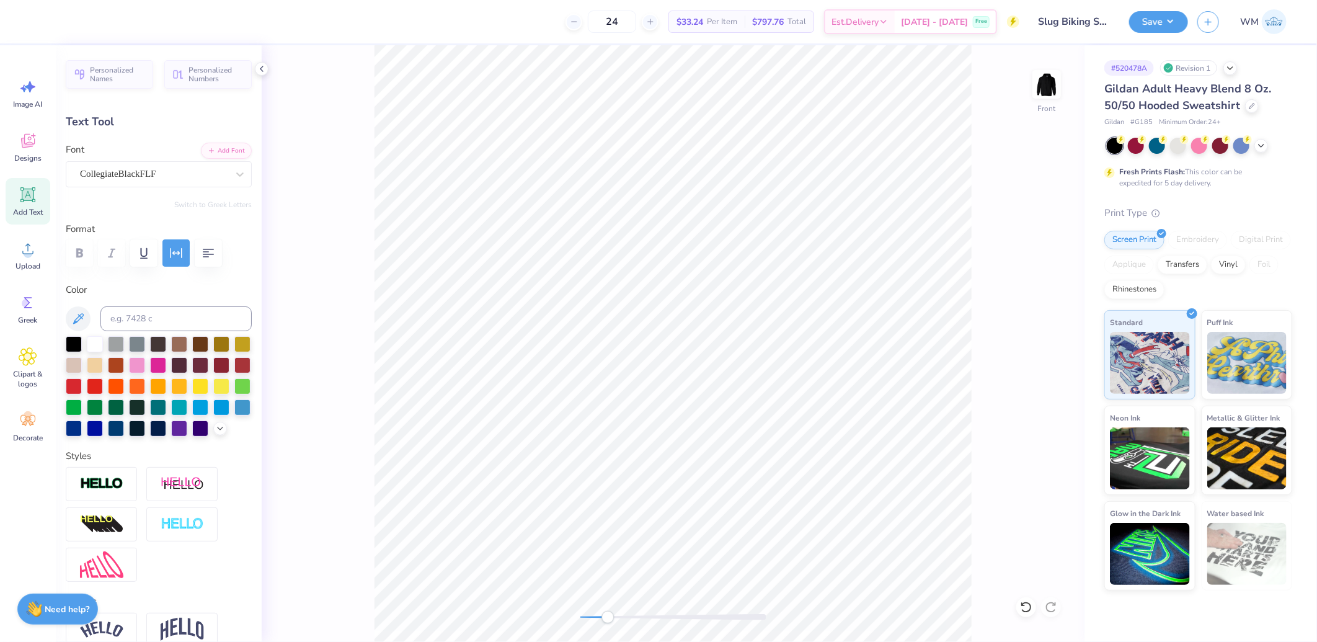
type input "15.26"
type input "9.22"
type input "2.65"
type input "12.25"
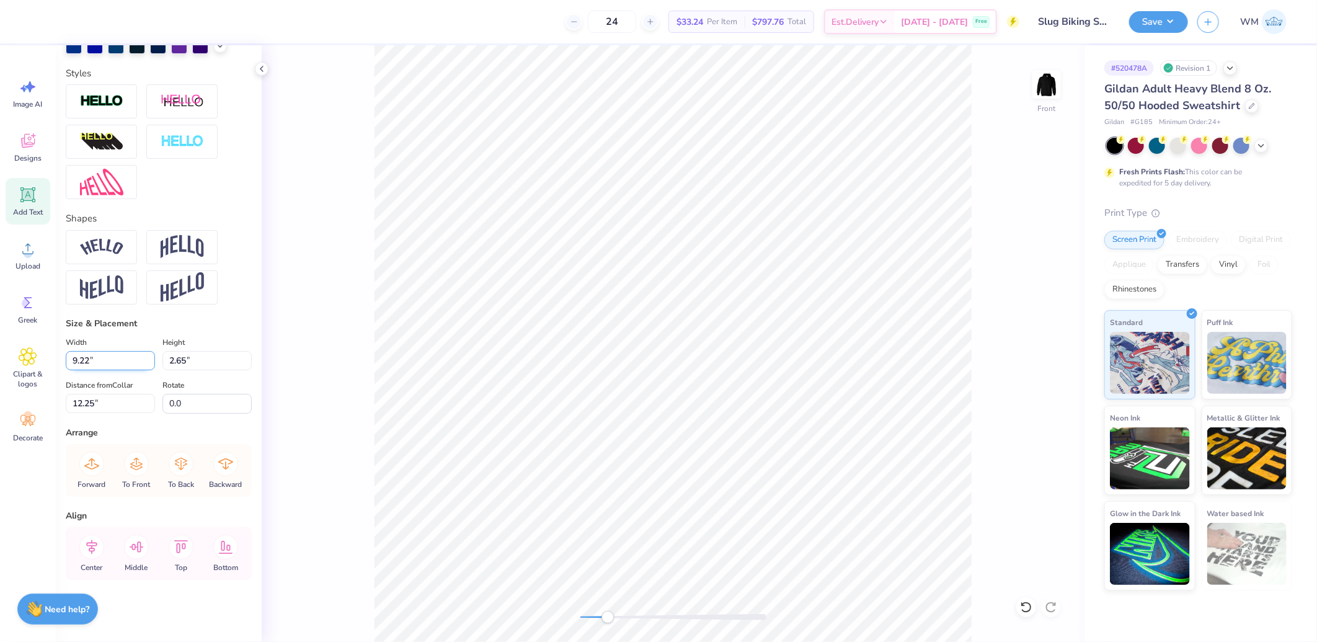
click at [109, 363] on input "9.22" at bounding box center [110, 360] width 89 height 19
type input "9.20"
type input "1.93"
type input "15.26"
drag, startPoint x: 95, startPoint y: 360, endPoint x: 135, endPoint y: 370, distance: 40.9
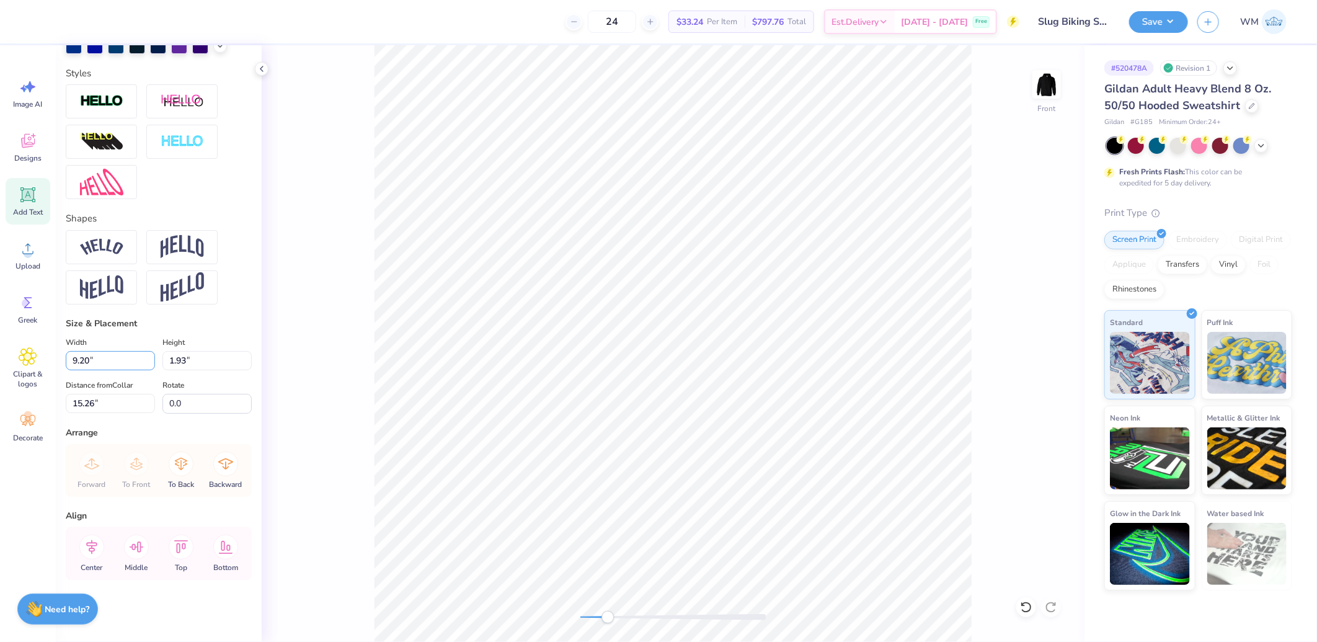
click at [95, 360] on input "9.20" at bounding box center [110, 360] width 89 height 19
paste input "2"
type input "9.22"
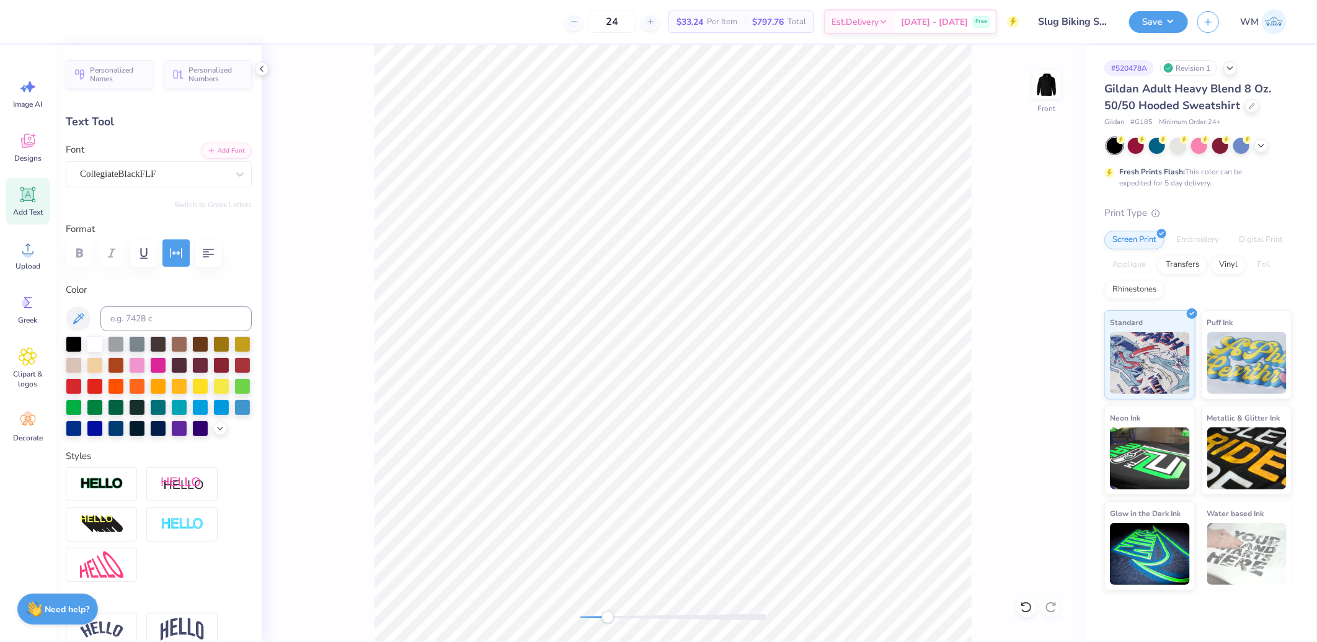
type input "1.93"
type input "15.26"
type input "2.65"
type input "12.25"
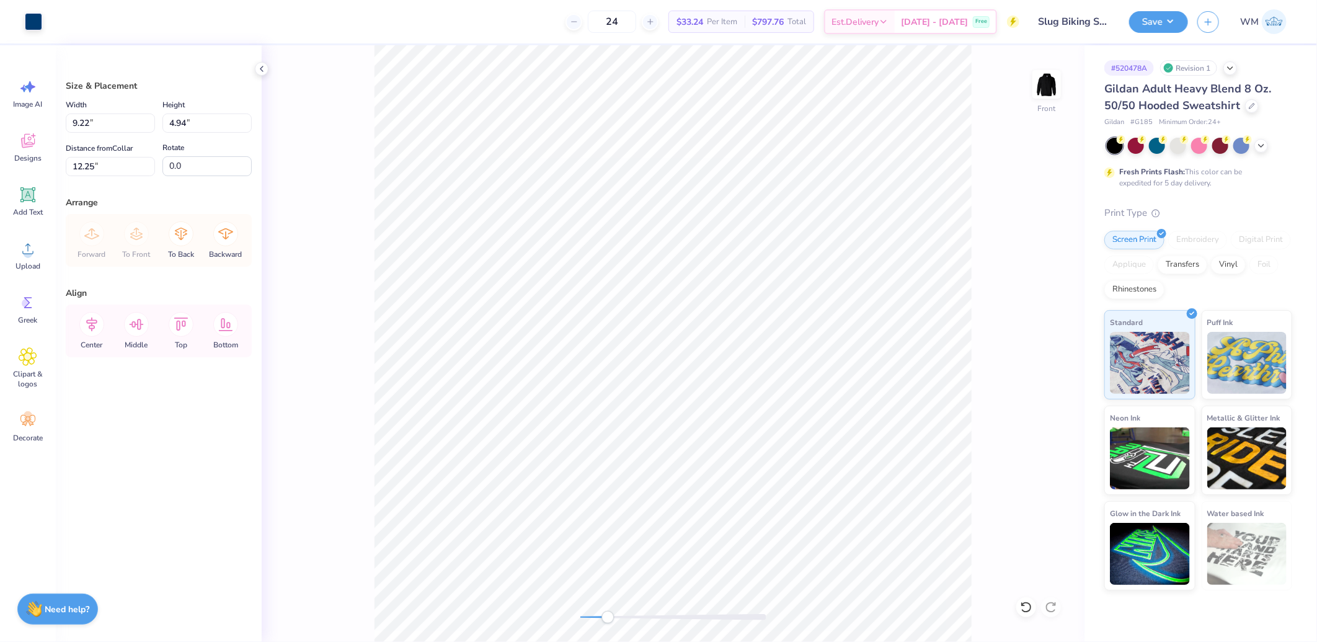
type input "11.60"
click at [729, 504] on li "Group" at bounding box center [741, 505] width 97 height 24
type input "15.00"
type input "8.50"
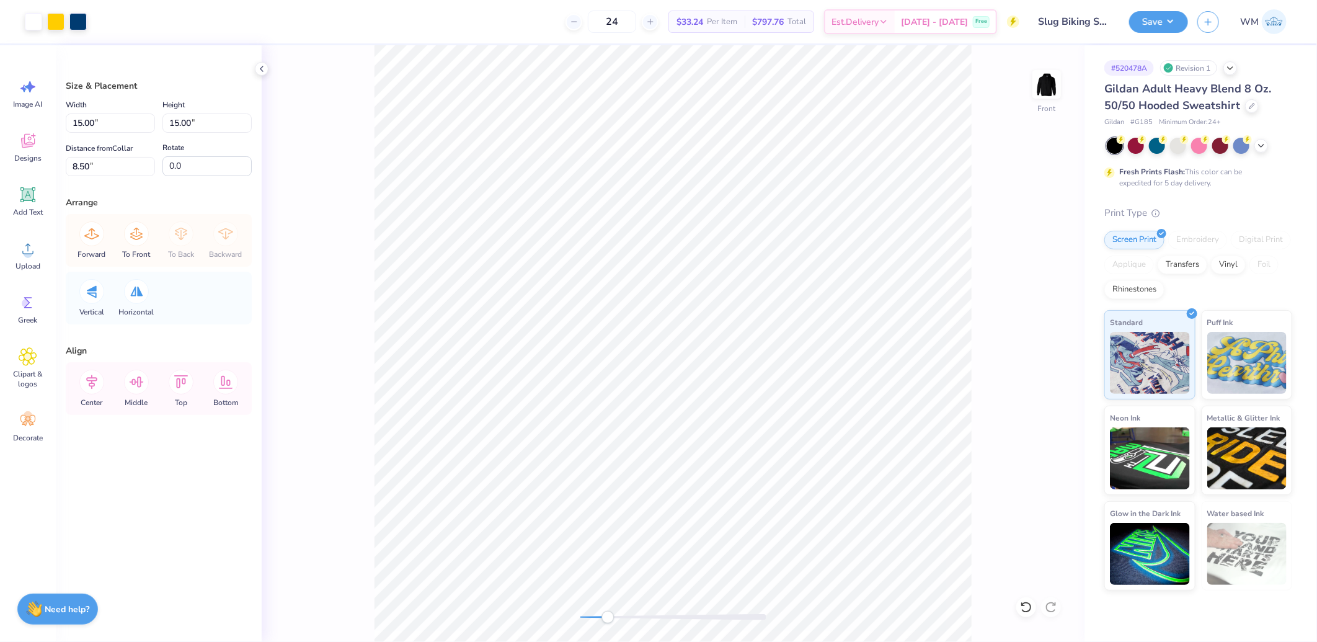
type input "9.22"
type input "4.94"
type input "11.60"
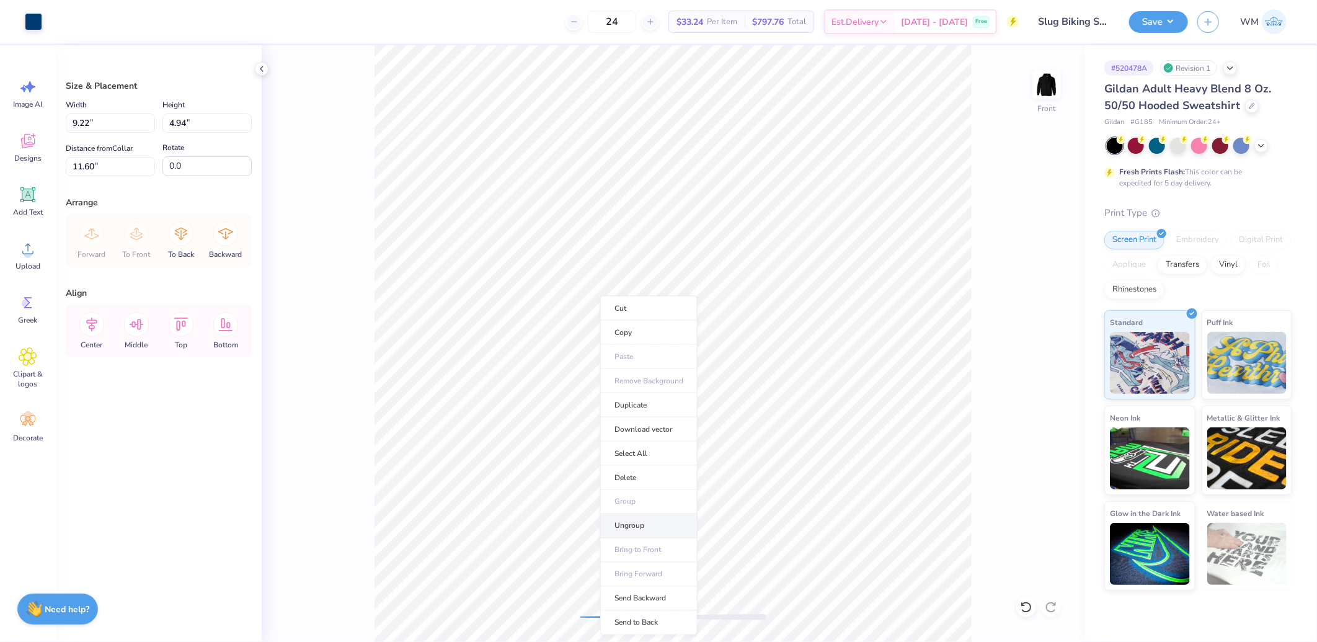
click at [647, 523] on li "Ungroup" at bounding box center [648, 526] width 97 height 24
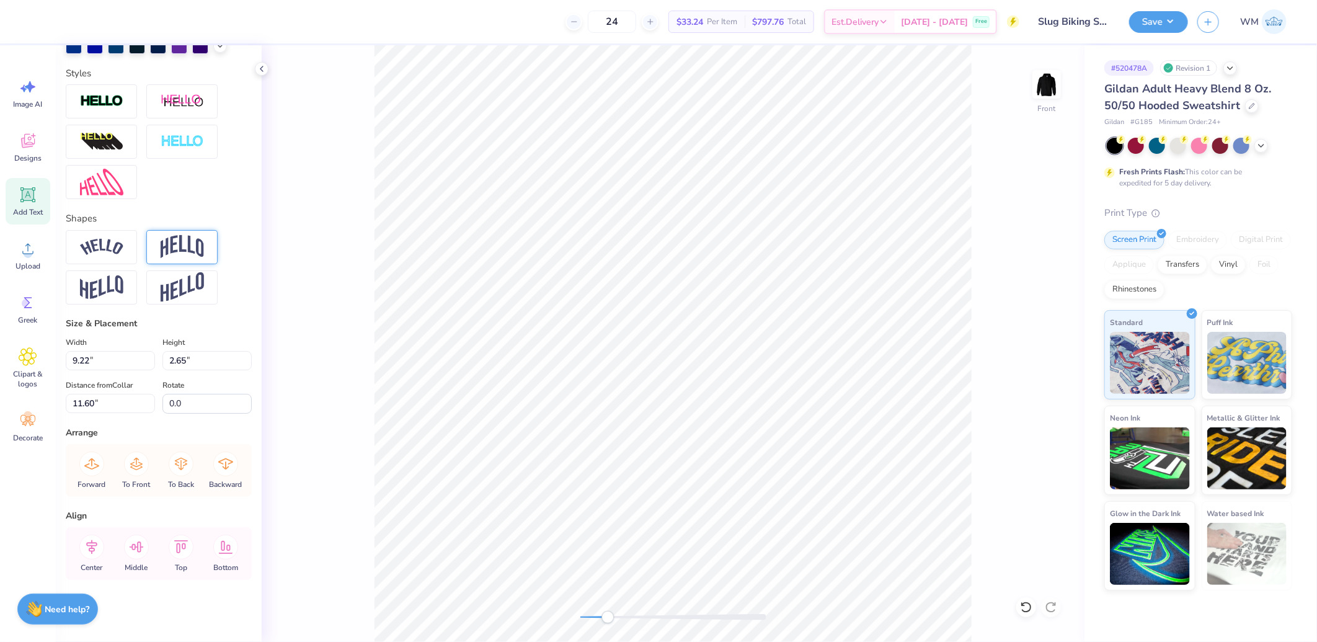
click at [206, 244] on div at bounding box center [181, 247] width 71 height 34
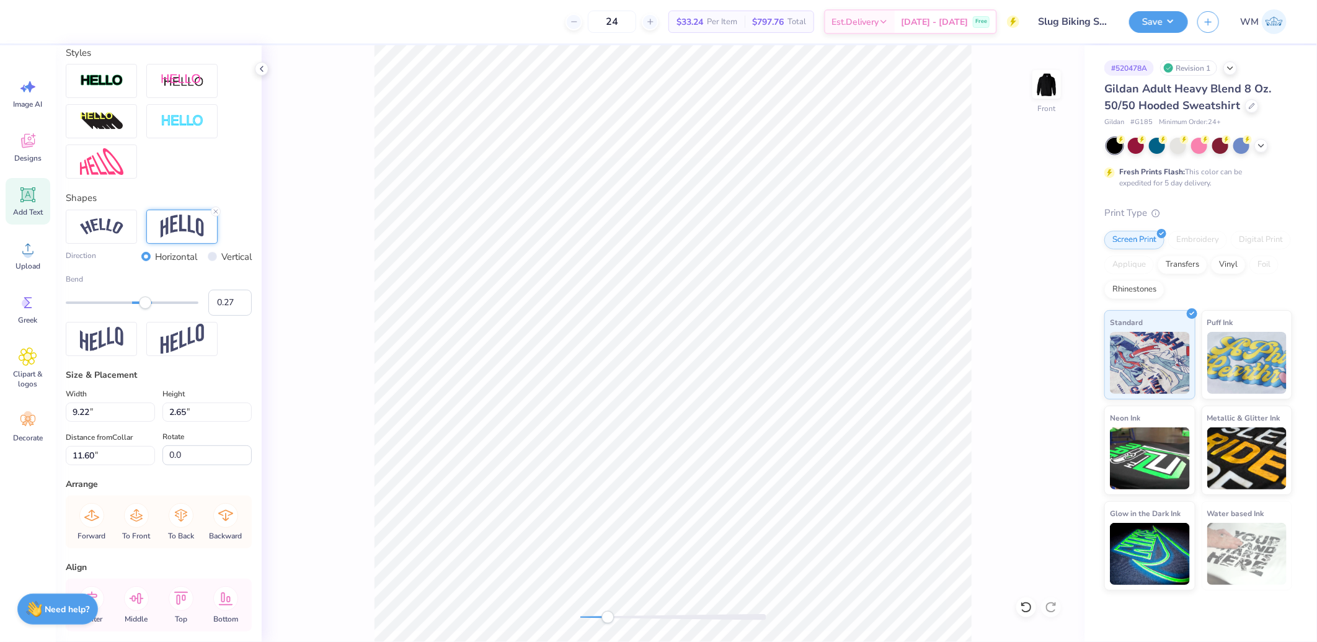
type input "0.26"
drag, startPoint x: 158, startPoint y: 326, endPoint x: 143, endPoint y: 324, distance: 15.6
click at [143, 309] on div "Accessibility label" at bounding box center [142, 302] width 12 height 12
type input "0.12"
drag, startPoint x: 143, startPoint y: 324, endPoint x: 135, endPoint y: 324, distance: 8.1
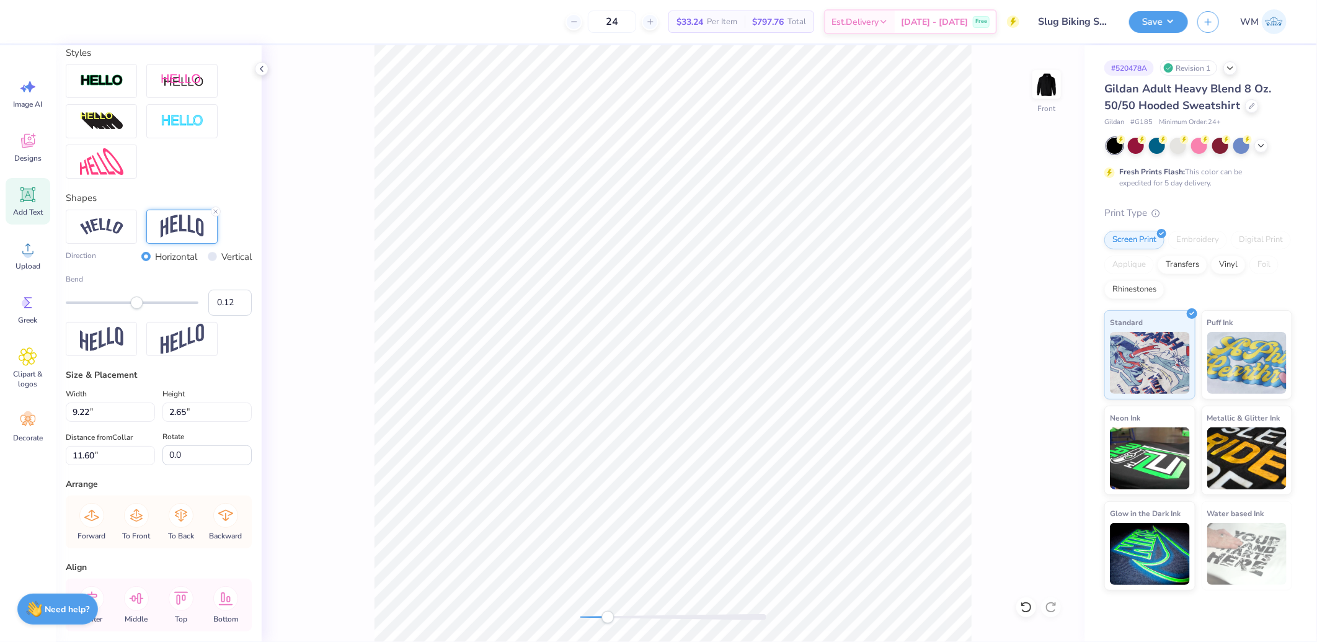
click at [135, 309] on div "Accessibility label" at bounding box center [136, 302] width 12 height 12
click at [220, 316] on input "0.12" at bounding box center [229, 303] width 43 height 26
type input ".15"
type input "1.93"
type input "14.60"
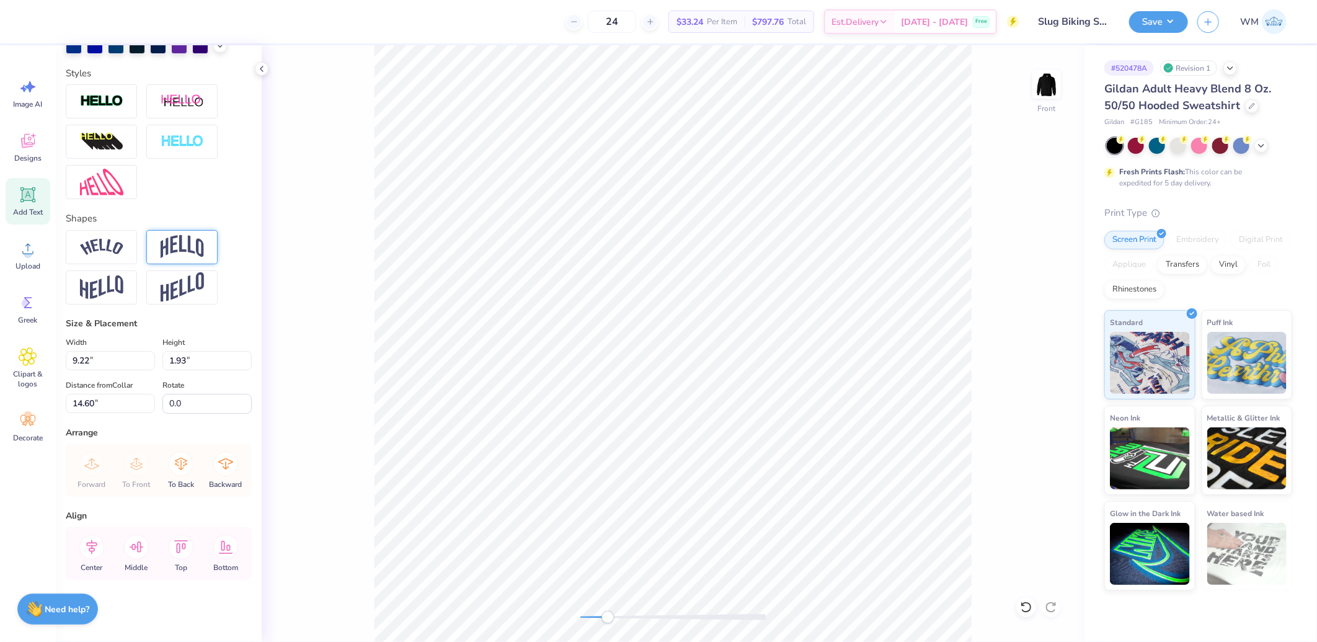
click at [195, 246] on img at bounding box center [182, 247] width 43 height 24
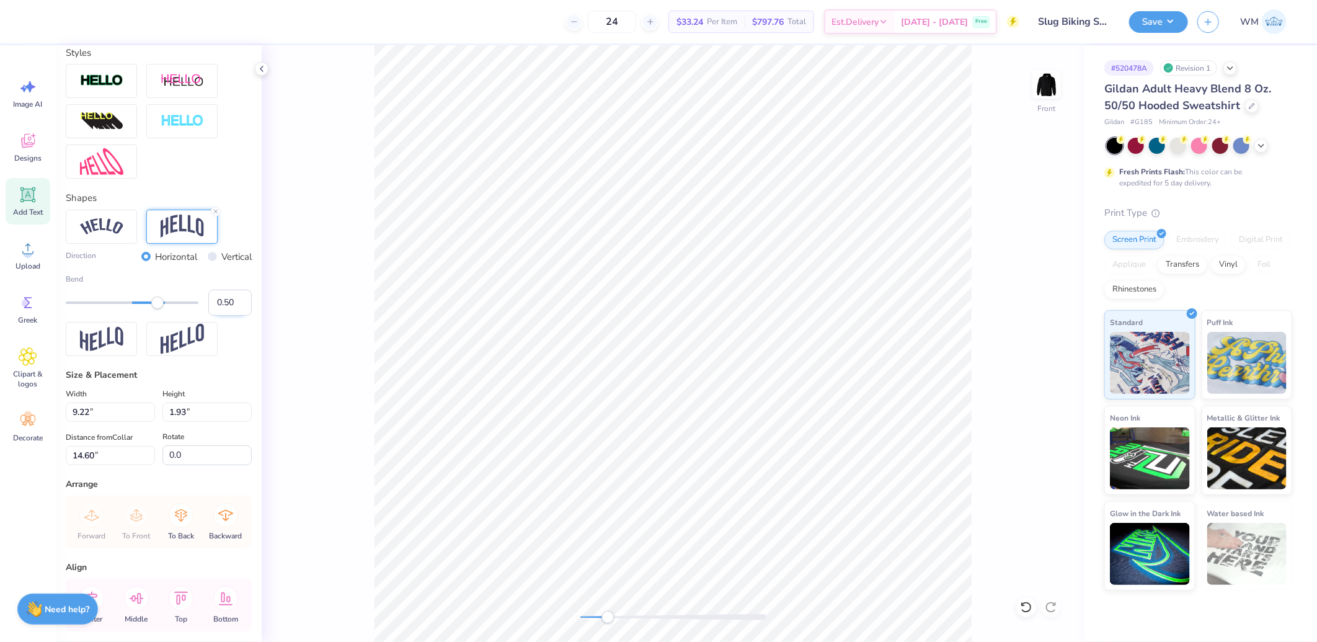
click at [220, 316] on input "0.50" at bounding box center [229, 303] width 43 height 26
type input ".15"
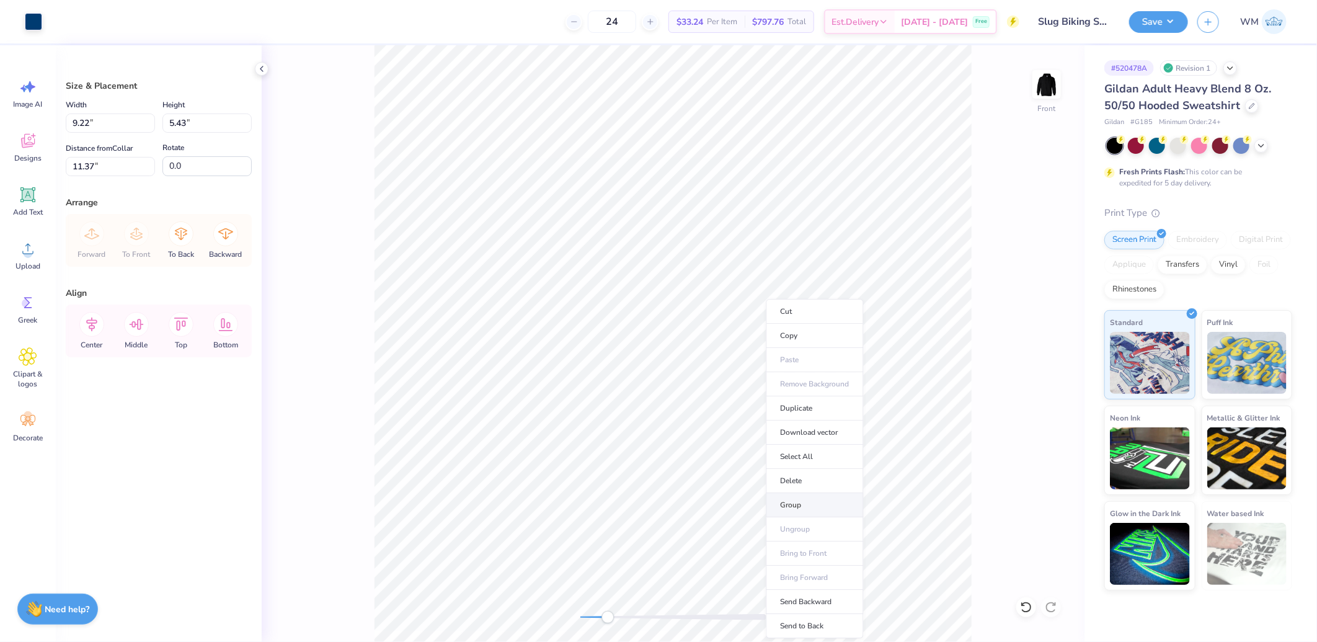
click at [804, 507] on li "Group" at bounding box center [814, 505] width 97 height 24
type input "15.6"
type input "10.40"
type input "7.24"
type input "10.89"
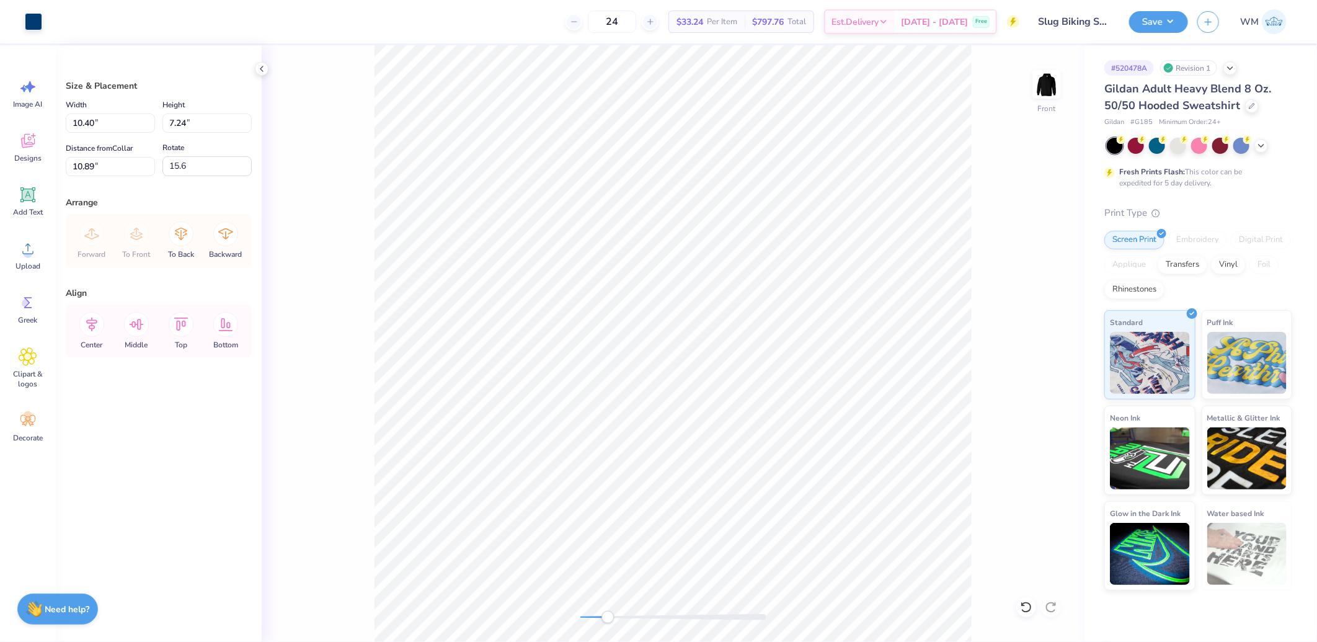
type input "15.00"
type input "8.50"
type input "0.0"
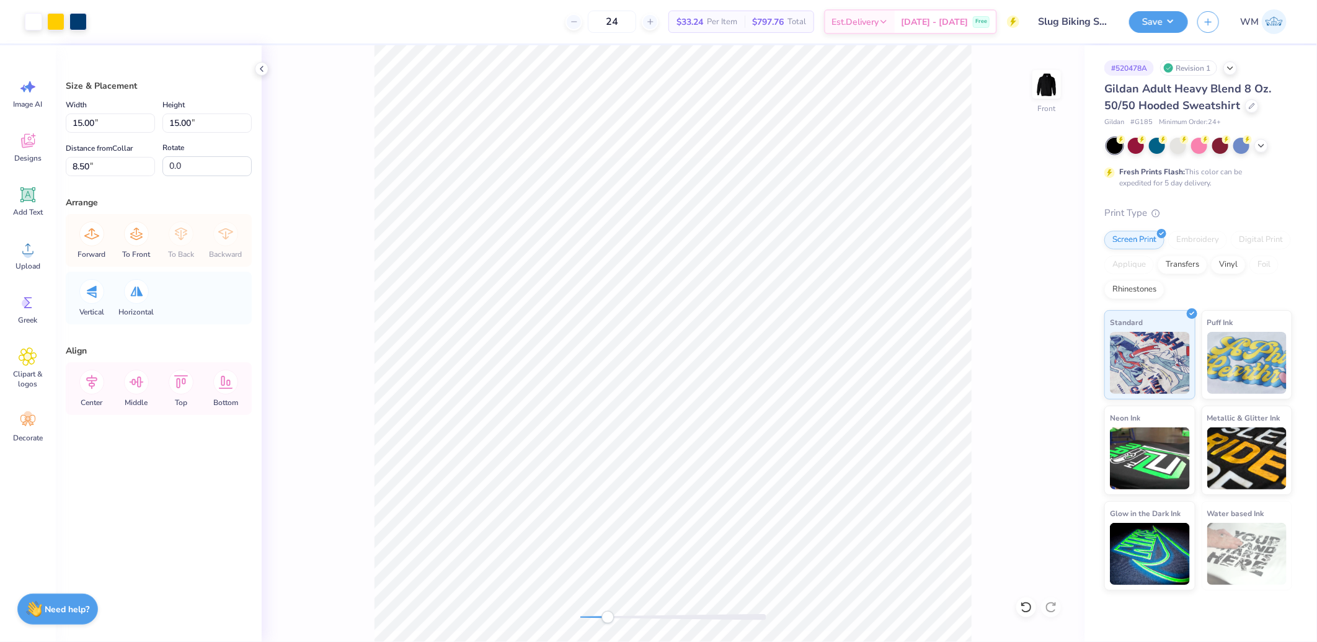
type input "10.40"
type input "7.24"
type input "10.89"
type input "15.6"
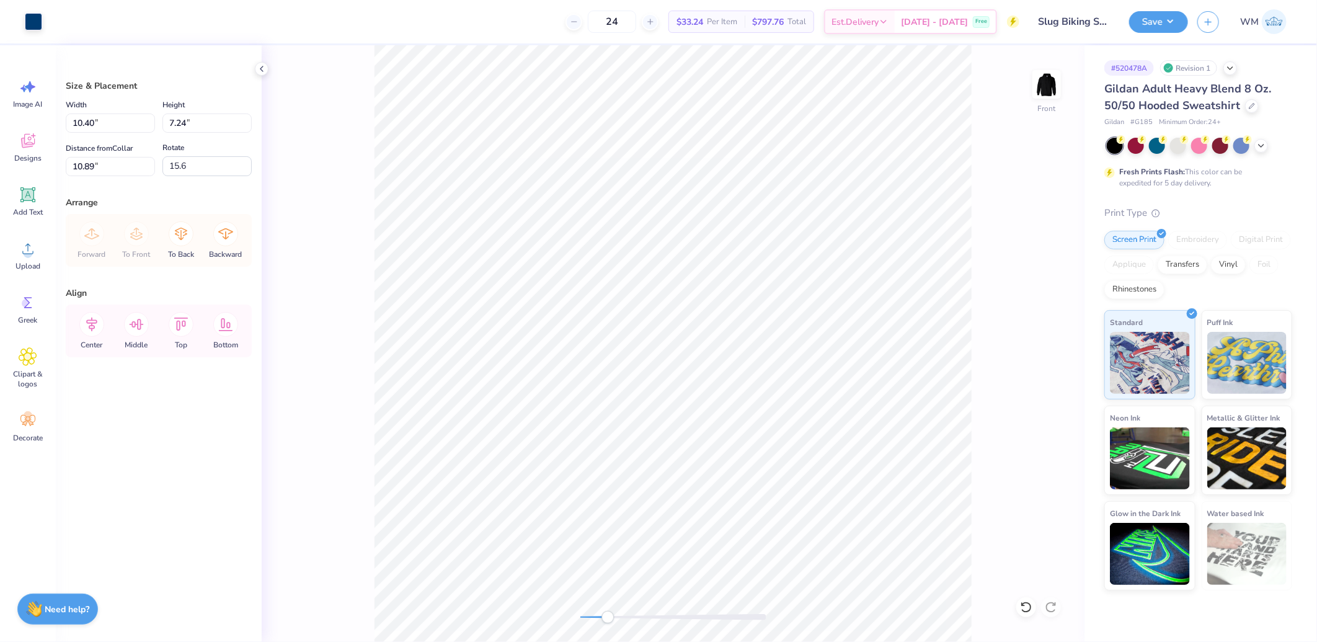
type input "10.59"
type input "7.37"
type input "10.90"
type input "16.7"
type input "15.00"
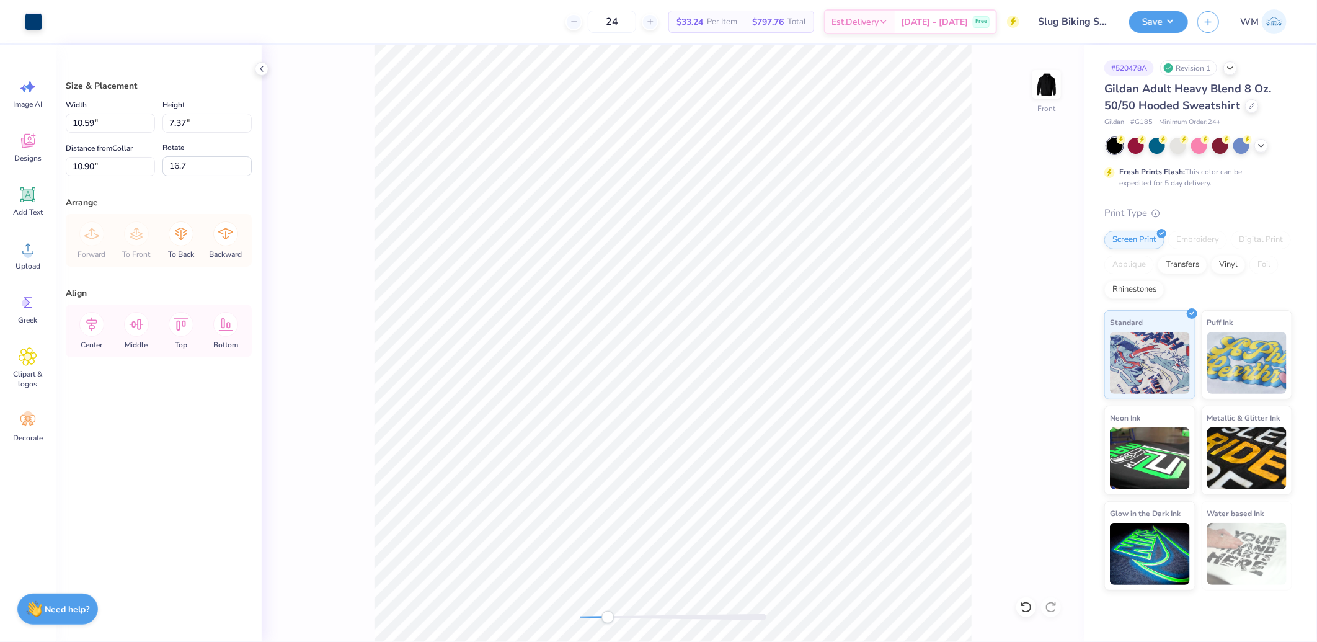
type input "15.00"
type input "8.50"
type input "0.0"
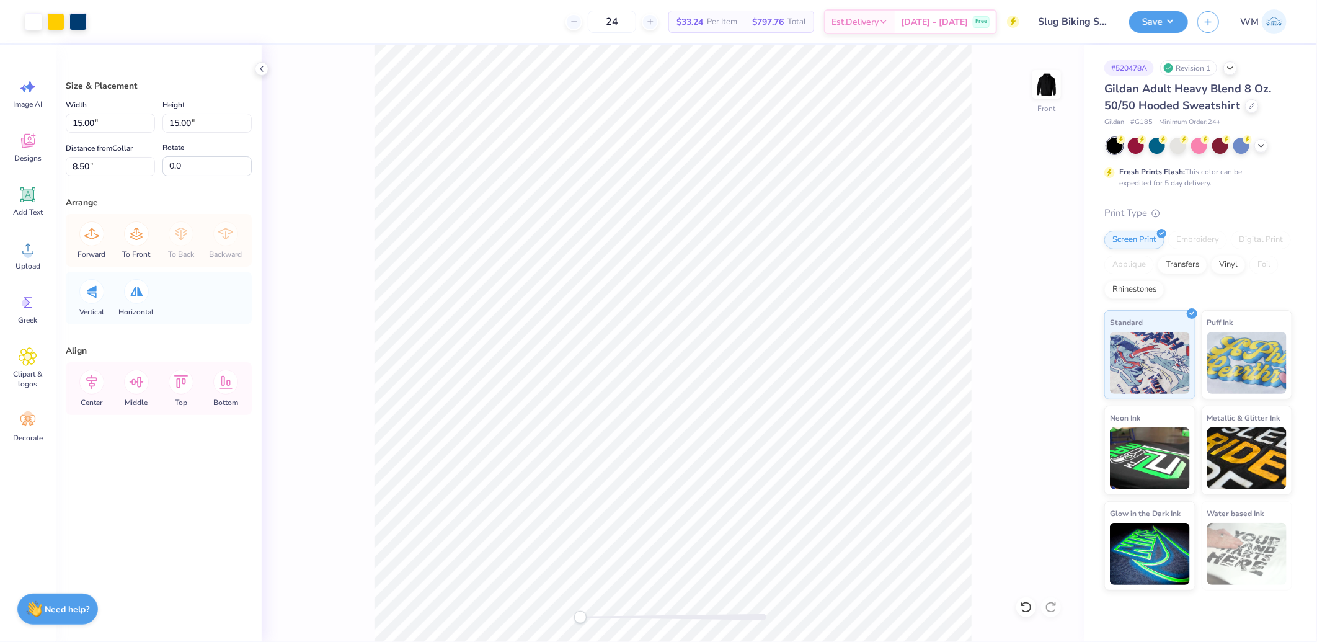
click at [536, 616] on div "Front" at bounding box center [673, 343] width 823 height 597
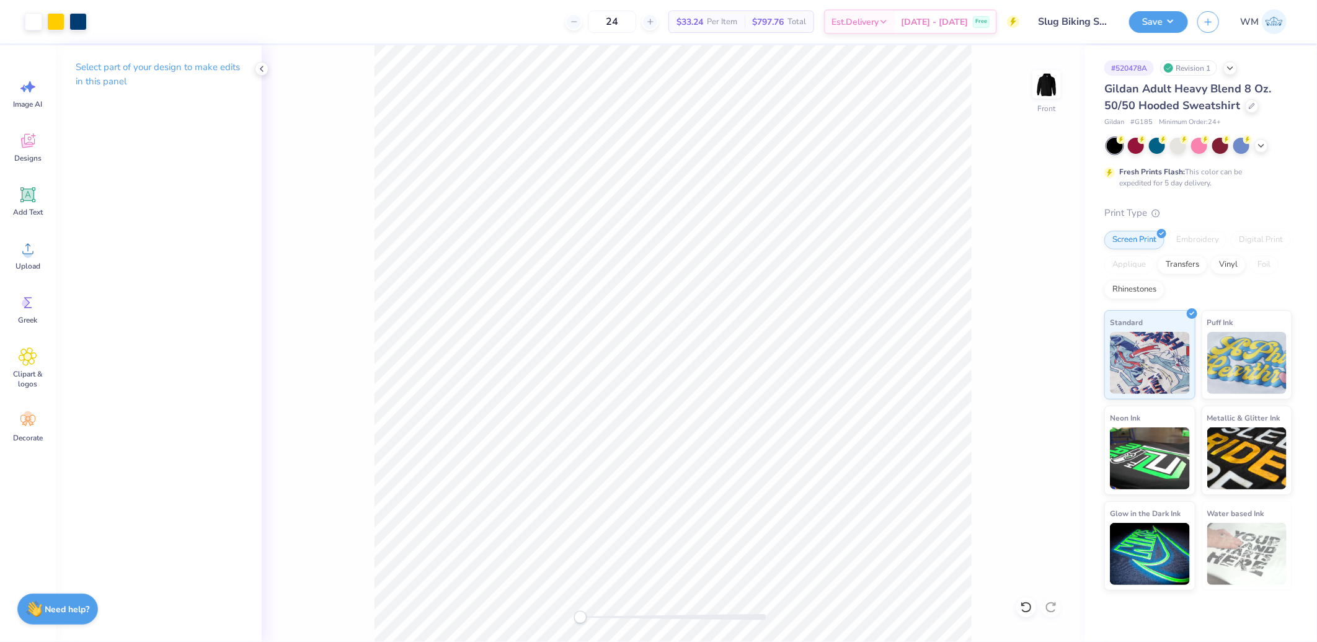
click at [544, 608] on div "Front" at bounding box center [673, 343] width 823 height 597
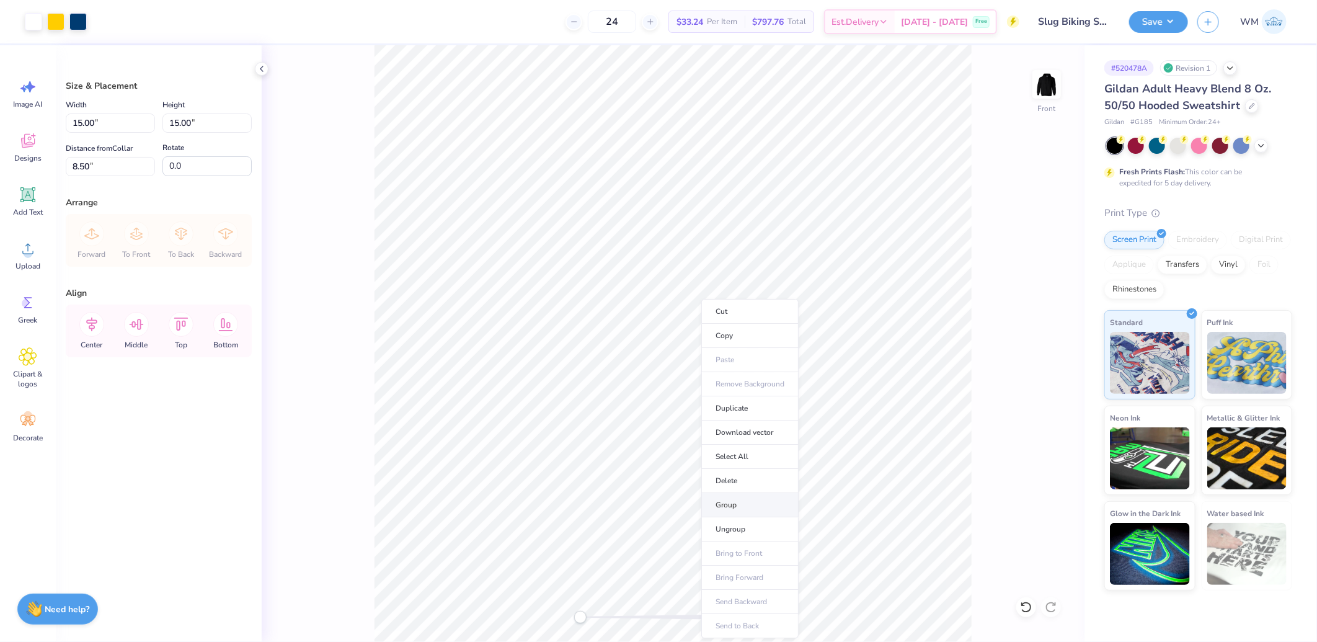
click at [734, 504] on li "Group" at bounding box center [749, 505] width 97 height 24
click at [104, 110] on div "Width 15.00 15.00 "" at bounding box center [110, 114] width 89 height 35
click at [115, 125] on input "15.00" at bounding box center [110, 122] width 89 height 19
type input "12.00"
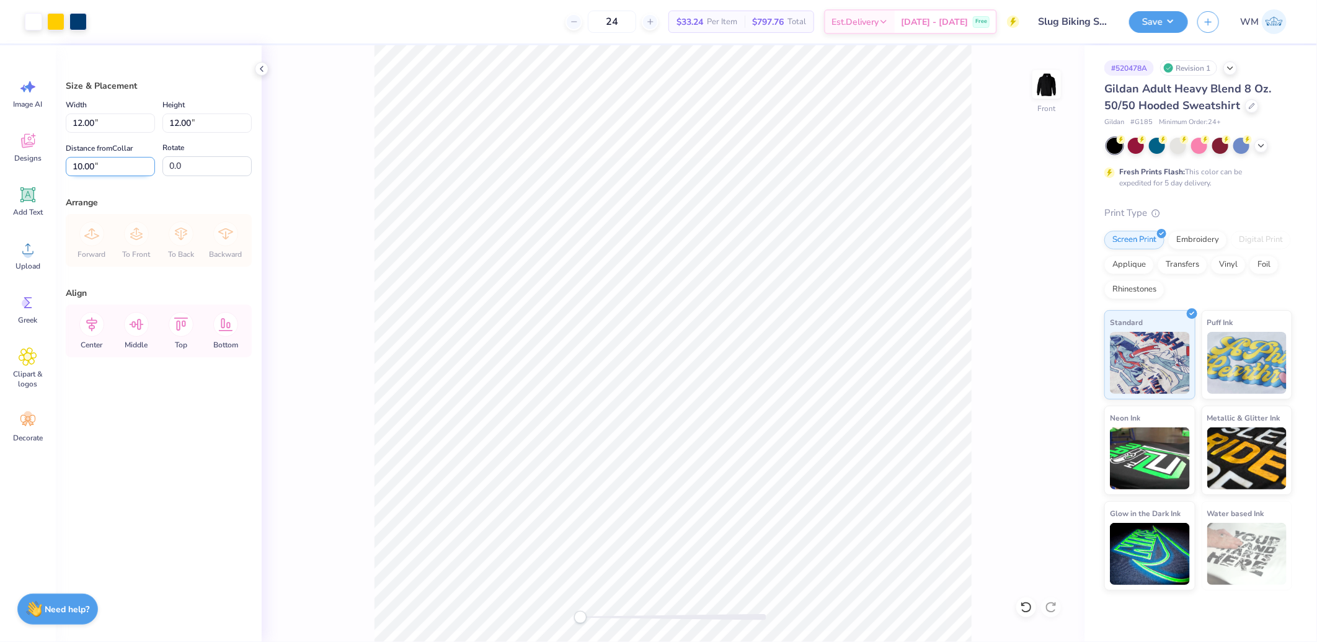
click at [98, 164] on input "10.00" at bounding box center [110, 166] width 89 height 19
type input "6"
click at [1048, 81] on img at bounding box center [1047, 85] width 50 height 50
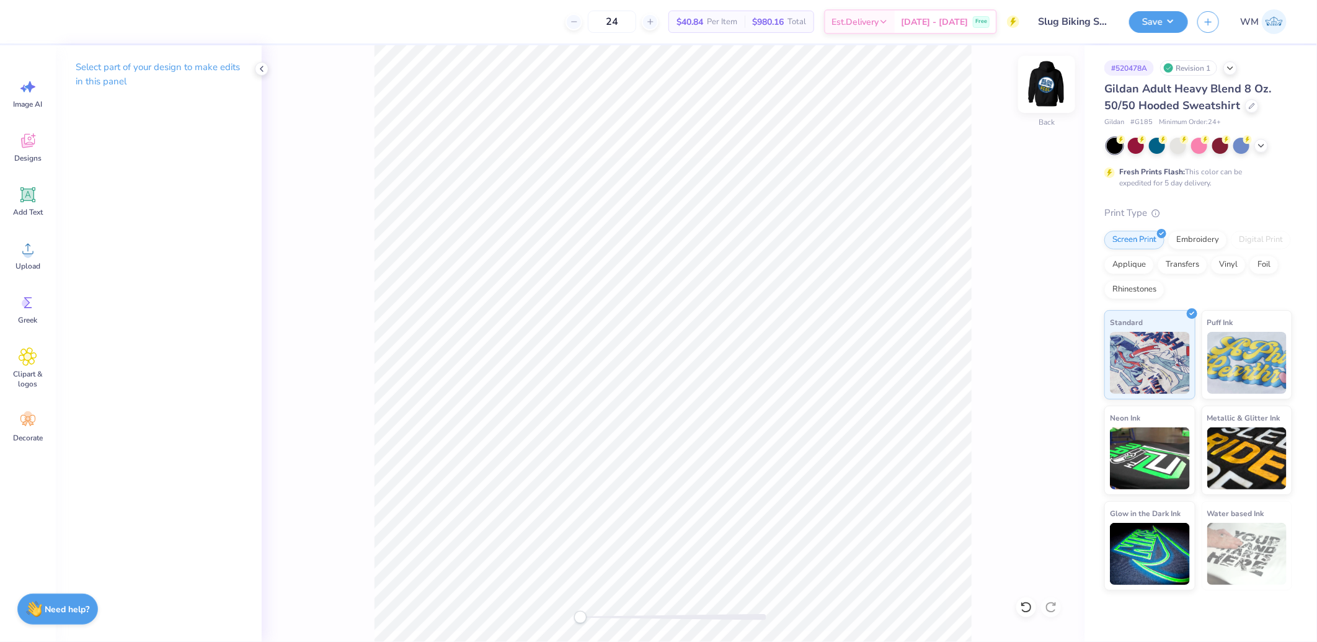
click at [1040, 91] on img at bounding box center [1047, 85] width 50 height 50
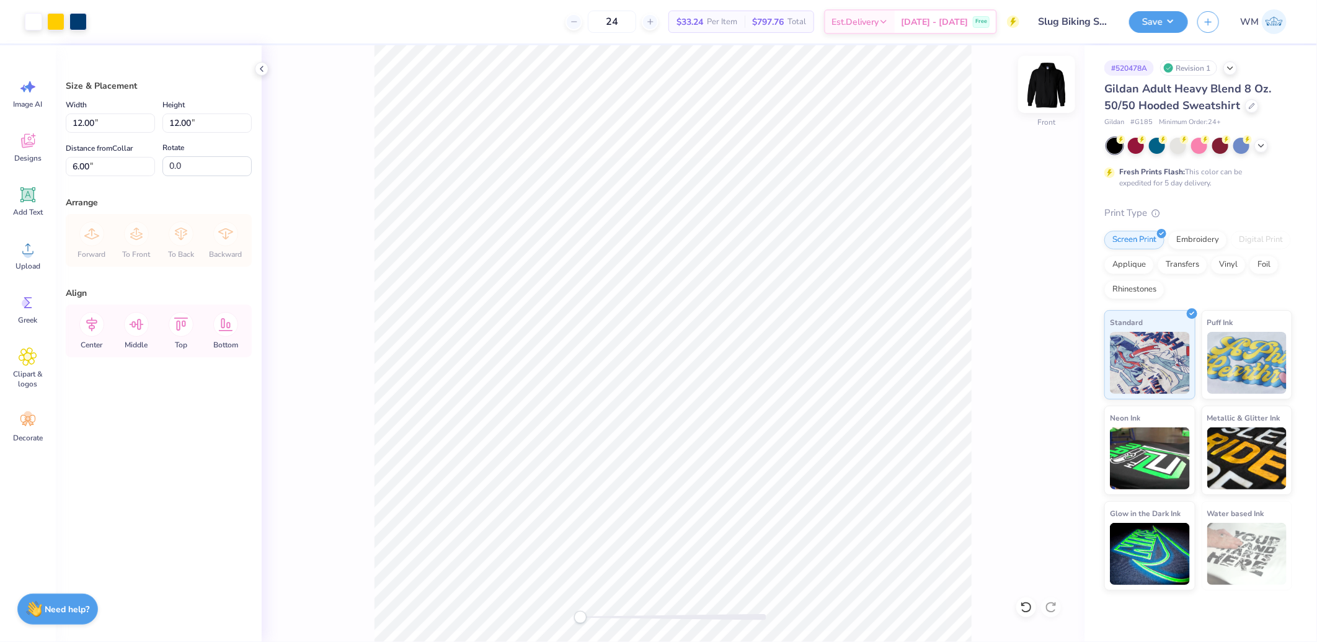
click at [1042, 93] on img at bounding box center [1047, 85] width 50 height 50
click at [99, 121] on input "11.82" at bounding box center [110, 122] width 89 height 19
type input "4.00"
type input "6.05"
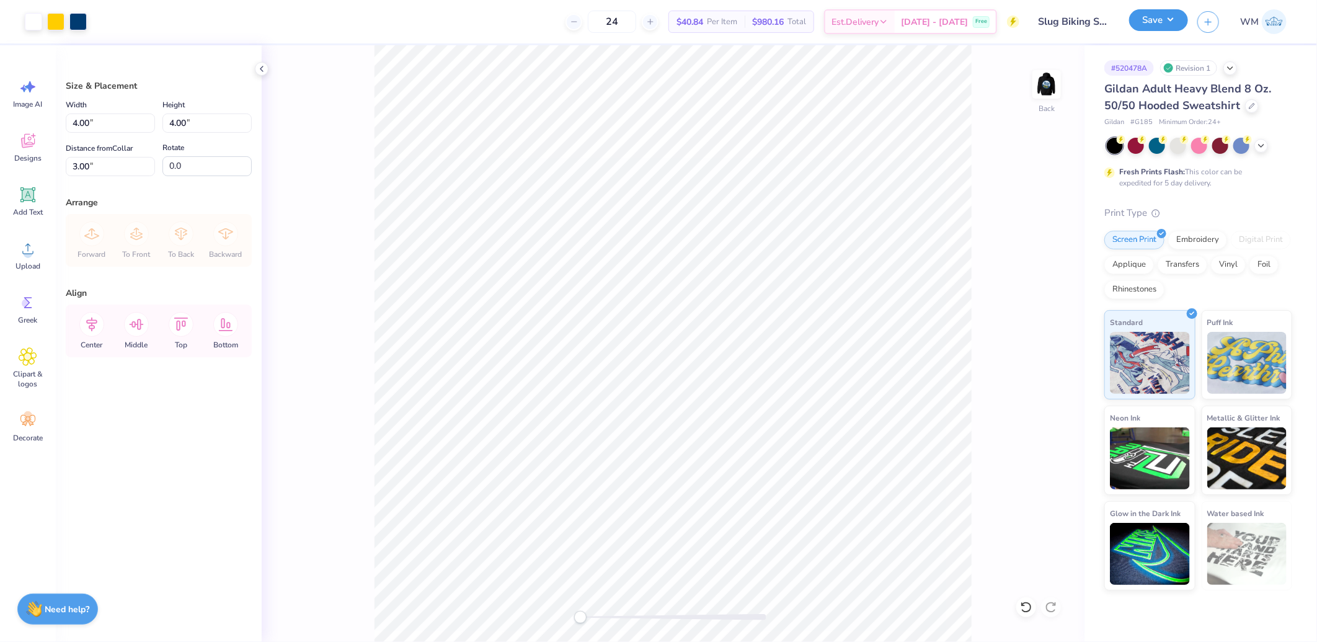
click at [1179, 14] on button "Save" at bounding box center [1158, 20] width 59 height 22
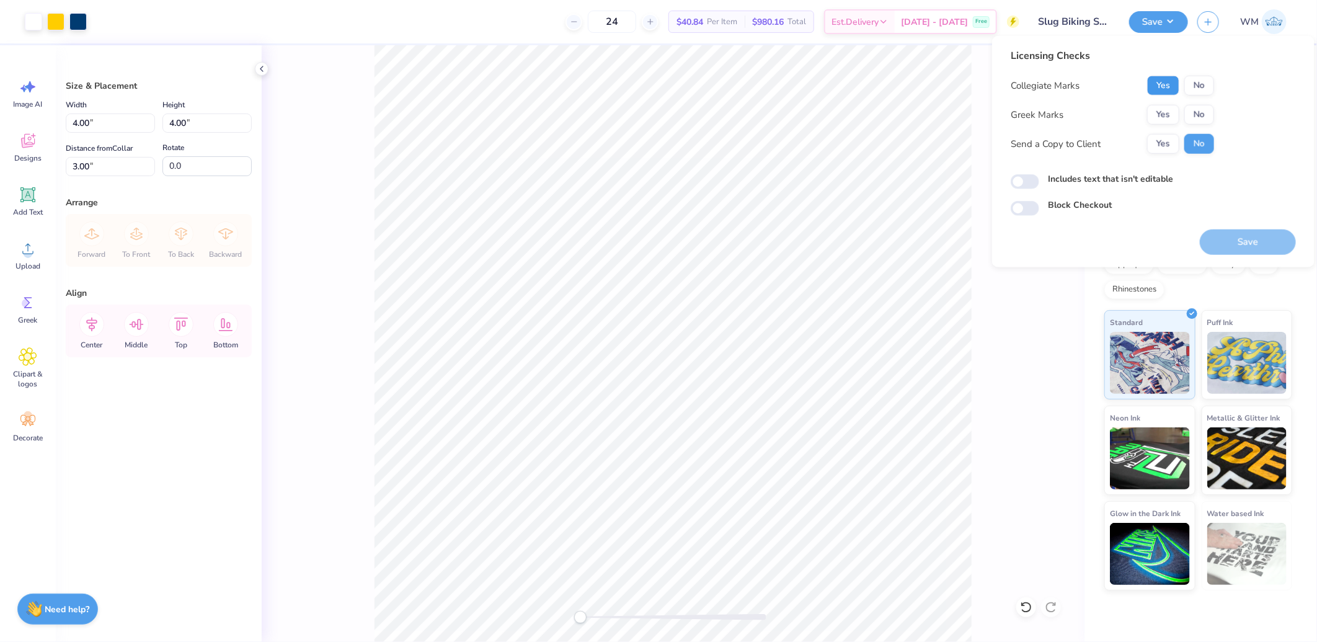
click at [1173, 82] on button "Yes" at bounding box center [1163, 86] width 32 height 20
click at [1201, 115] on button "No" at bounding box center [1199, 115] width 30 height 20
click at [1165, 144] on button "Yes" at bounding box center [1163, 144] width 32 height 20
click at [1024, 182] on input "Includes text that isn't editable" at bounding box center [1025, 181] width 29 height 15
checkbox input "true"
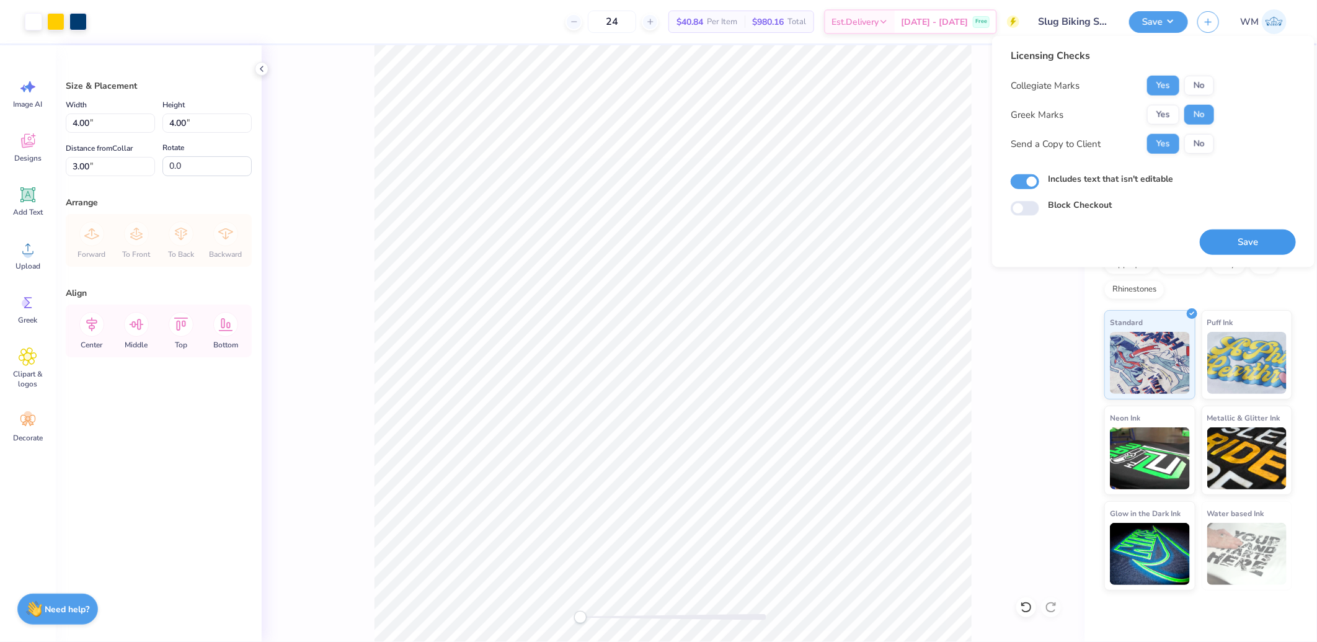
click at [1243, 248] on button "Save" at bounding box center [1248, 241] width 96 height 25
